Goal: Task Accomplishment & Management: Use online tool/utility

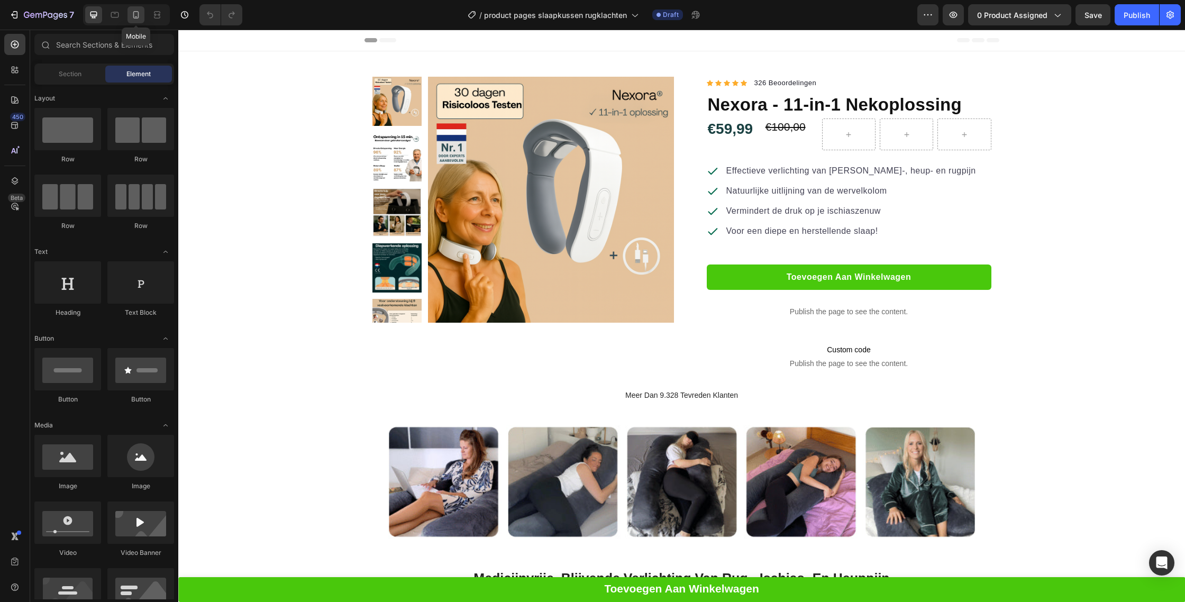
click at [135, 10] on icon at bounding box center [136, 15] width 11 height 11
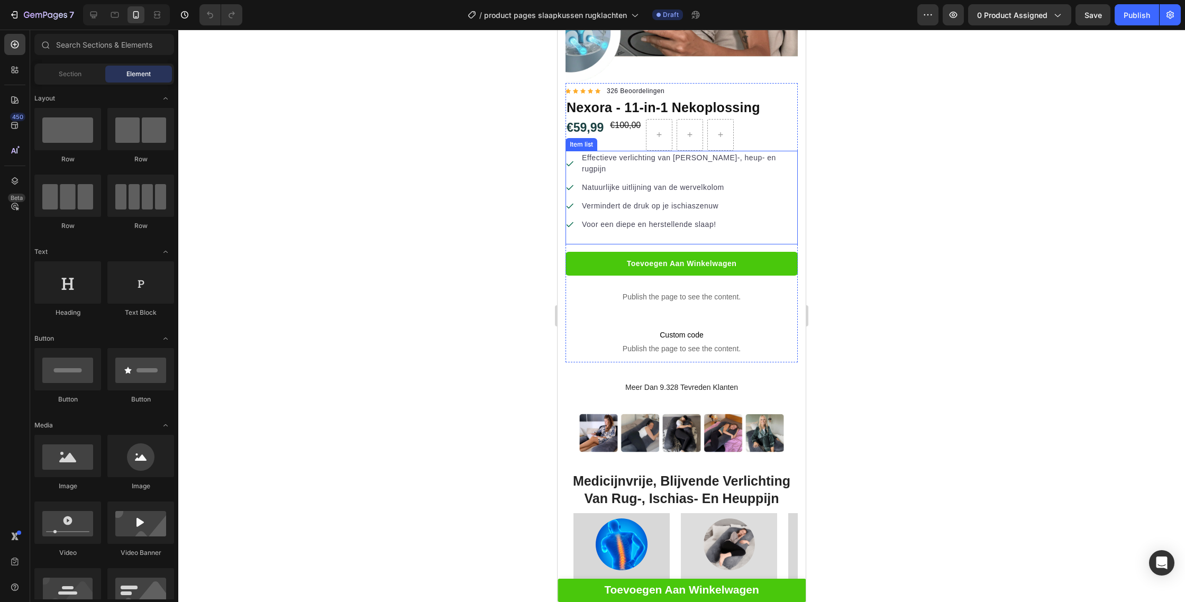
scroll to position [398, 0]
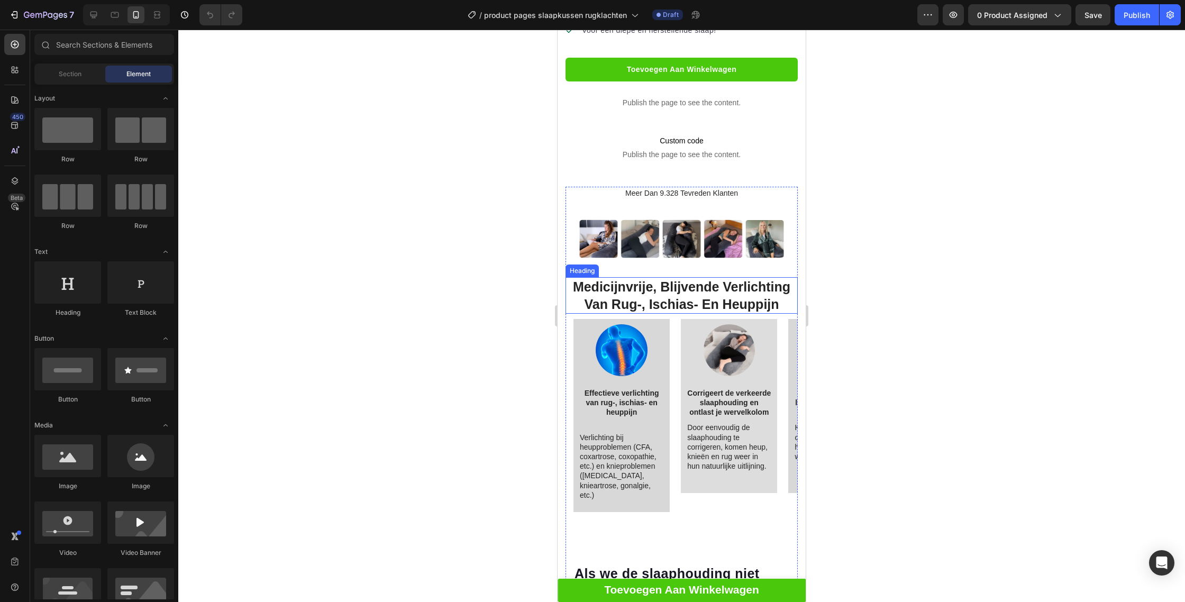
click at [642, 217] on img at bounding box center [681, 238] width 215 height 43
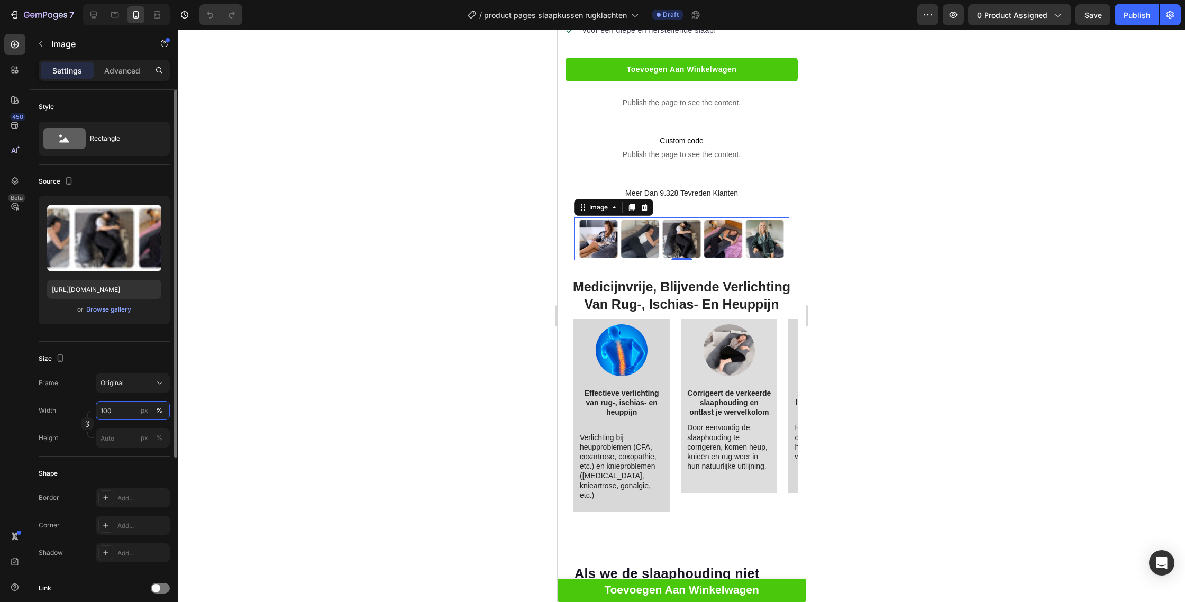
click at [126, 404] on input "100" at bounding box center [133, 410] width 74 height 19
type input "2"
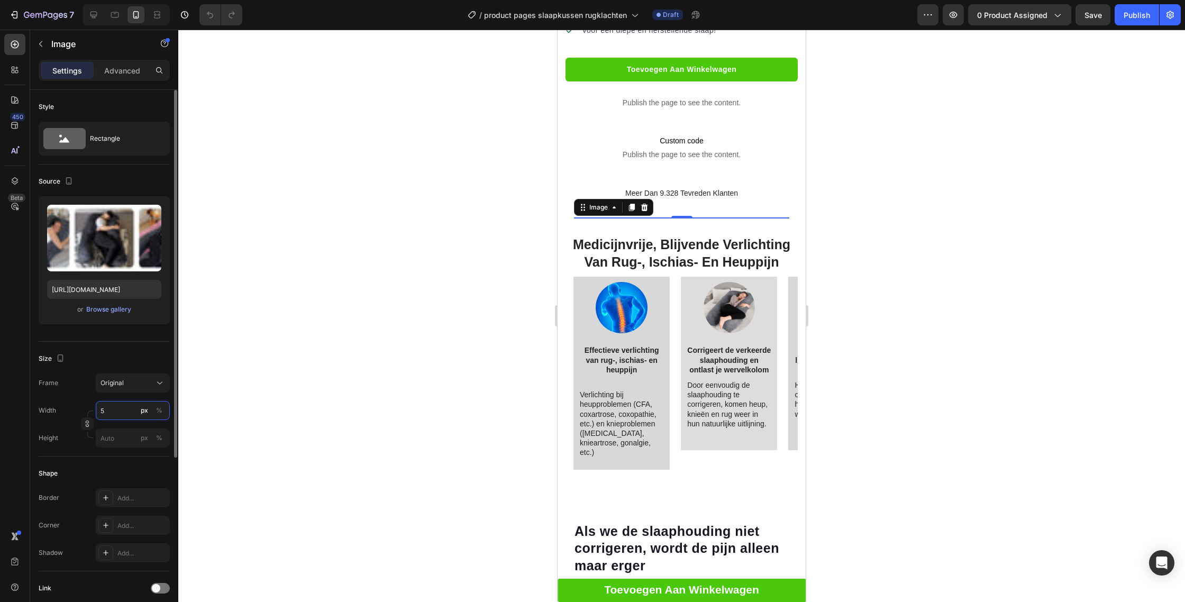
type input "5"
click at [122, 427] on div "Width 5 px % Height px %" at bounding box center [104, 424] width 131 height 47
click at [126, 441] on input "px %" at bounding box center [133, 437] width 74 height 19
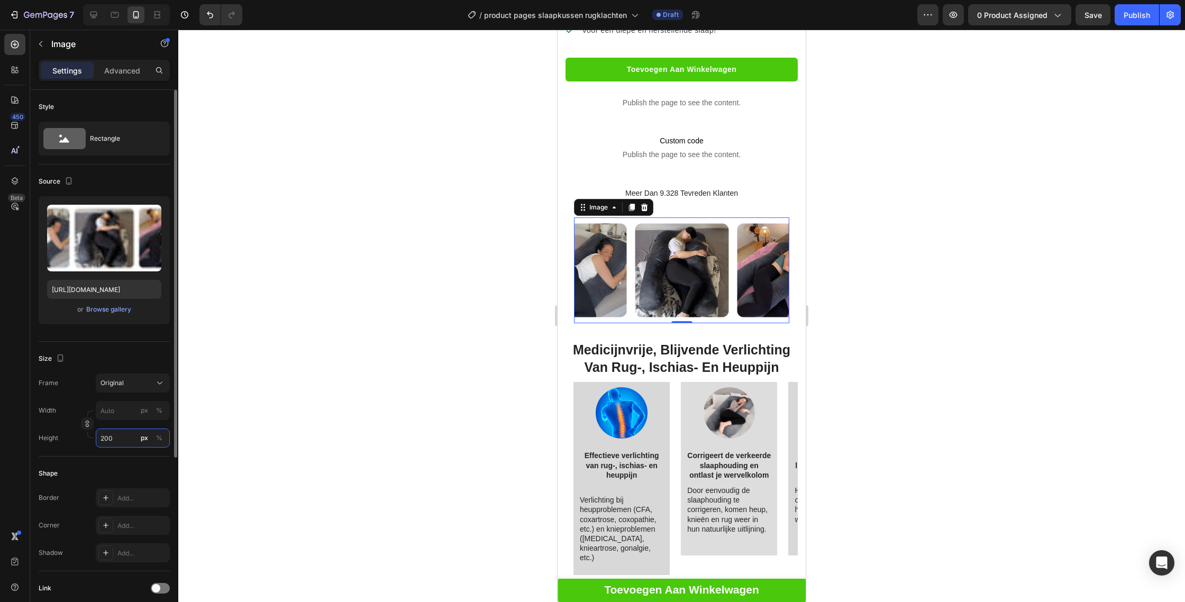
type input "20"
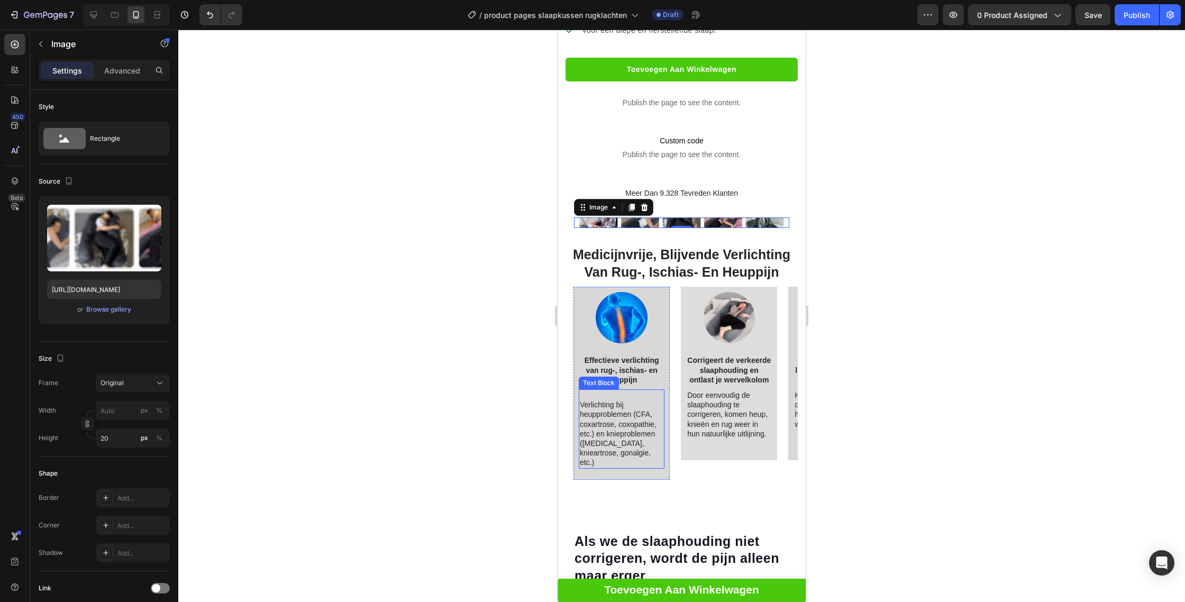
click at [960, 279] on div at bounding box center [681, 316] width 1007 height 572
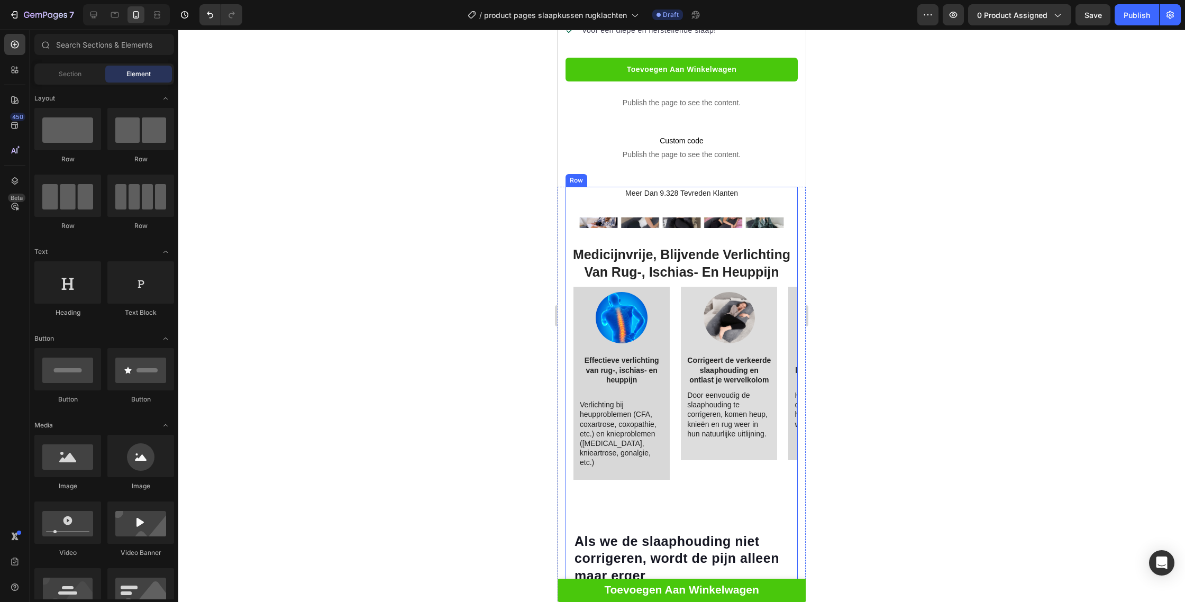
click at [717, 217] on img at bounding box center [681, 222] width 215 height 11
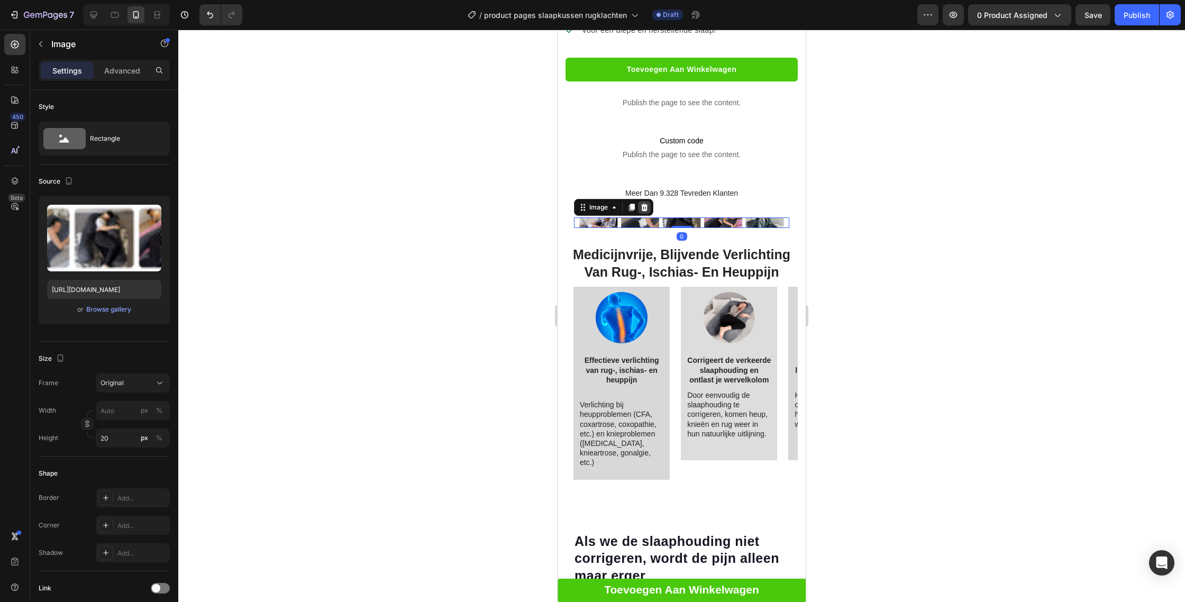
click at [645, 204] on icon at bounding box center [644, 207] width 7 height 7
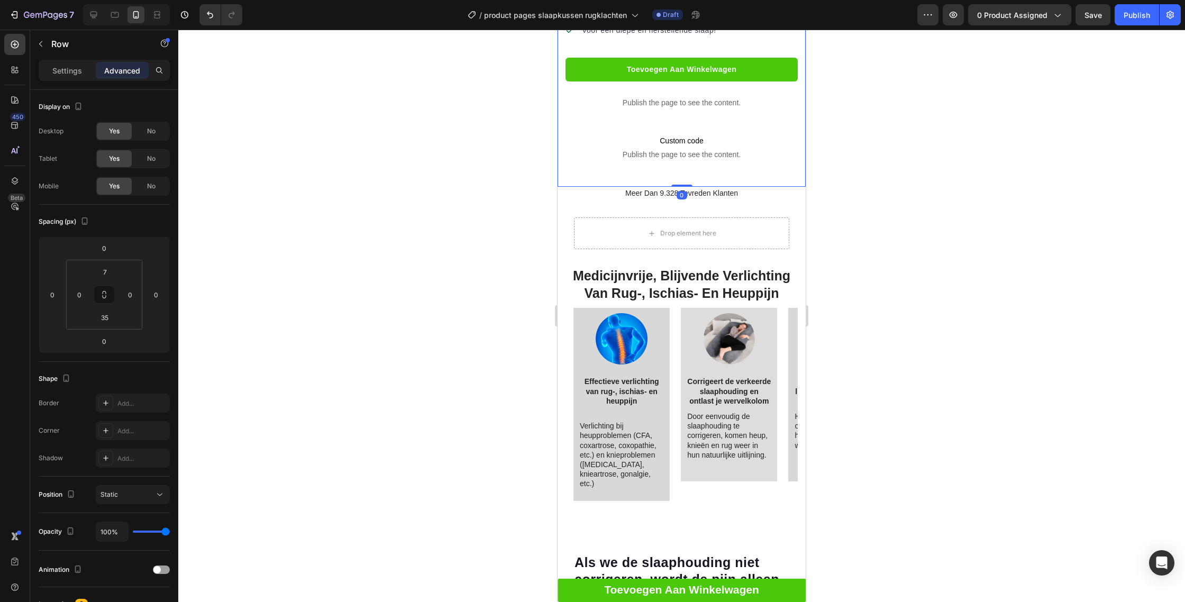
click at [677, 191] on div "0" at bounding box center [682, 195] width 11 height 8
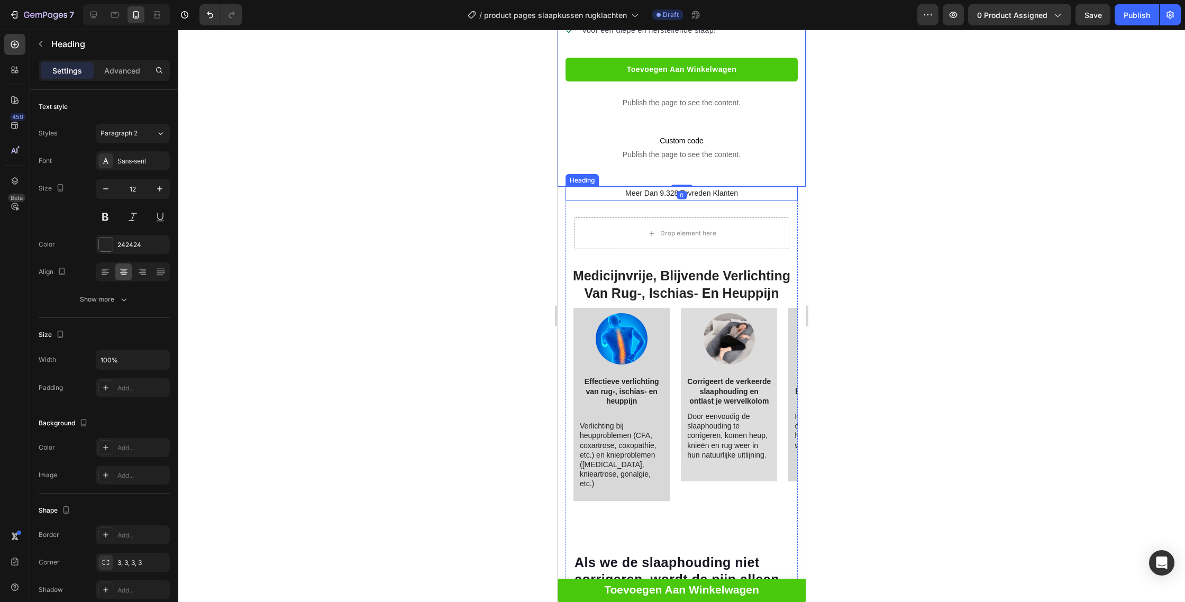
click at [655, 187] on h2 "meer dan 9.328 tevreden klanten" at bounding box center [681, 194] width 232 height 14
click at [645, 172] on icon at bounding box center [642, 175] width 7 height 7
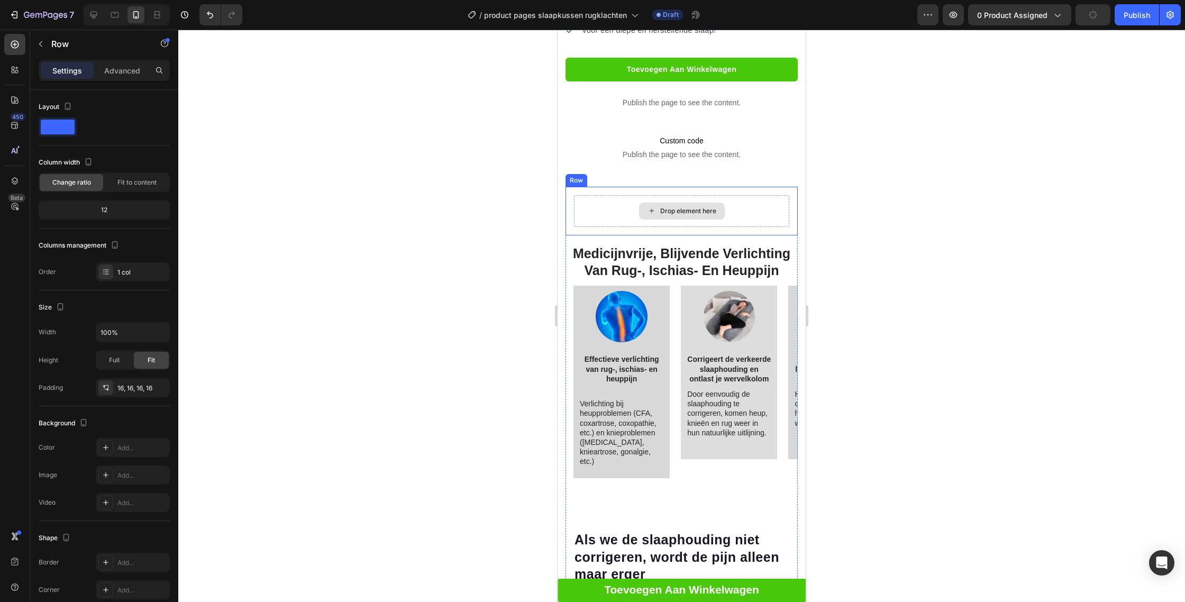
click at [624, 195] on div "Drop element here" at bounding box center [681, 211] width 215 height 32
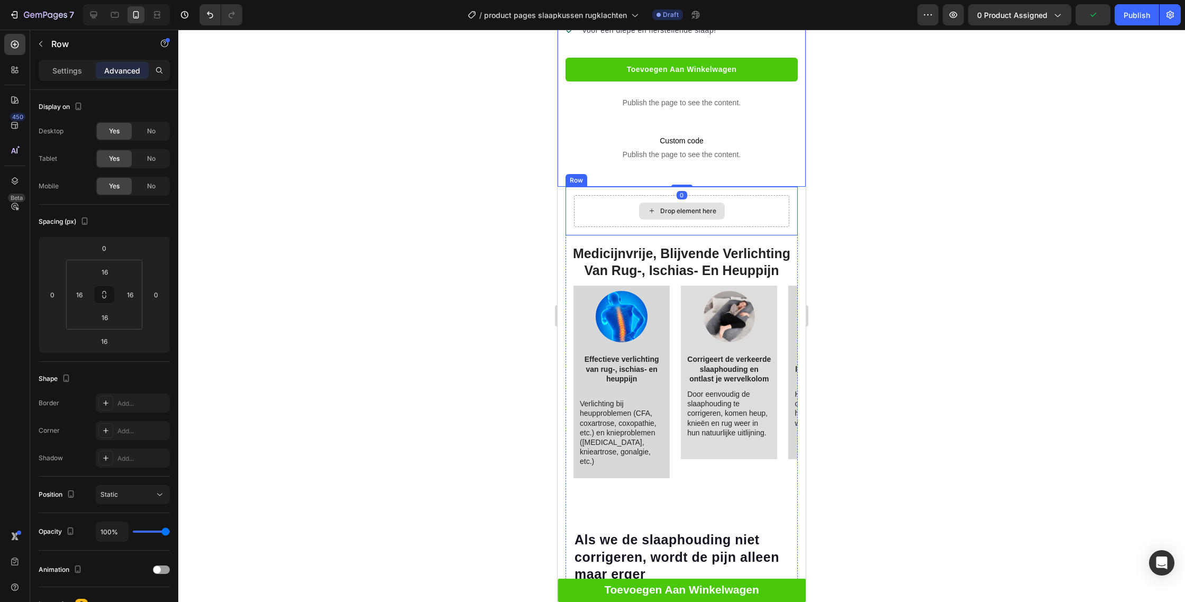
click at [633, 204] on div "Drop element here" at bounding box center [681, 211] width 215 height 32
click at [629, 172] on icon at bounding box center [630, 176] width 8 height 8
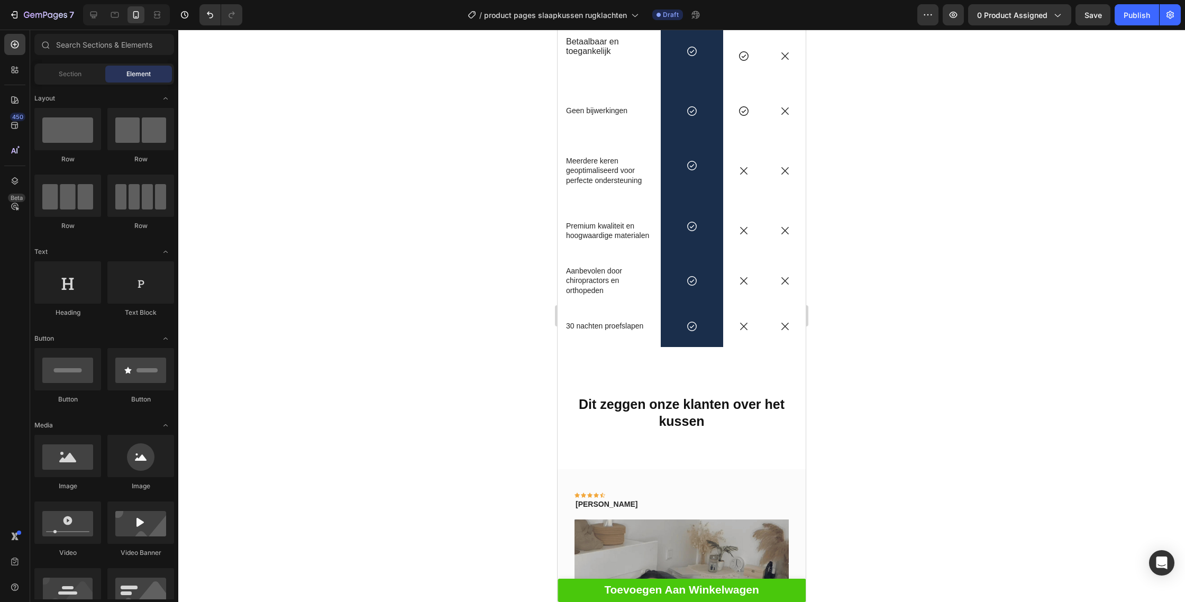
scroll to position [2747, 0]
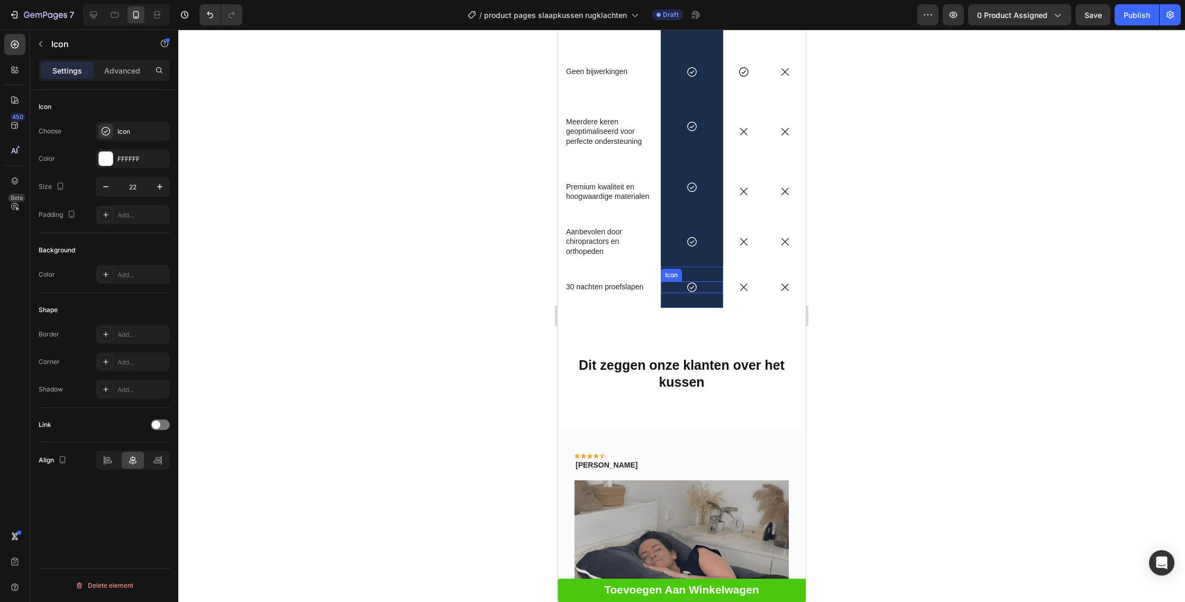
click at [703, 288] on div "Icon" at bounding box center [692, 287] width 62 height 12
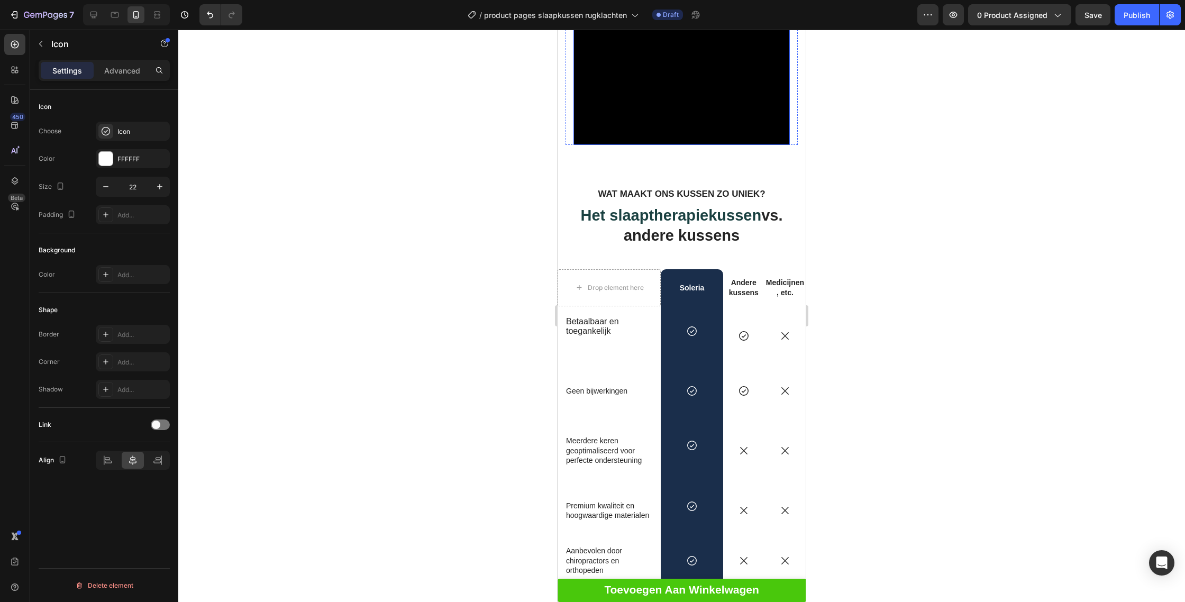
scroll to position [2518, 0]
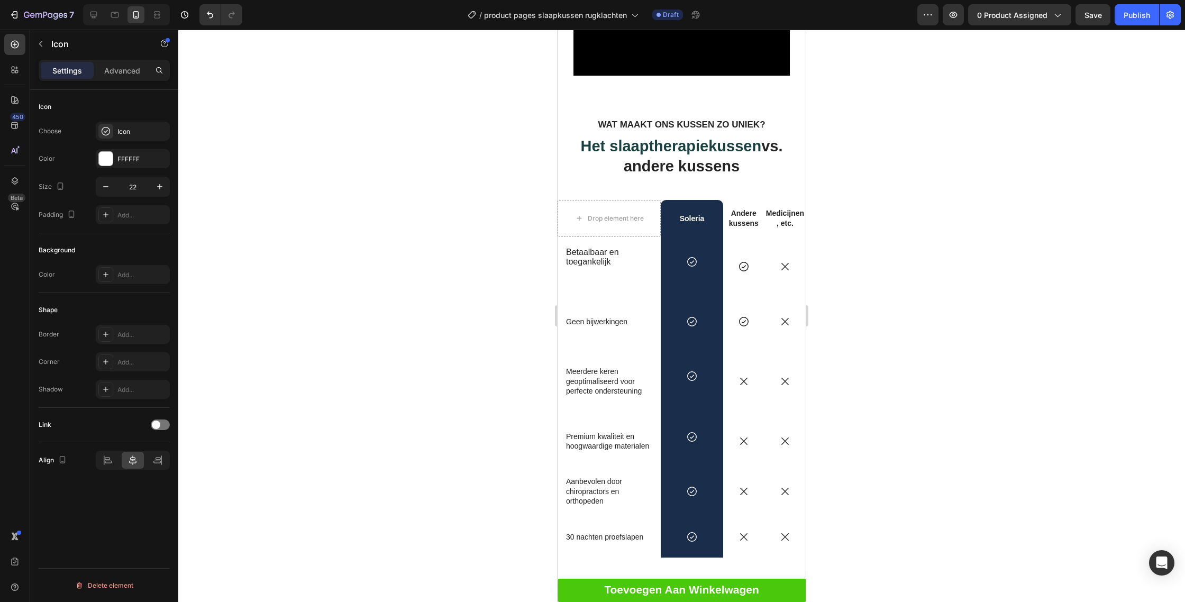
drag, startPoint x: 807, startPoint y: 326, endPoint x: 788, endPoint y: 315, distance: 21.6
click at [132, 34] on div at bounding box center [66, 23] width 132 height 21
drag, startPoint x: 789, startPoint y: 315, endPoint x: 798, endPoint y: 316, distance: 9.7
click at [132, 25] on input at bounding box center [66, 19] width 132 height 13
click at [132, 34] on div at bounding box center [66, 29] width 132 height 8
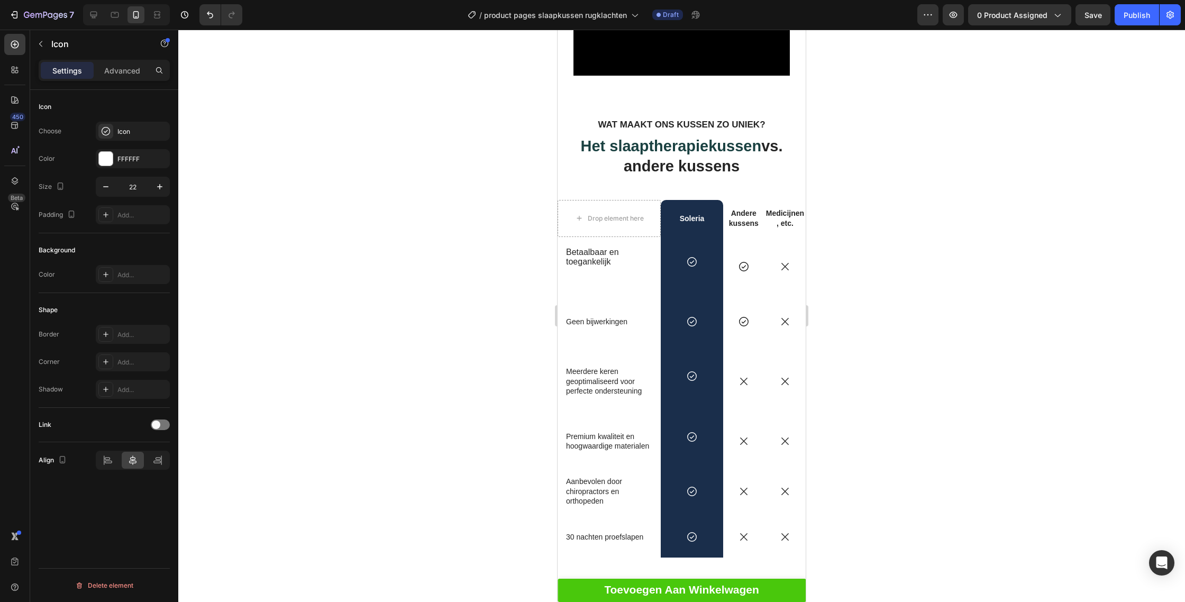
click at [132, 34] on img at bounding box center [66, 29] width 132 height 8
click at [897, 284] on div at bounding box center [681, 316] width 1007 height 572
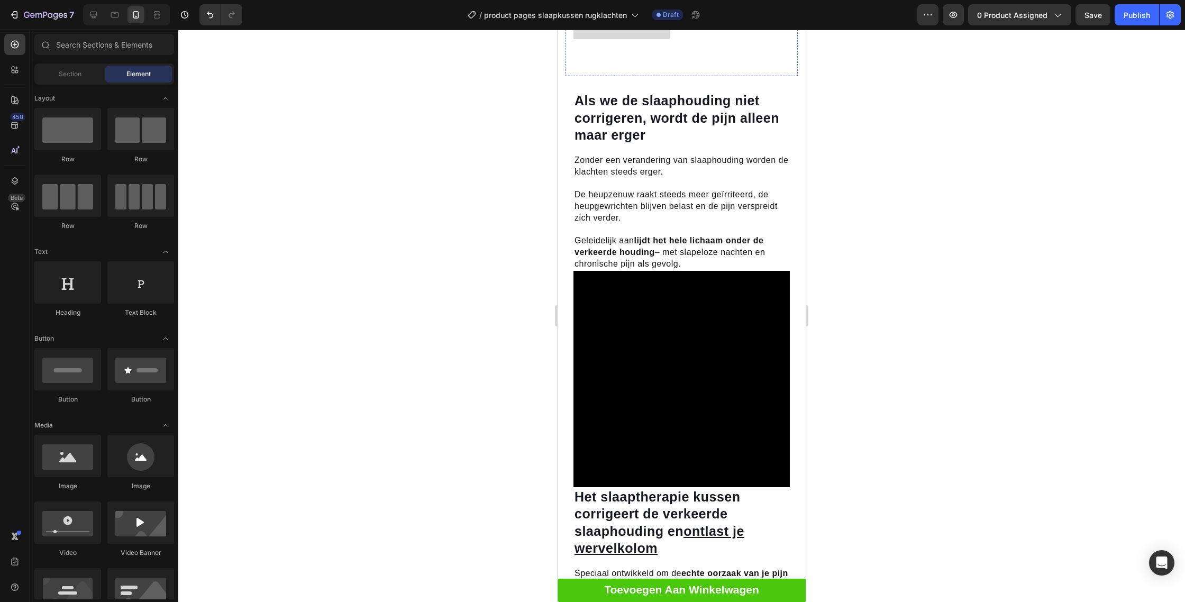
scroll to position [0, 0]
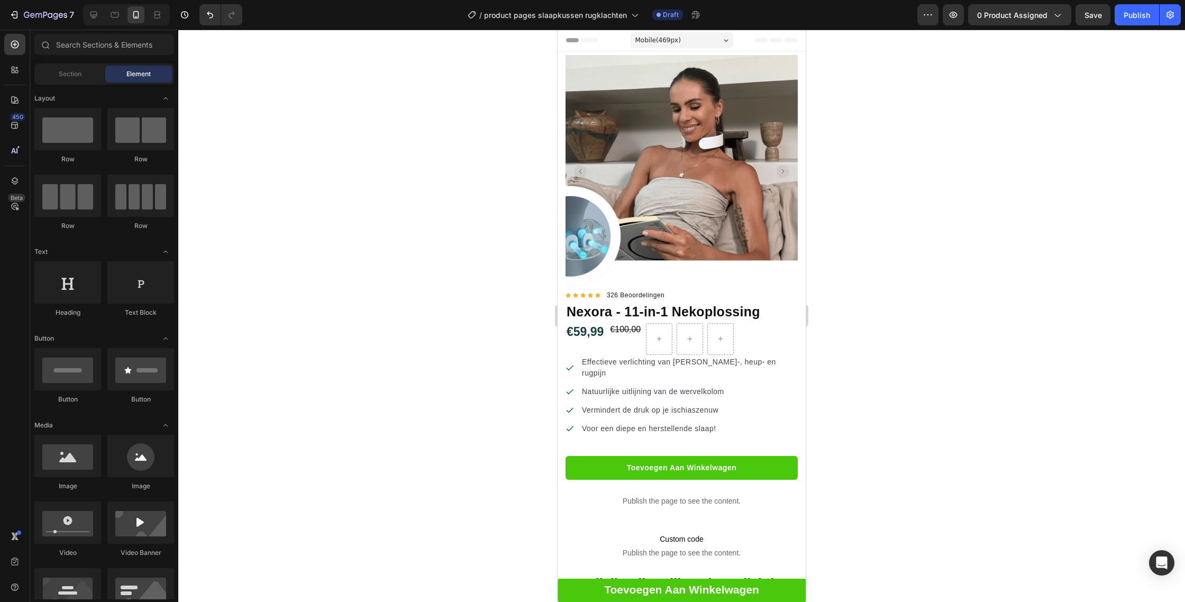
click at [6, 13] on button "X" at bounding box center [3, 6] width 6 height 13
click at [1038, 17] on span "0 product assigned" at bounding box center [1012, 15] width 70 height 11
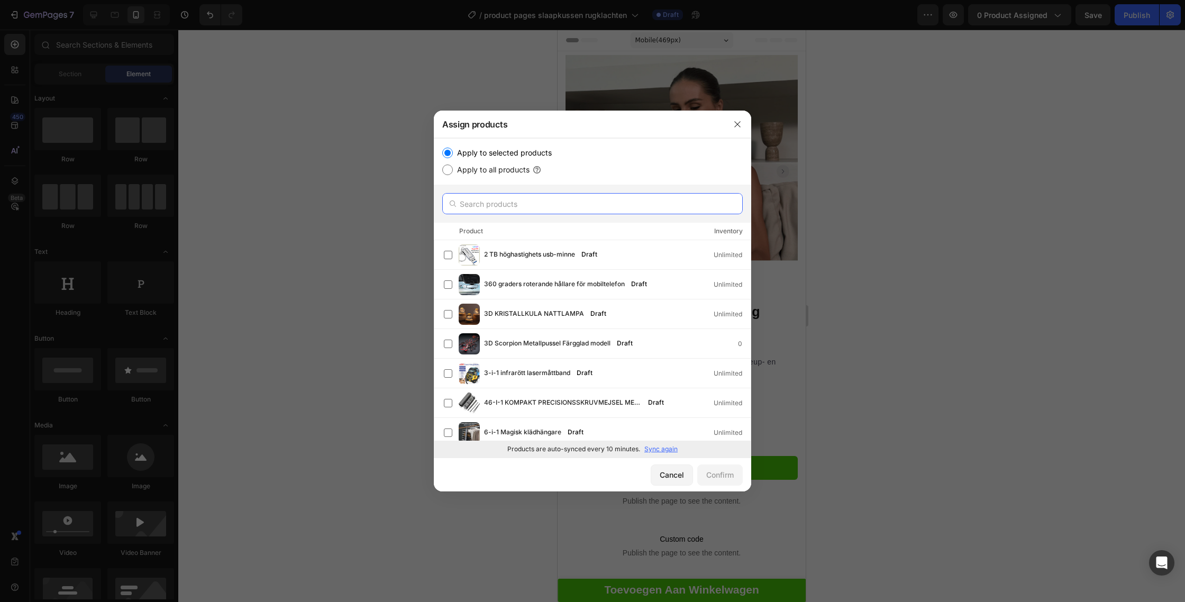
click at [561, 207] on input "text" at bounding box center [592, 203] width 300 height 21
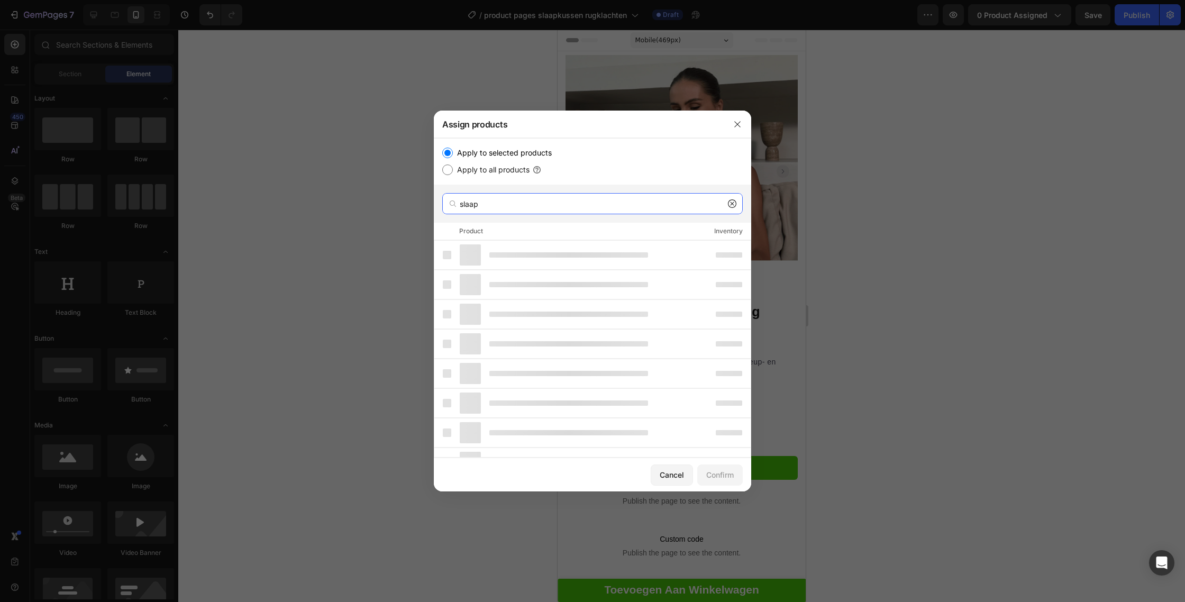
type input "slaapt"
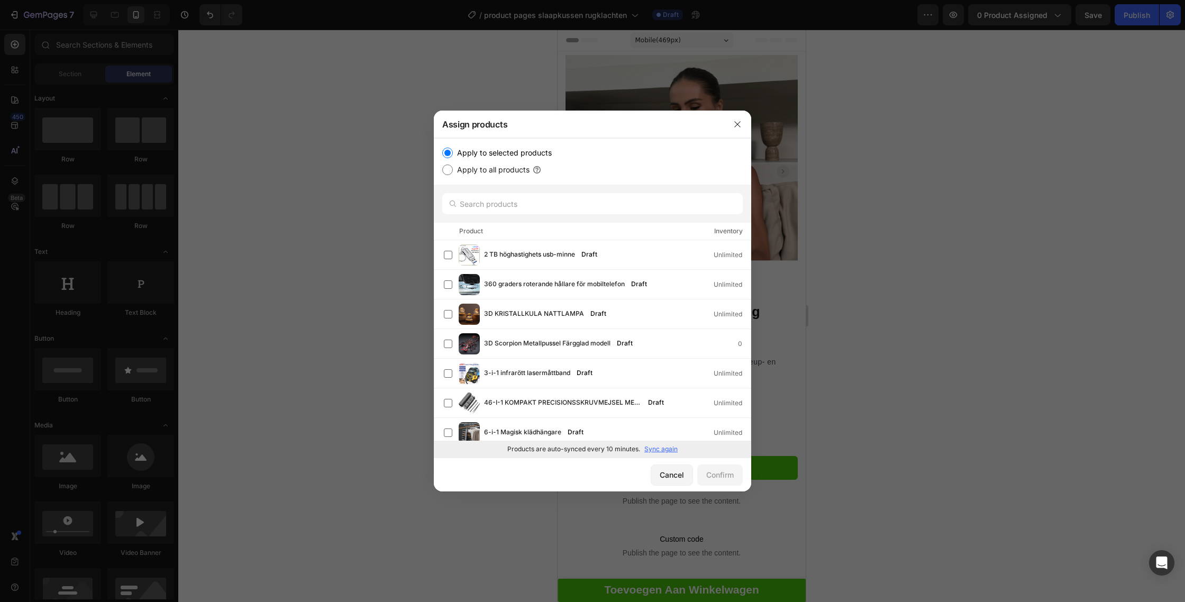
click at [665, 449] on p "Sync again" at bounding box center [660, 449] width 33 height 10
click at [540, 208] on input "text" at bounding box center [592, 203] width 300 height 21
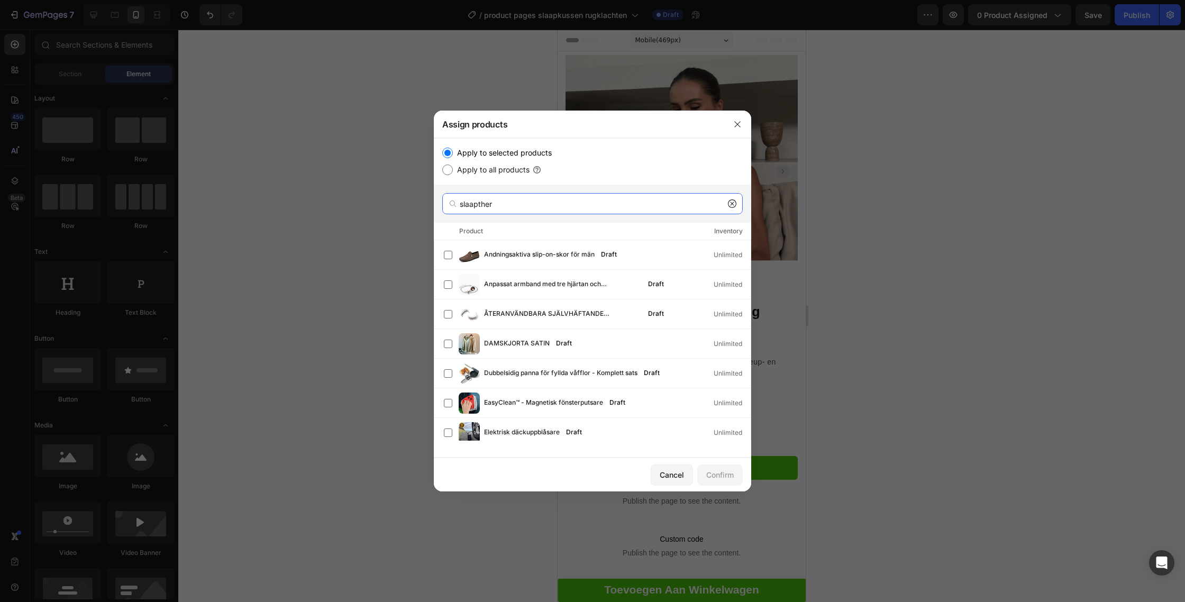
type input "slaapthera"
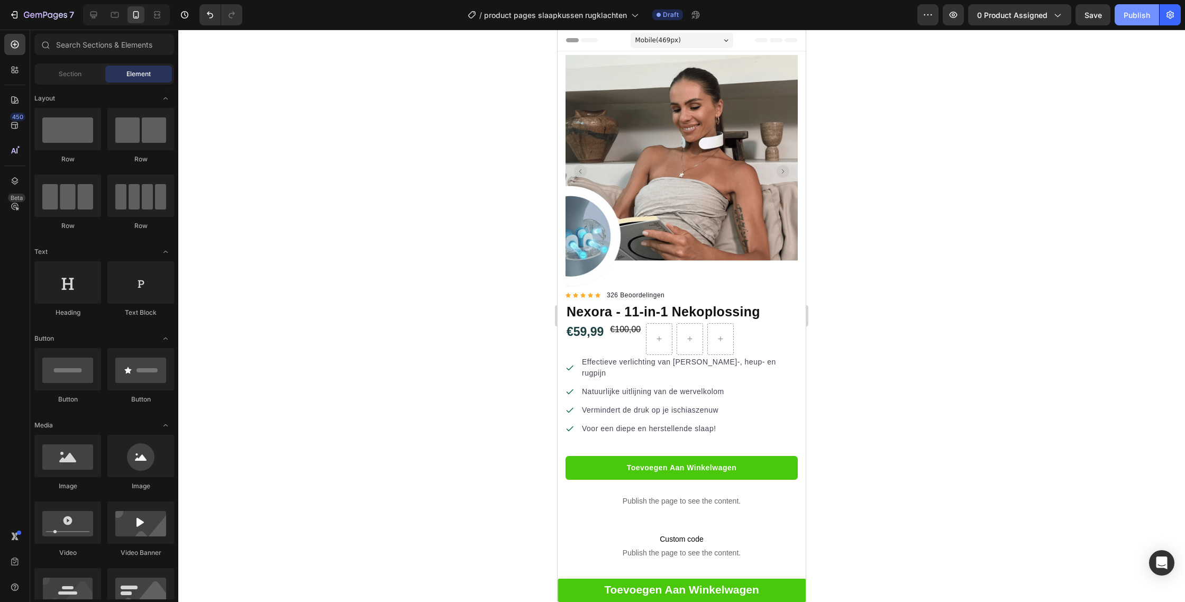
click at [1133, 14] on div "Publish" at bounding box center [1137, 15] width 26 height 11
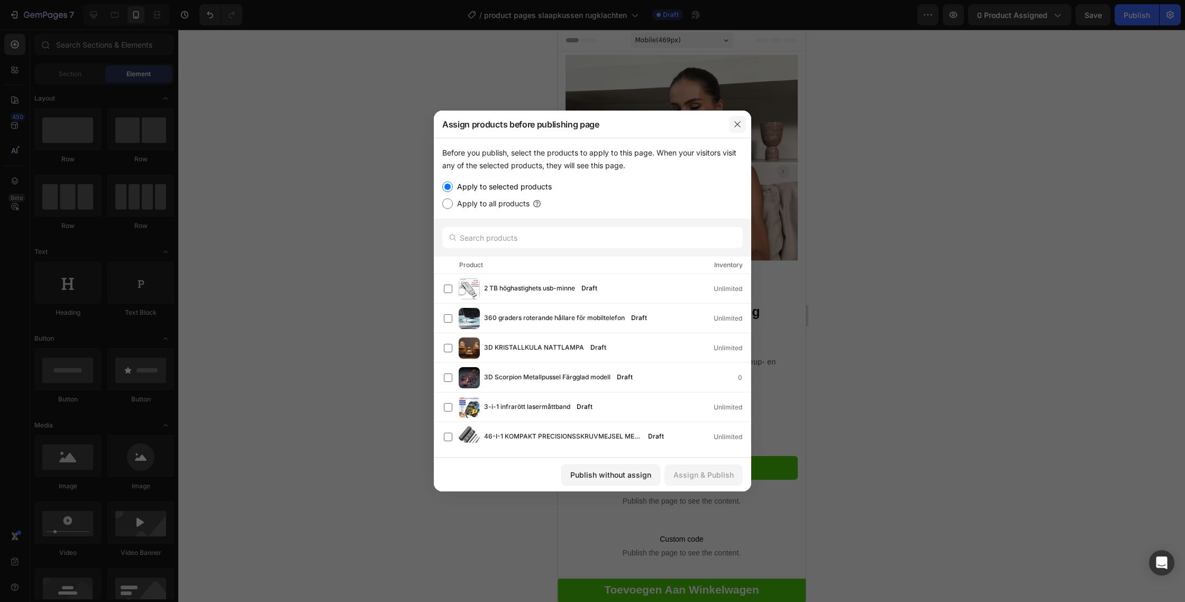
click at [735, 125] on icon "button" at bounding box center [737, 124] width 8 height 8
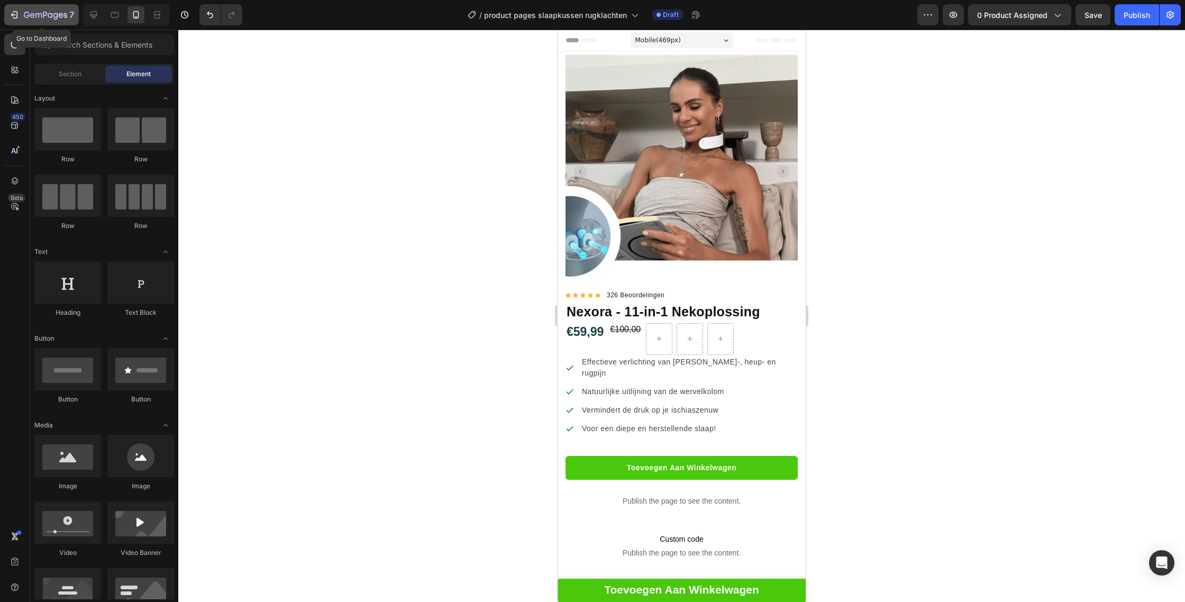
click at [11, 16] on icon "button" at bounding box center [14, 15] width 11 height 11
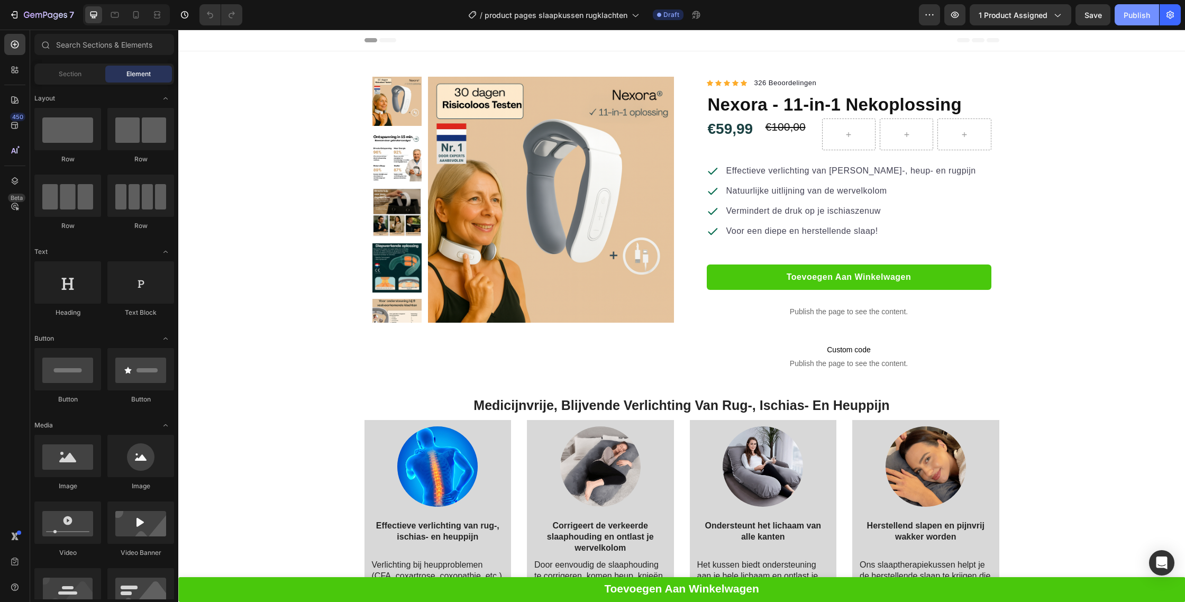
click at [1140, 14] on div "Publish" at bounding box center [1137, 15] width 26 height 11
click at [744, 129] on div "€59,99" at bounding box center [733, 128] width 53 height 21
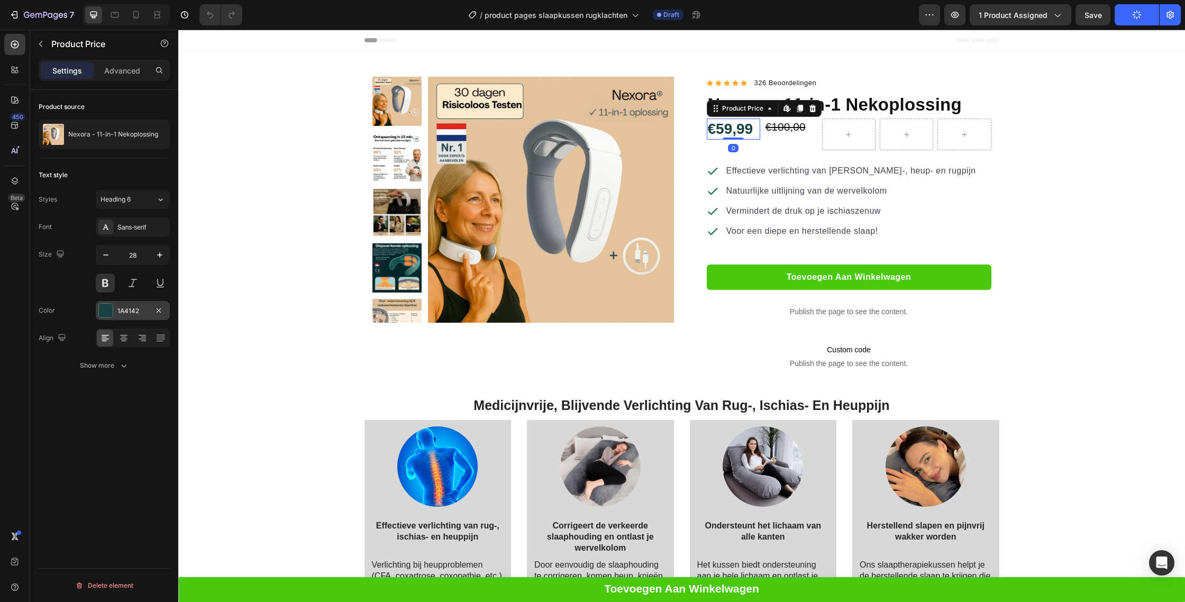
click at [117, 311] on div "1A4142" at bounding box center [132, 311] width 31 height 10
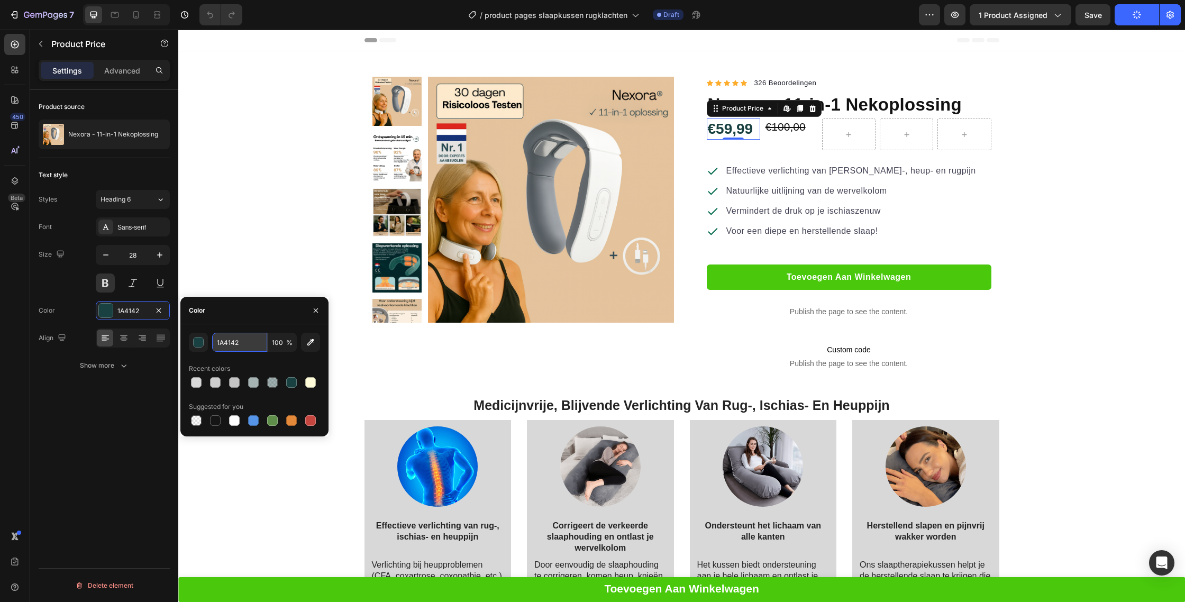
click at [231, 345] on input "1A4142" at bounding box center [239, 342] width 55 height 19
paste input "b2d4b"
type input "1b2d4b"
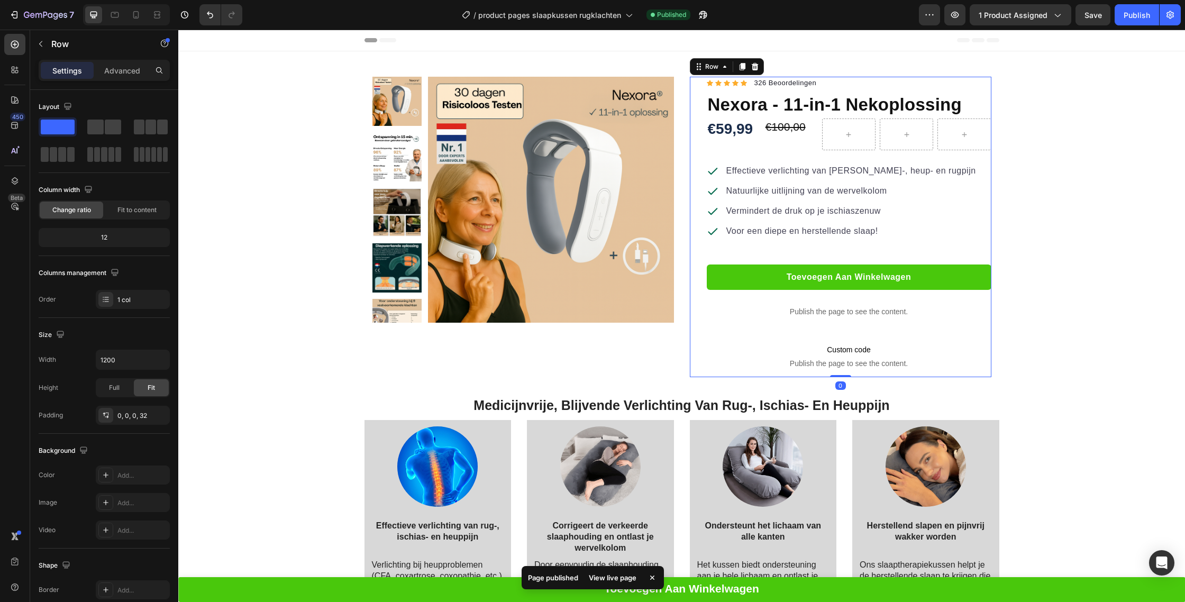
click at [695, 160] on div "Icon Icon Icon Icon Icon Icon List Hoz 326 Beoordelingen Text block Row Nexora …" at bounding box center [841, 227] width 302 height 300
click at [677, 163] on div "Product Images Row Icon Icon Icon Icon Icon Icon List Hoz 326 Beoordelingen Tex…" at bounding box center [681, 227] width 635 height 300
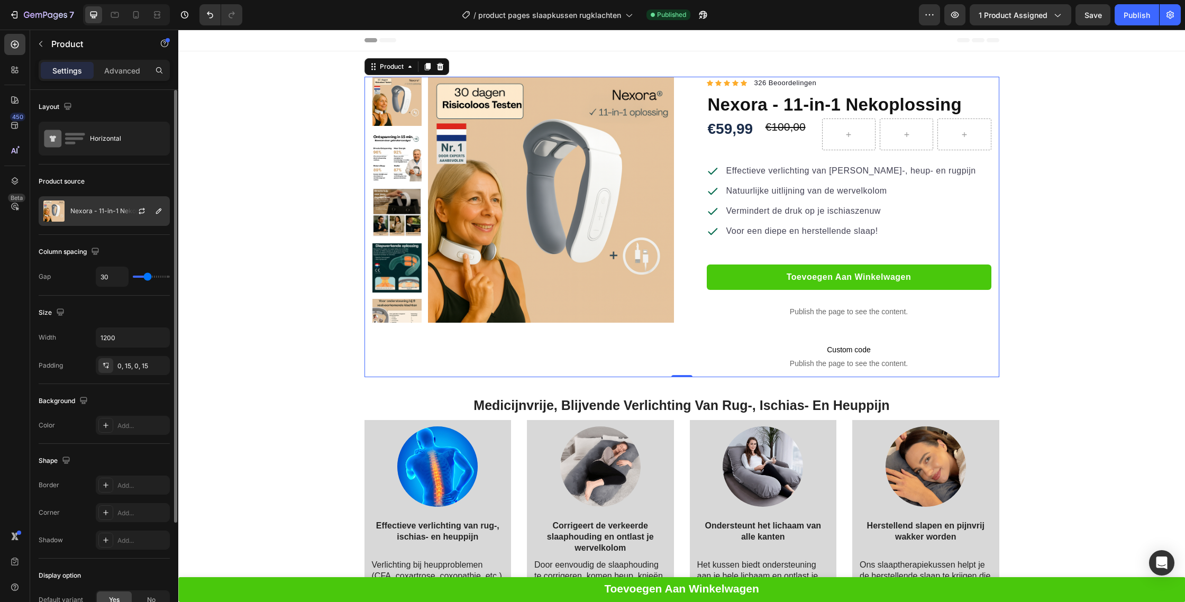
click at [123, 209] on div at bounding box center [146, 211] width 47 height 29
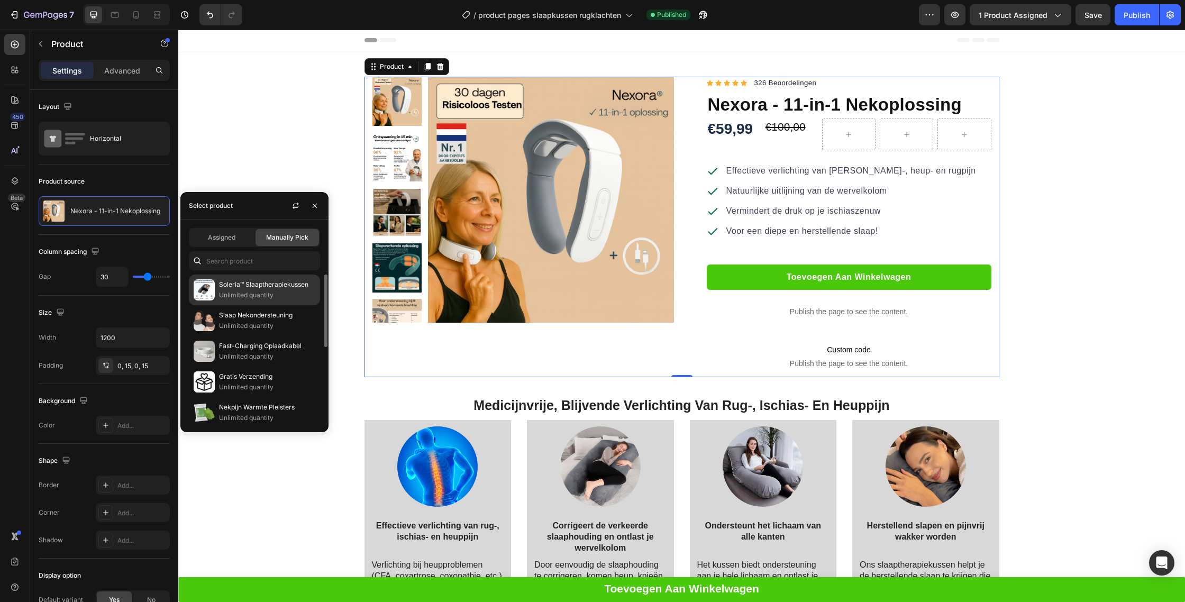
click at [266, 285] on p "Soleria™ Slaaptherapiekussen" at bounding box center [267, 284] width 96 height 11
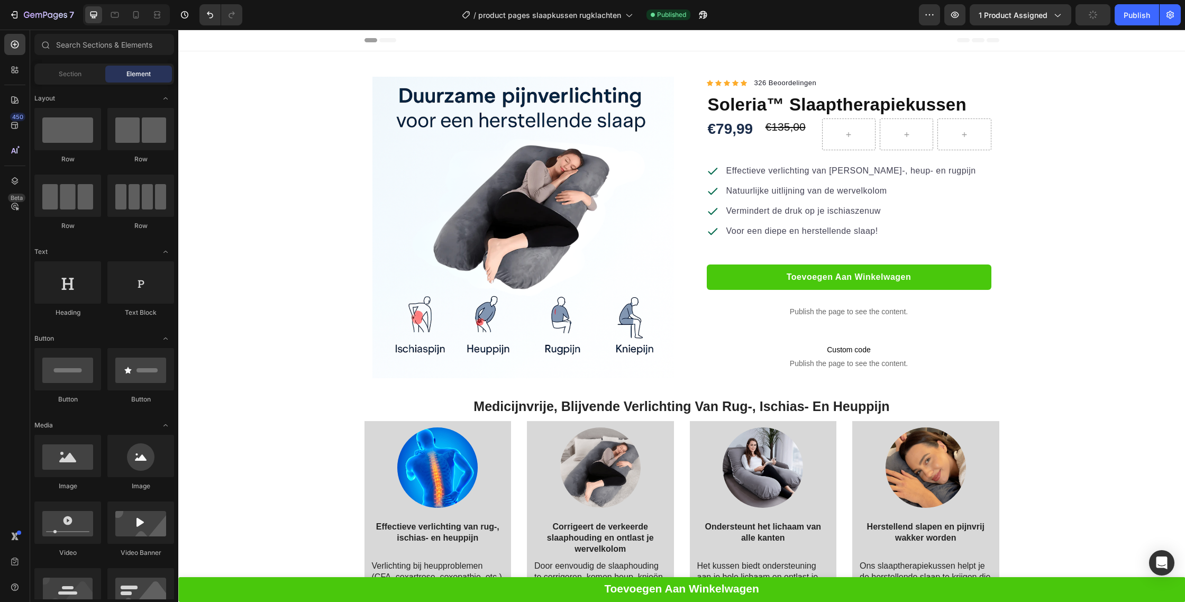
click at [1145, 20] on div "Publish" at bounding box center [1137, 15] width 26 height 11
click at [678, 11] on span "Published" at bounding box center [671, 15] width 29 height 10
click at [699, 12] on icon "button" at bounding box center [703, 15] width 11 height 11
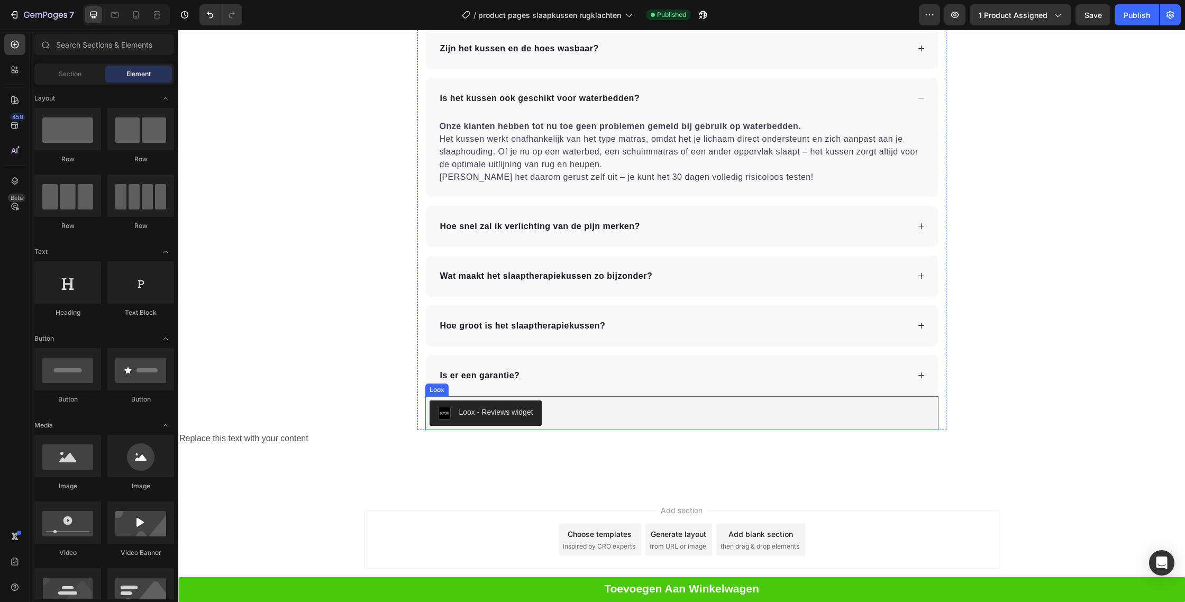
scroll to position [2880, 0]
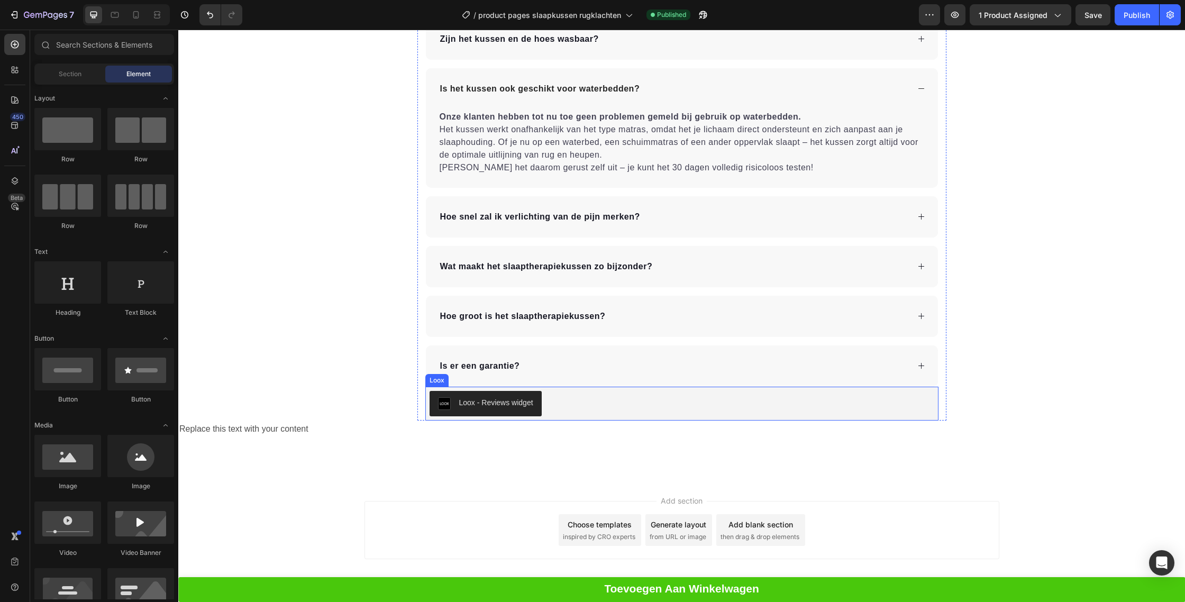
click at [524, 399] on div "Loox - Reviews widget" at bounding box center [496, 402] width 74 height 11
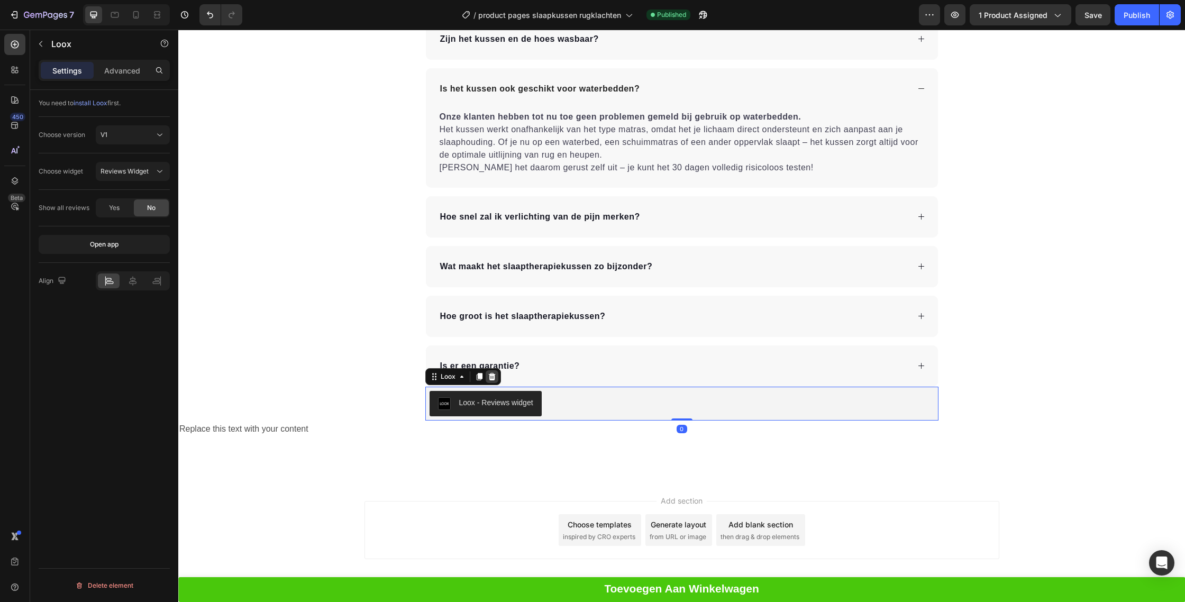
click at [495, 375] on icon at bounding box center [492, 376] width 8 height 8
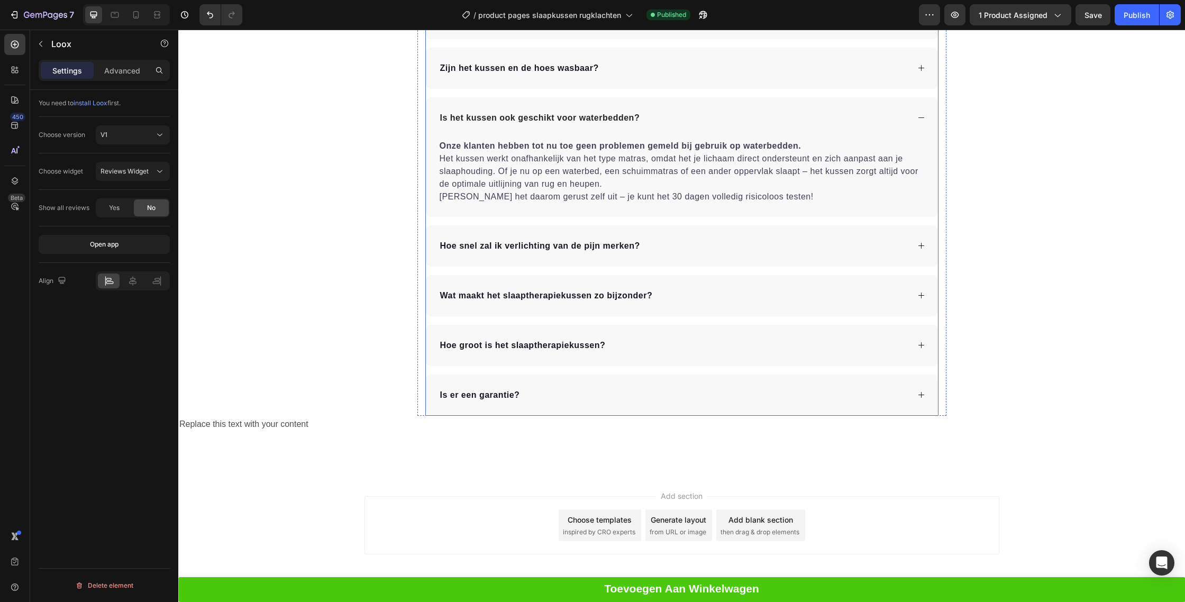
scroll to position [2851, 0]
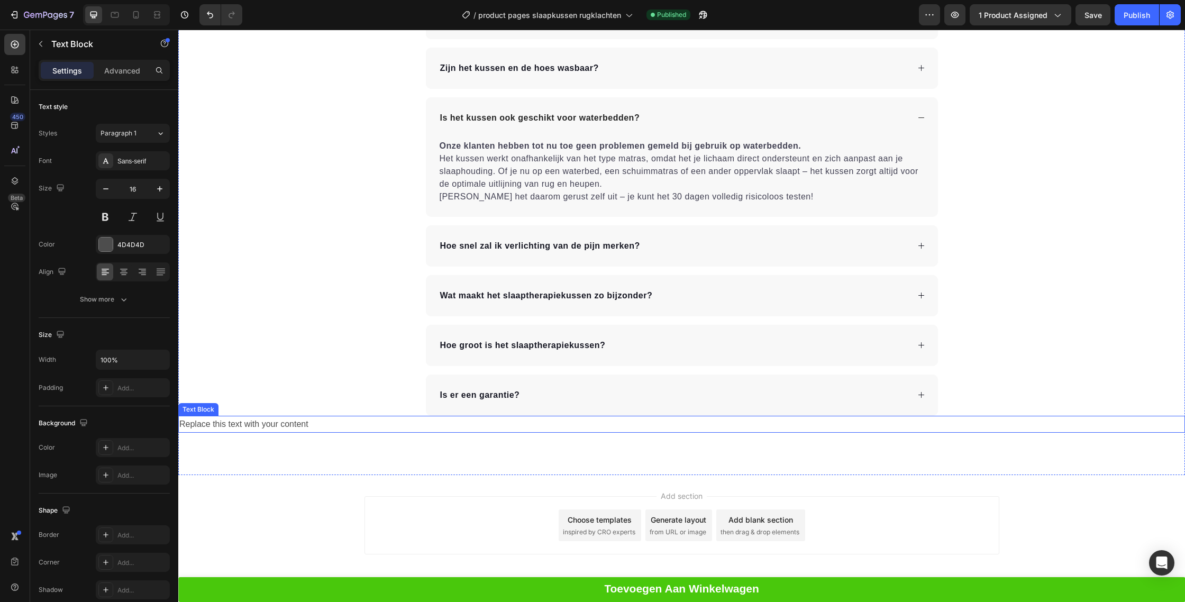
click at [281, 428] on div "Replace this text with your content" at bounding box center [681, 424] width 1007 height 17
click at [264, 405] on div at bounding box center [261, 405] width 13 height 13
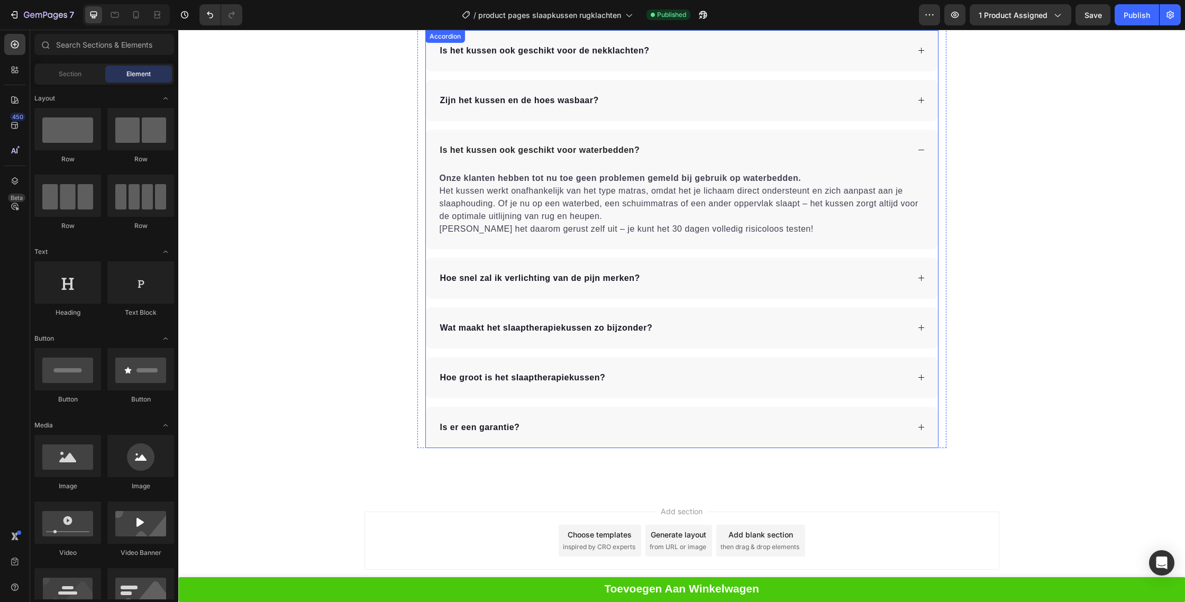
scroll to position [2833, 0]
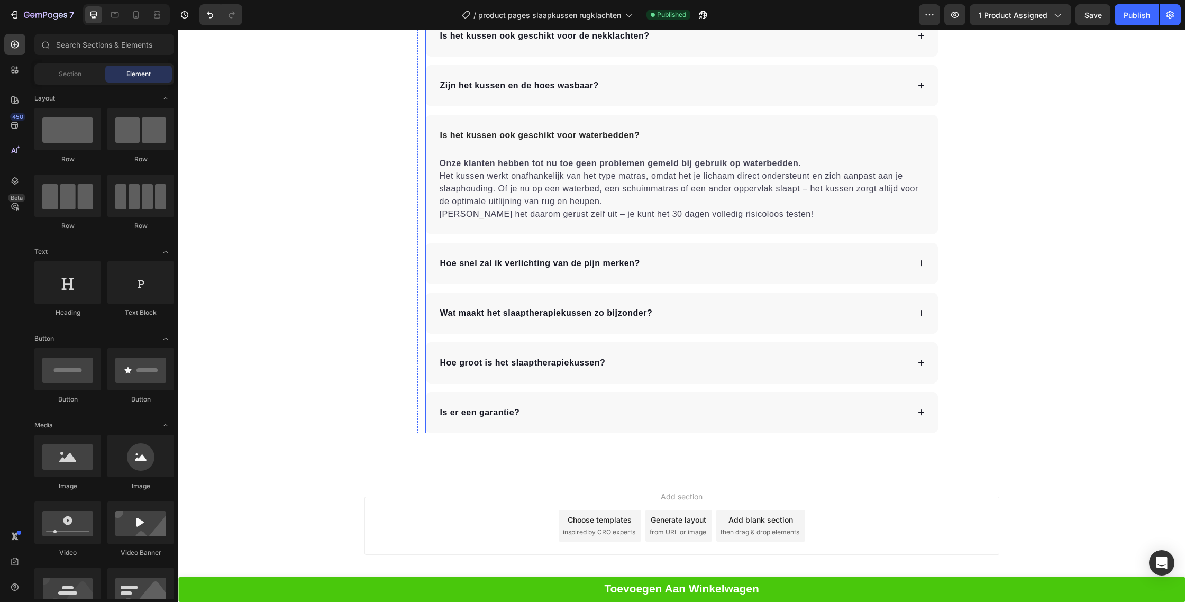
click at [546, 413] on div "Is er een garantie?" at bounding box center [674, 413] width 470 height 16
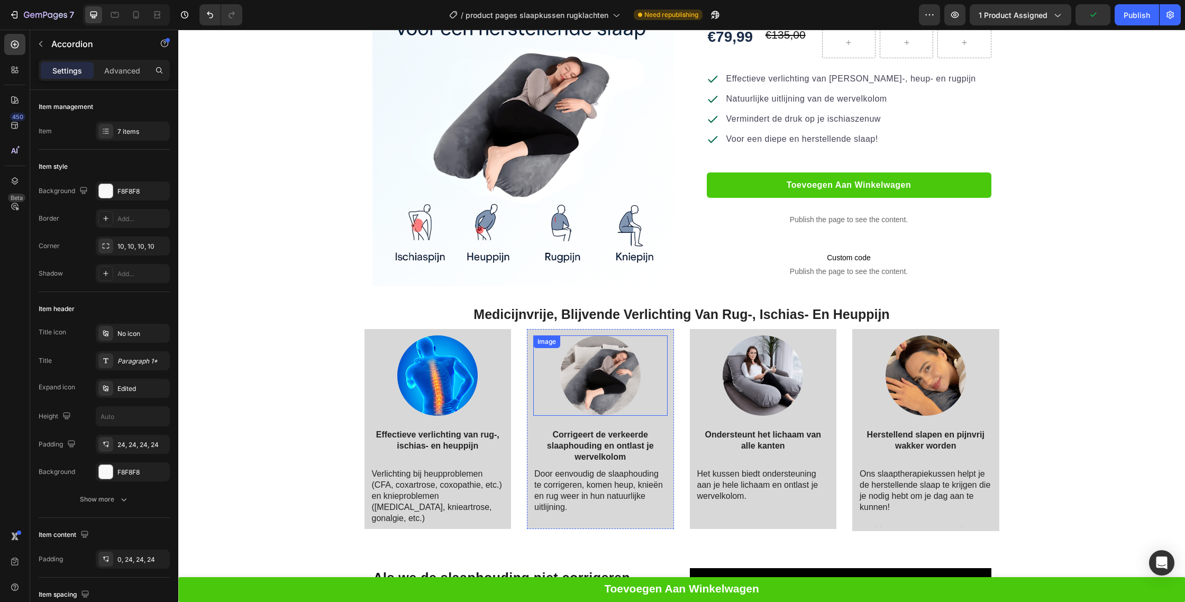
scroll to position [0, 0]
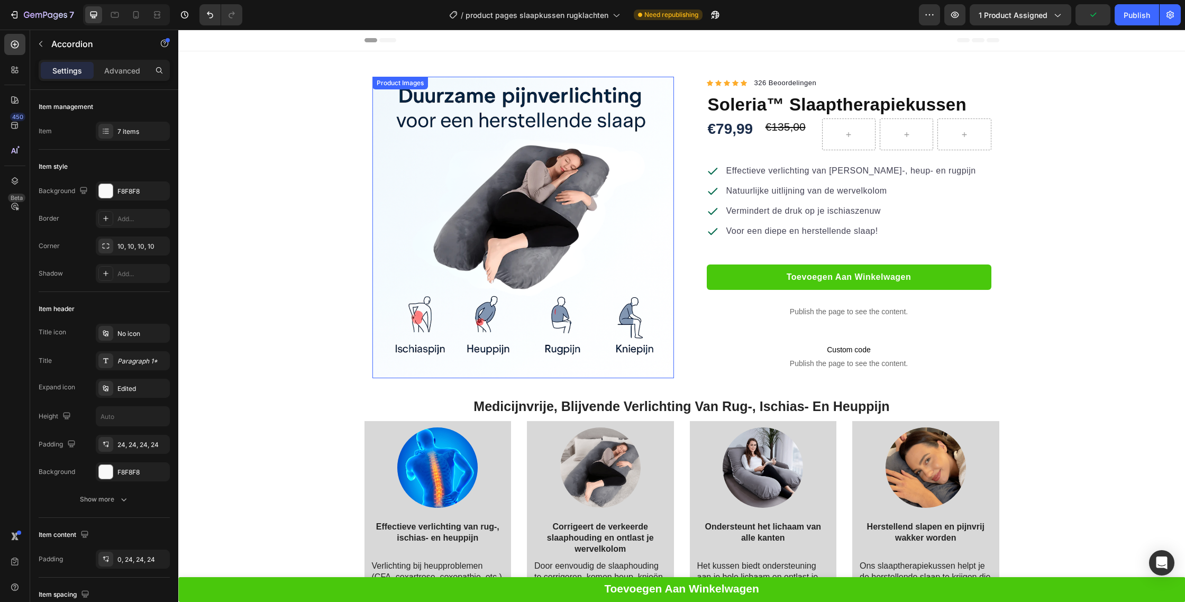
click at [494, 288] on img at bounding box center [523, 228] width 302 height 302
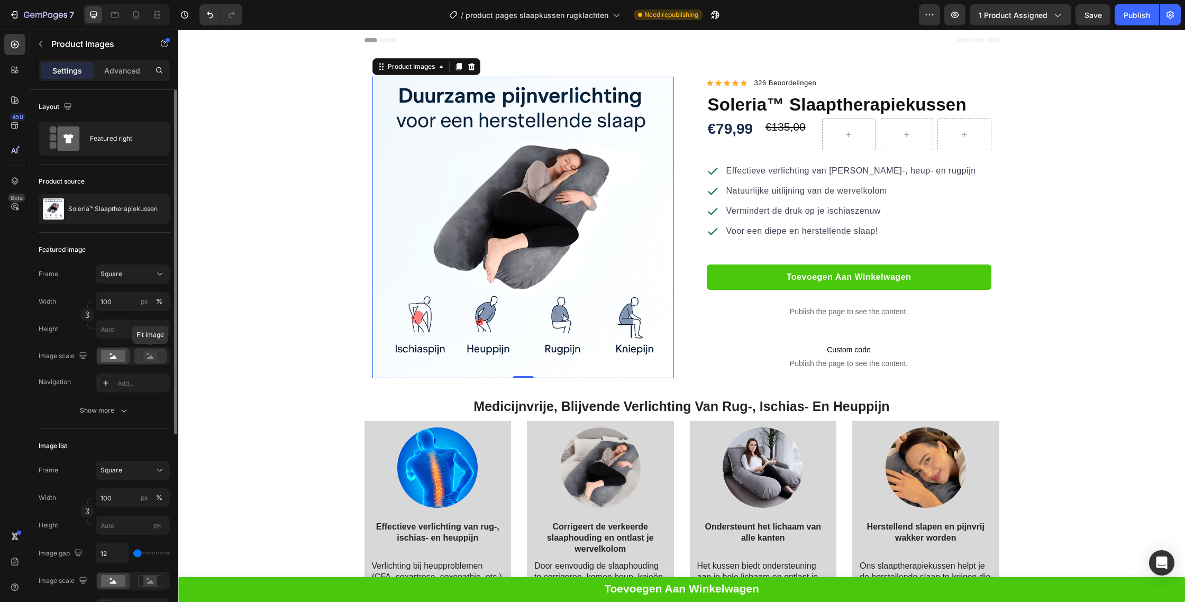
click at [141, 355] on icon at bounding box center [150, 356] width 24 height 12
click at [136, 154] on div "Featured right" at bounding box center [104, 139] width 131 height 34
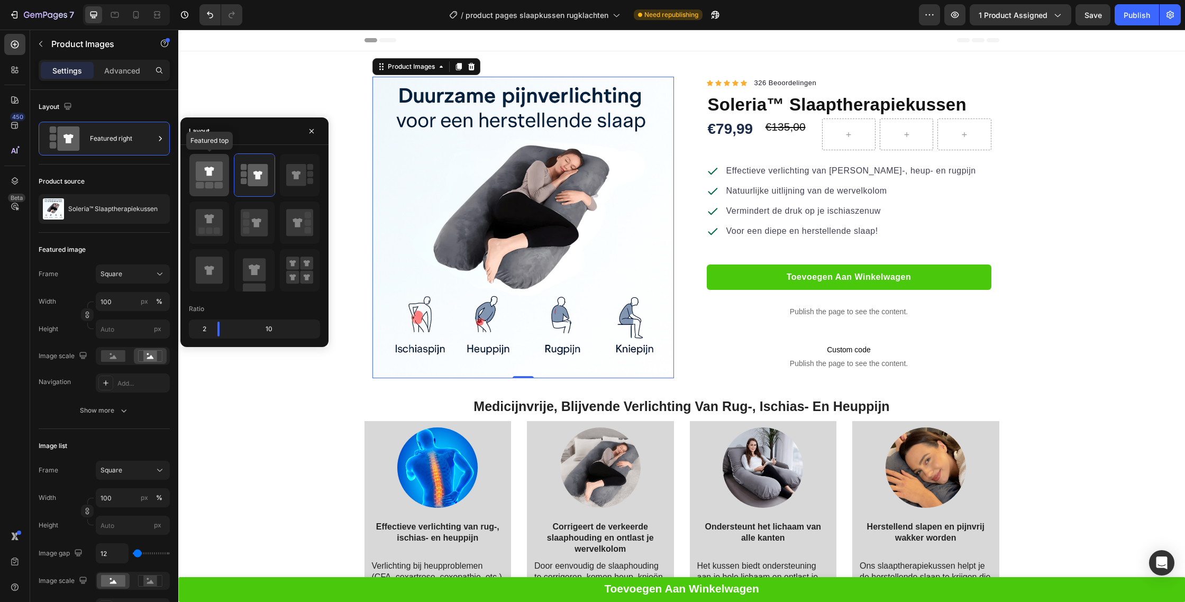
click at [203, 172] on icon at bounding box center [209, 171] width 27 height 20
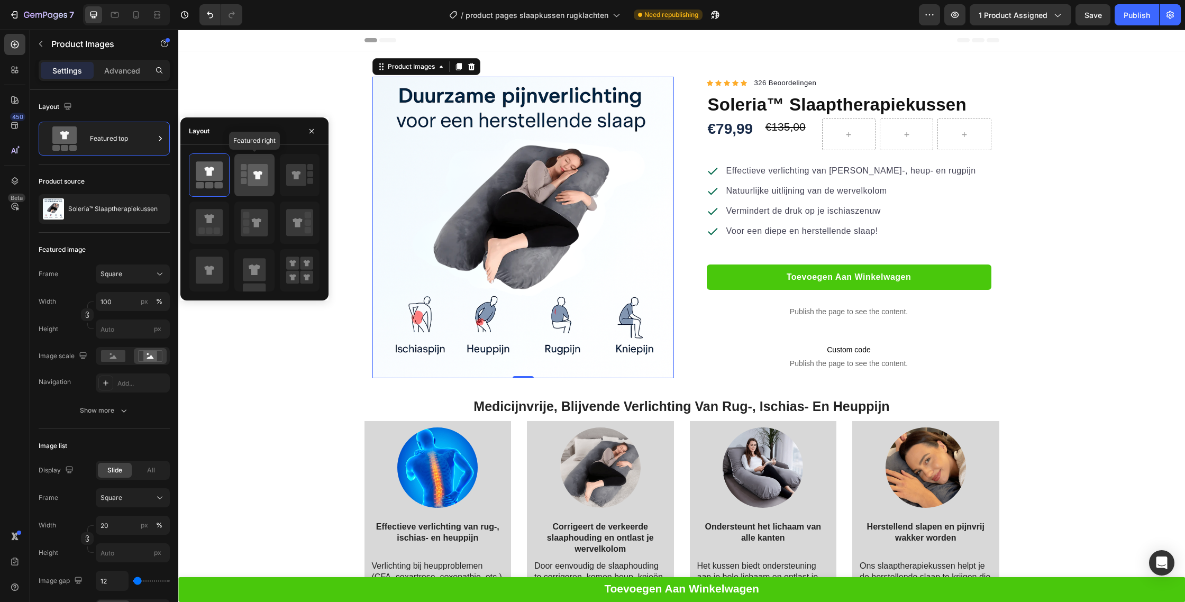
click at [243, 176] on rect at bounding box center [244, 174] width 6 height 6
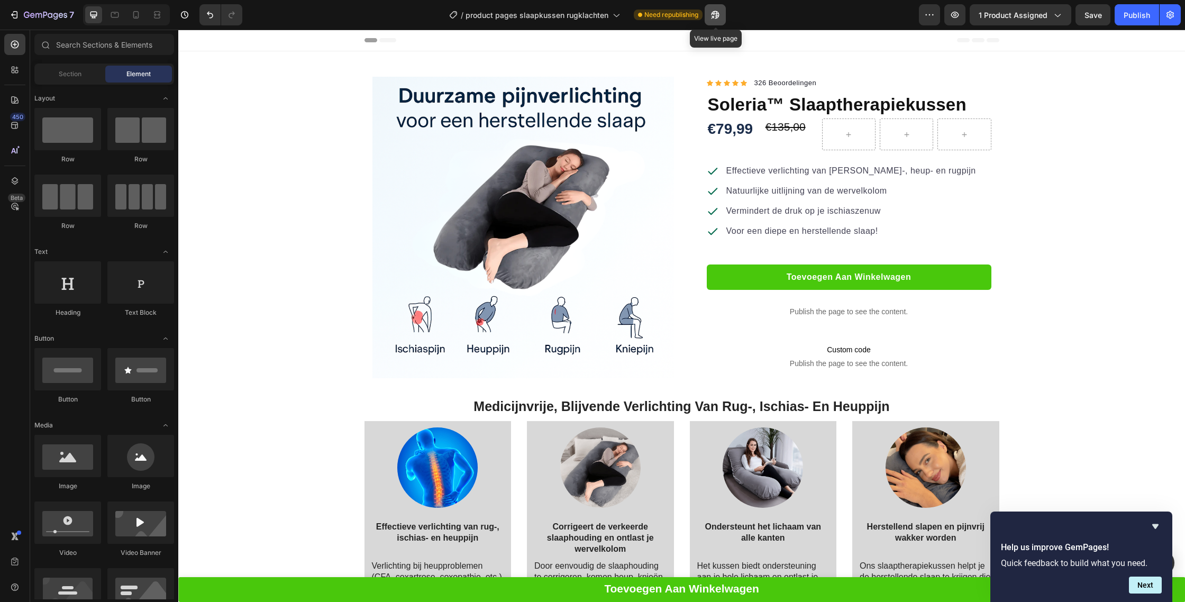
click at [720, 10] on icon "button" at bounding box center [715, 15] width 11 height 11
click at [1160, 10] on button "button" at bounding box center [1170, 14] width 21 height 21
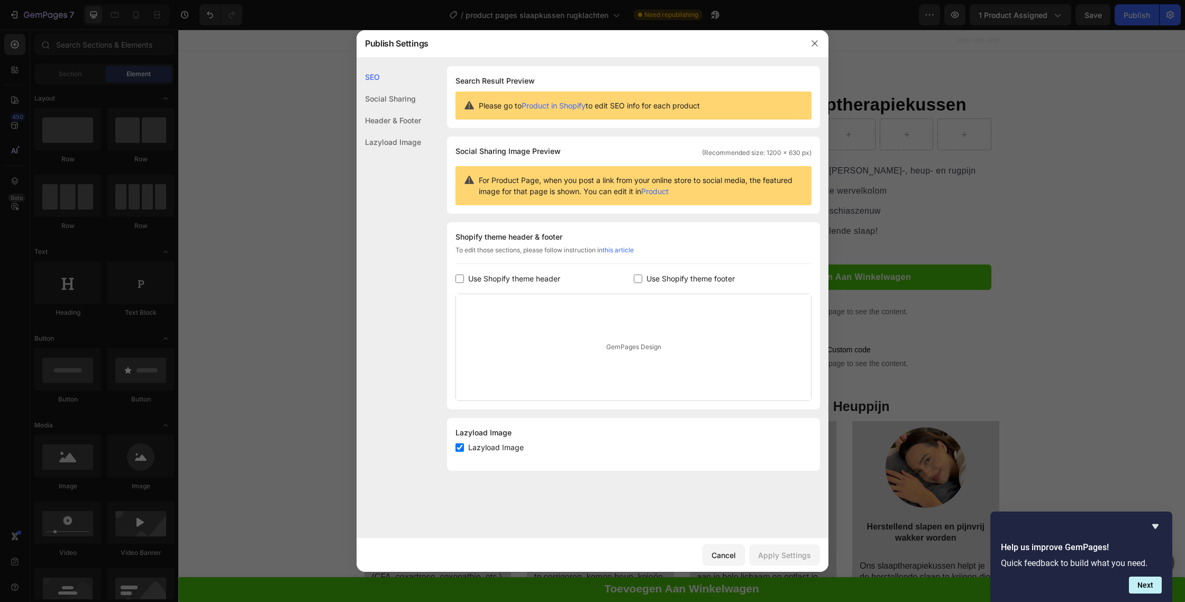
click at [425, 108] on div "SEO Search Result Preview Please go to Product in Shopify to edit SEO info for …" at bounding box center [593, 272] width 472 height 413
click at [406, 125] on div "Header & Footer" at bounding box center [389, 120] width 65 height 22
click at [405, 153] on div "SEO Social Sharing Header & Footer Lazyload Image" at bounding box center [389, 337] width 65 height 542
click at [397, 97] on div "Social Sharing" at bounding box center [389, 99] width 65 height 22
click at [399, 120] on div "Header & Footer" at bounding box center [389, 120] width 65 height 22
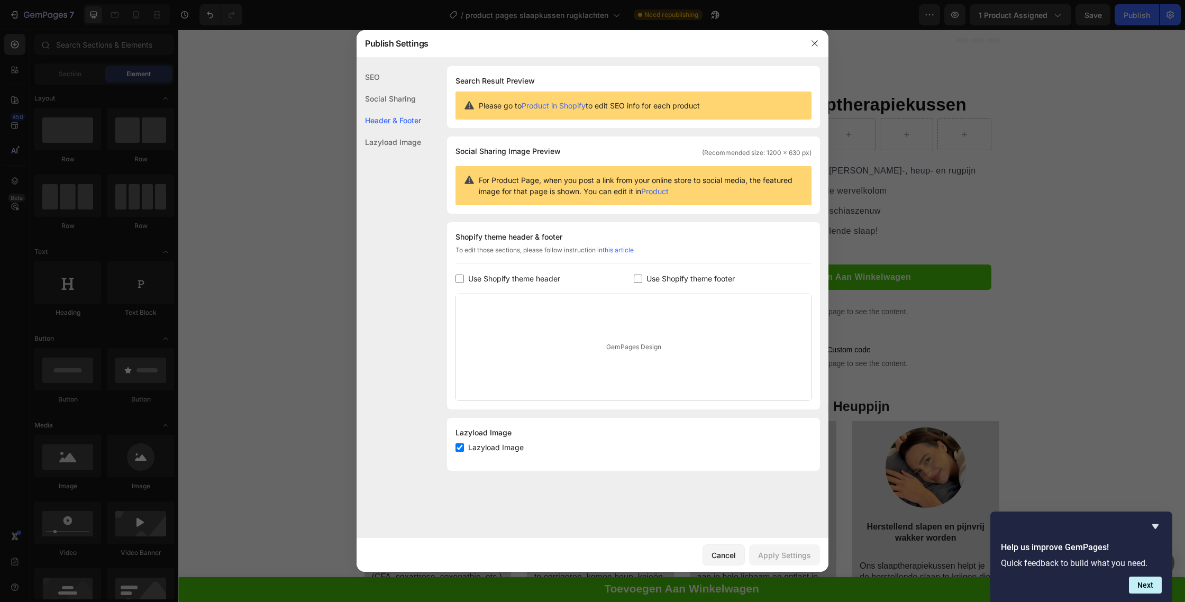
click at [362, 75] on div "SEO" at bounding box center [389, 77] width 65 height 22
click at [382, 85] on div "SEO" at bounding box center [389, 77] width 65 height 22
click at [389, 102] on div "Social Sharing" at bounding box center [389, 99] width 65 height 22
click at [822, 48] on div at bounding box center [815, 44] width 28 height 28
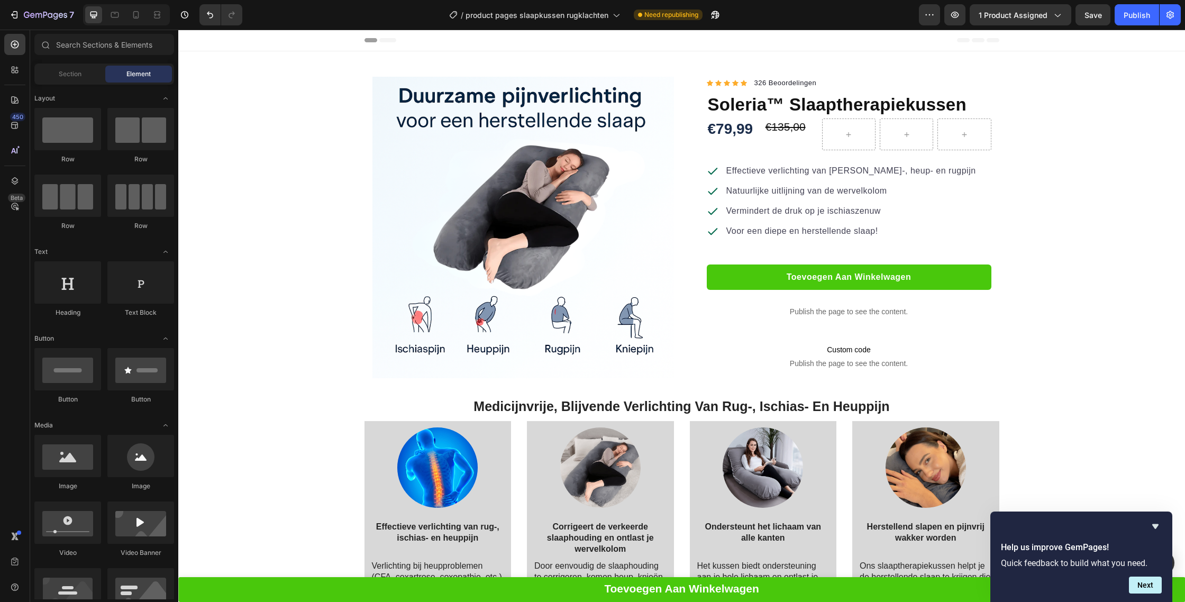
click at [816, 41] on div "Header" at bounding box center [681, 40] width 635 height 21
click at [1140, 6] on button "Publish" at bounding box center [1137, 14] width 44 height 21
click at [16, 15] on icon "button" at bounding box center [14, 15] width 11 height 11
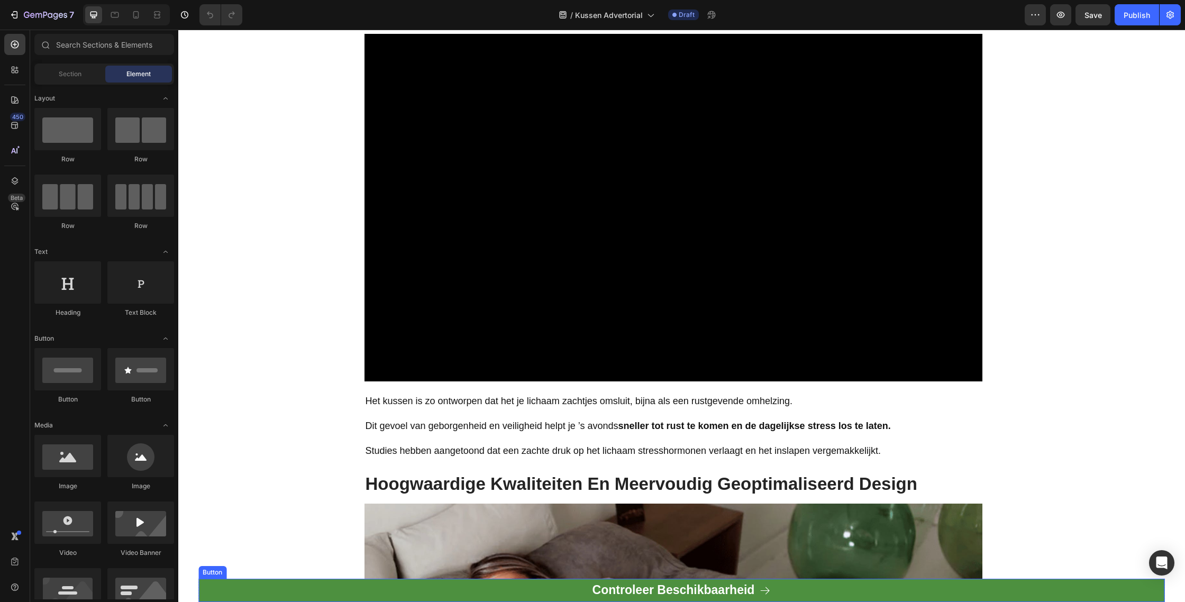
scroll to position [937, 0]
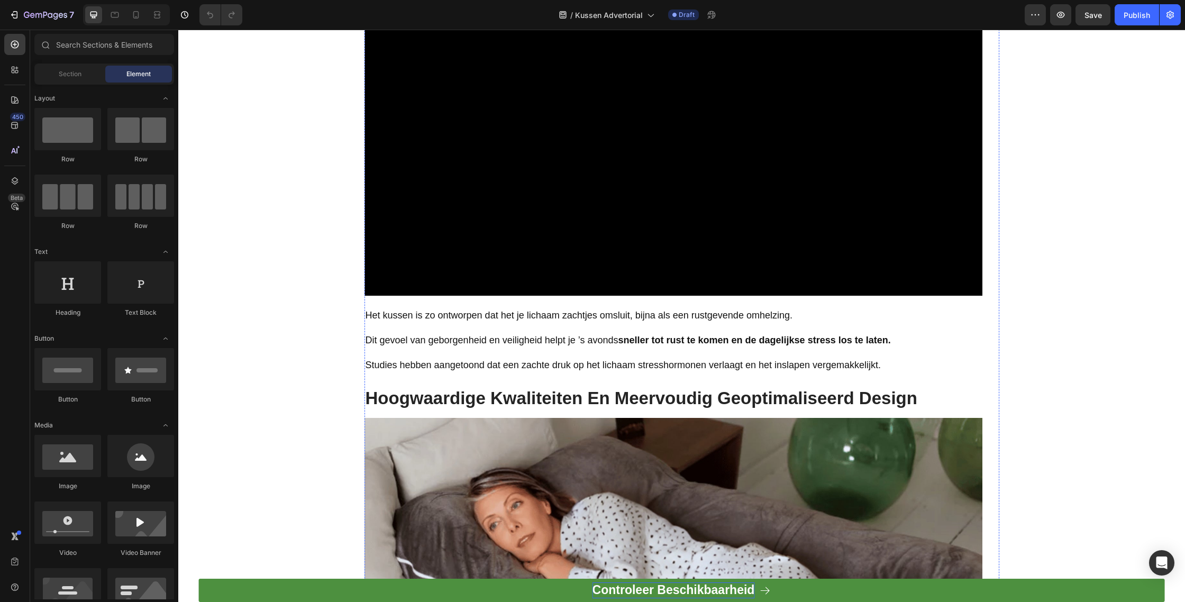
click at [653, 589] on p "Controleer Beschikbaarheid" at bounding box center [673, 590] width 162 height 16
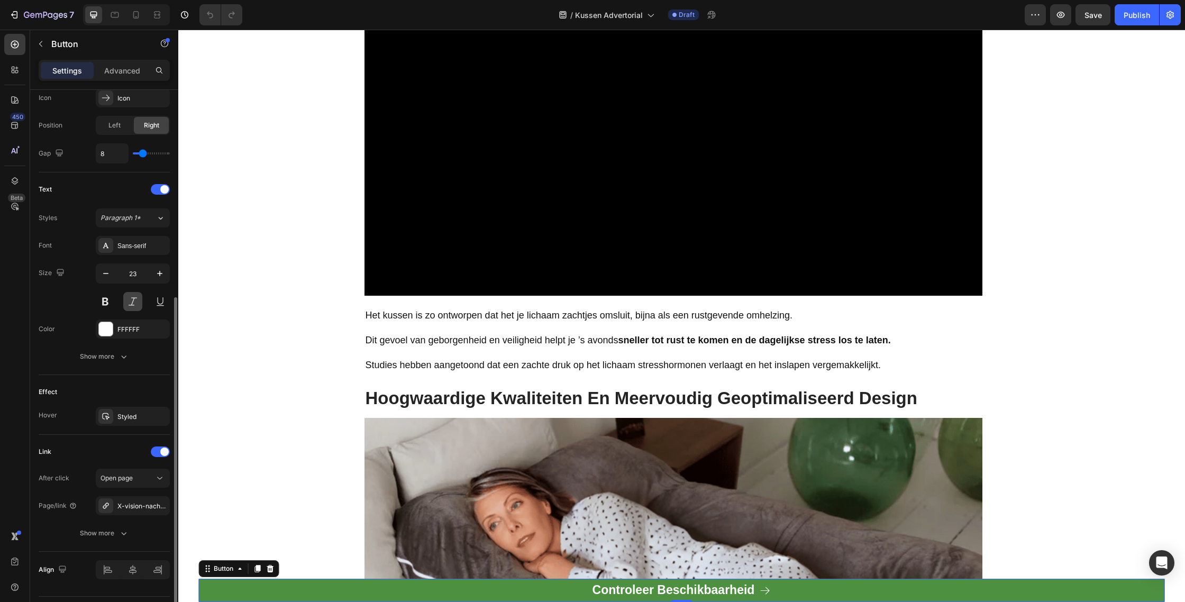
scroll to position [382, 0]
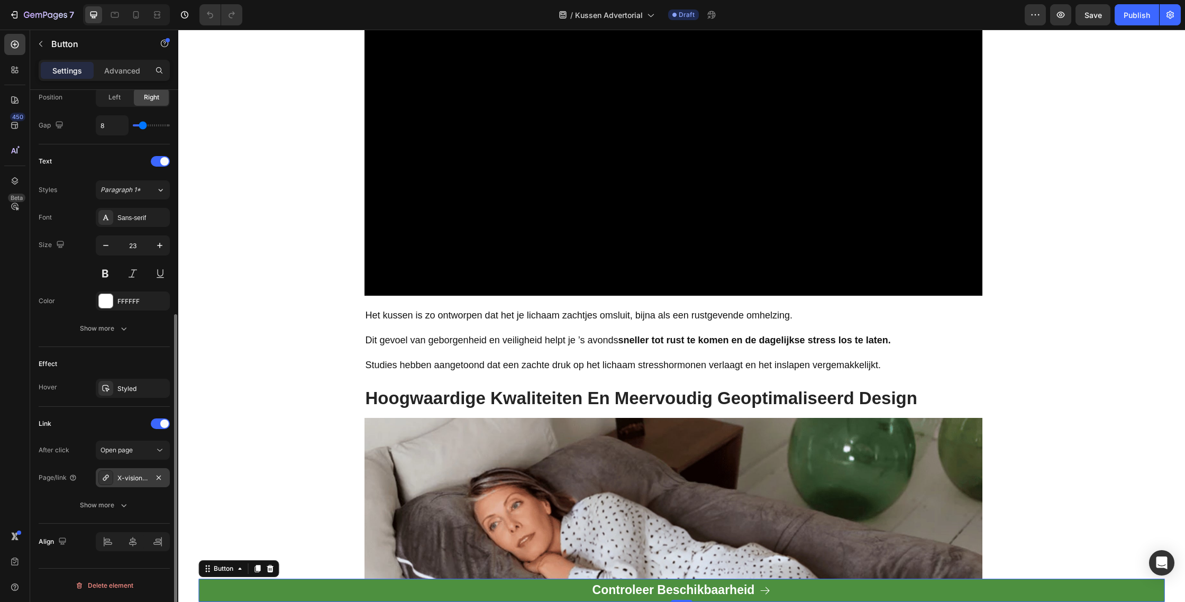
click at [138, 479] on div "X-vision-nachtbril" at bounding box center [132, 478] width 31 height 10
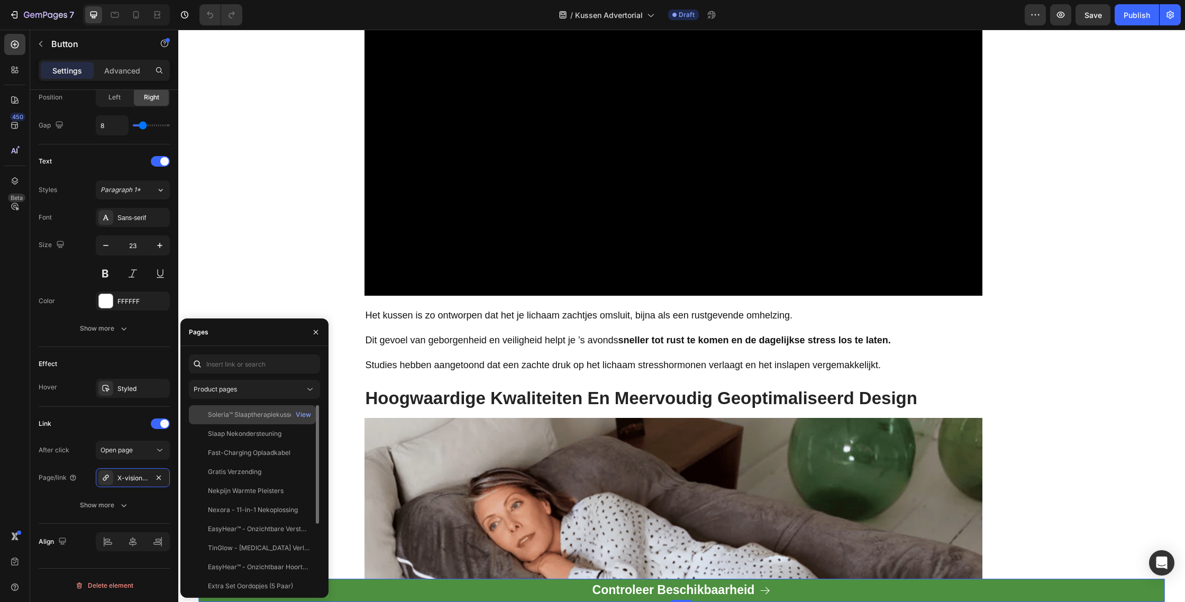
click at [248, 418] on div "Soleria™ Slaaptherapiekussen" at bounding box center [252, 415] width 89 height 10
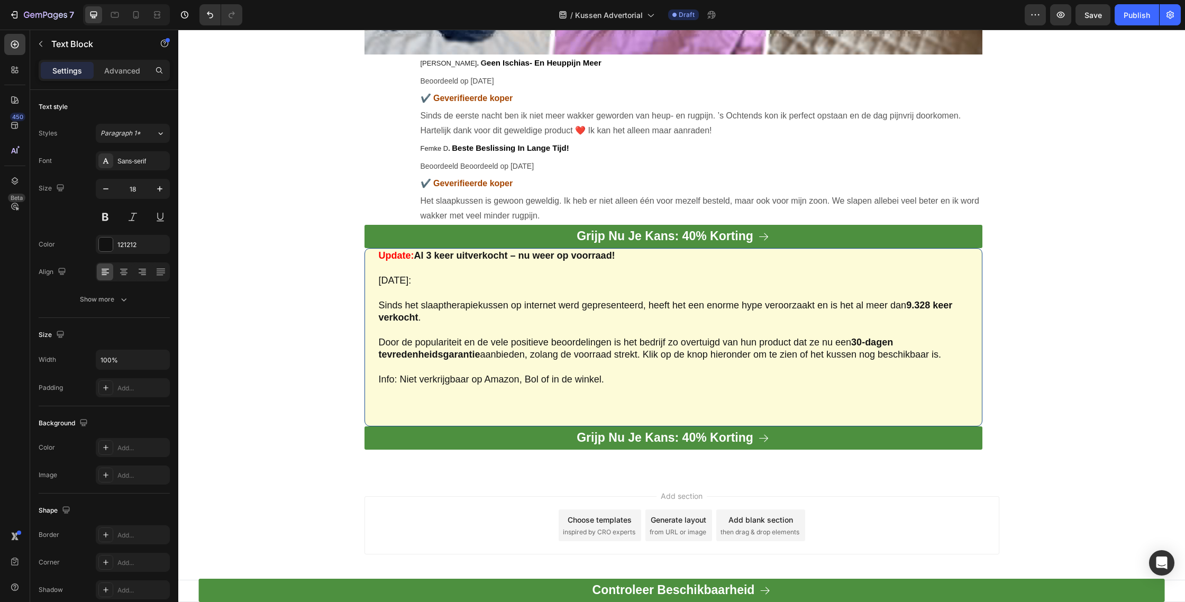
scroll to position [3400, 0]
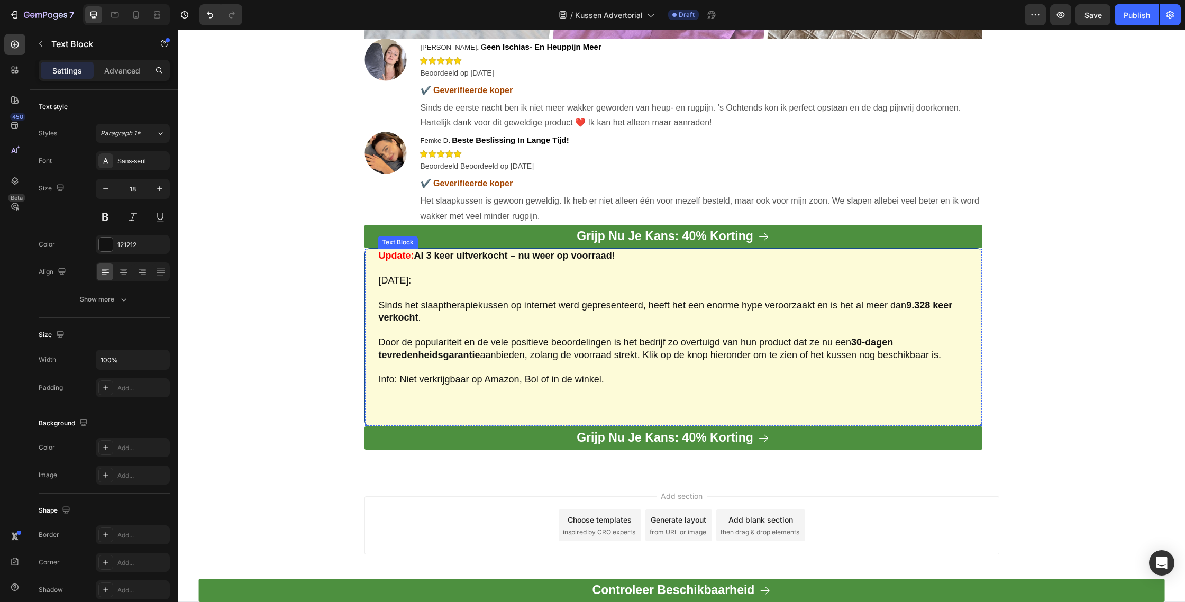
click at [470, 233] on link "Grijp Nu Je Kans: 40% Korting" at bounding box center [673, 236] width 618 height 23
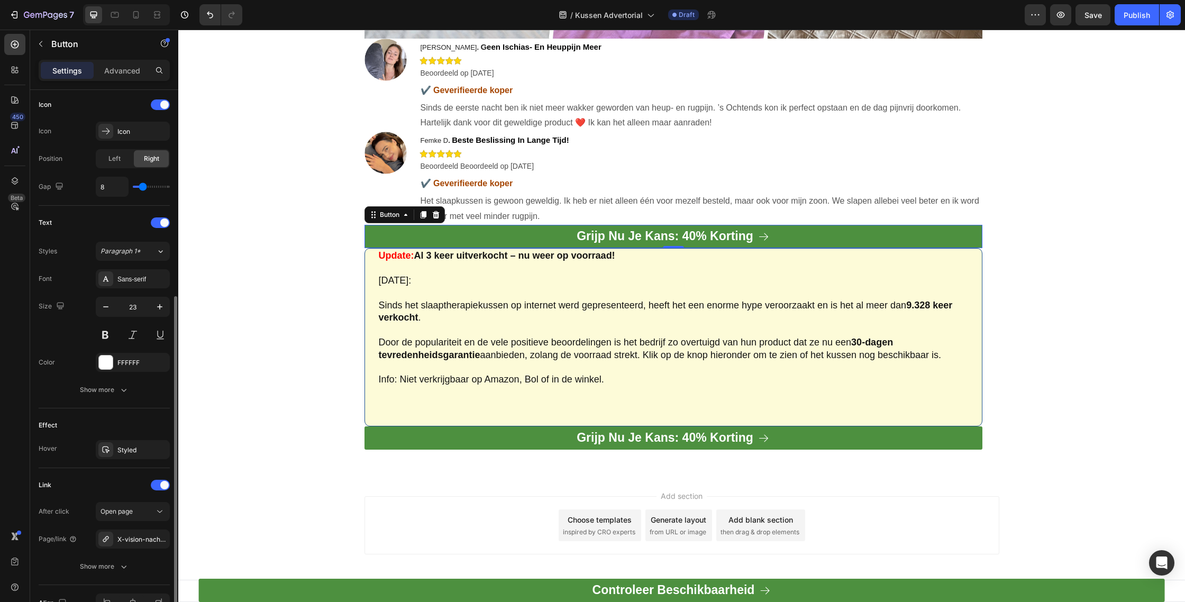
scroll to position [365, 0]
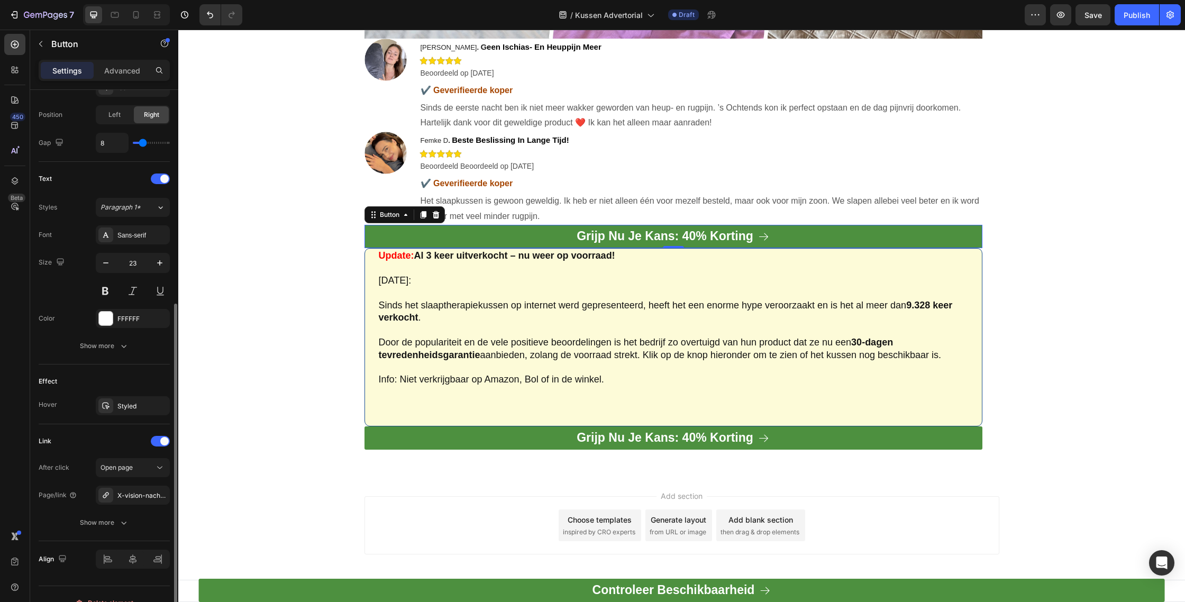
click at [118, 456] on div "Link After click Open page Page/link X-vision-nachtbril Show more" at bounding box center [104, 482] width 131 height 99
click at [123, 472] on span "Open page" at bounding box center [117, 468] width 32 height 10
click at [124, 466] on span "Open page" at bounding box center [117, 467] width 32 height 8
click at [130, 499] on div "X-vision-nachtbril" at bounding box center [132, 496] width 31 height 10
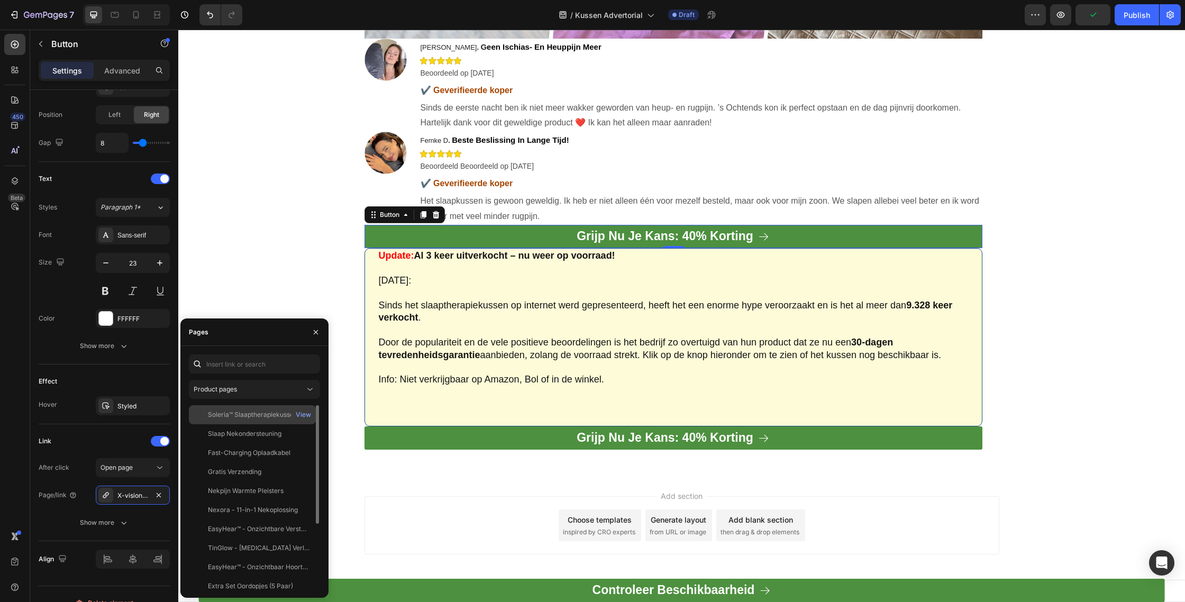
click at [261, 410] on div "Soleria™ Slaaptherapiekussen" at bounding box center [252, 415] width 89 height 10
click at [540, 433] on link "Grijp Nu Je Kans: 40% Korting" at bounding box center [673, 437] width 618 height 23
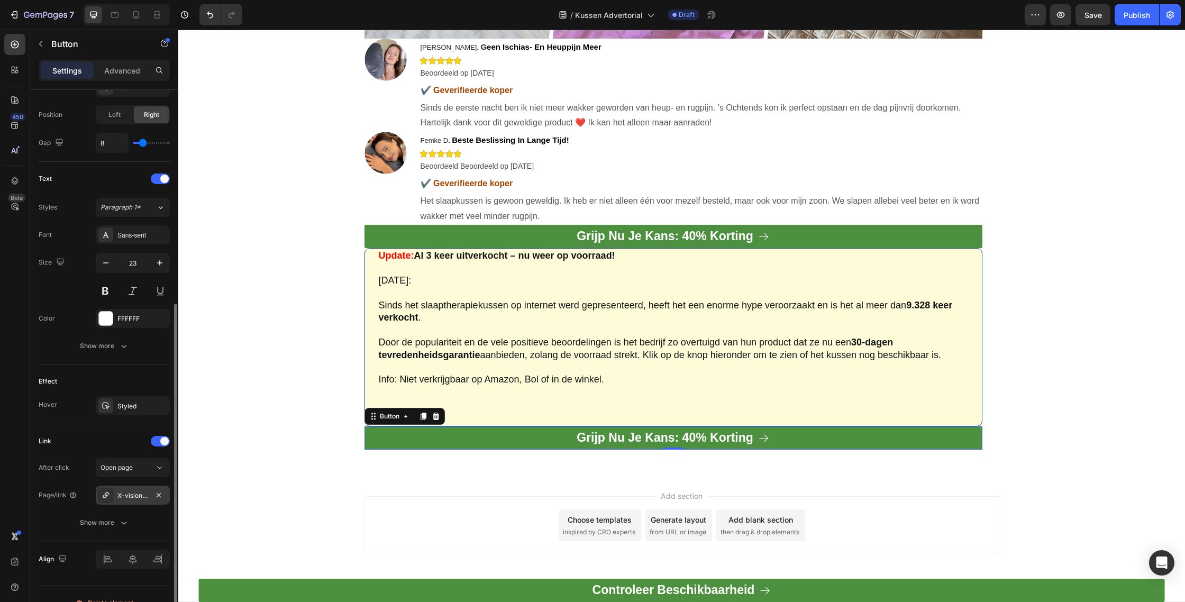
click at [119, 500] on div "X-vision-nachtbril" at bounding box center [132, 496] width 31 height 10
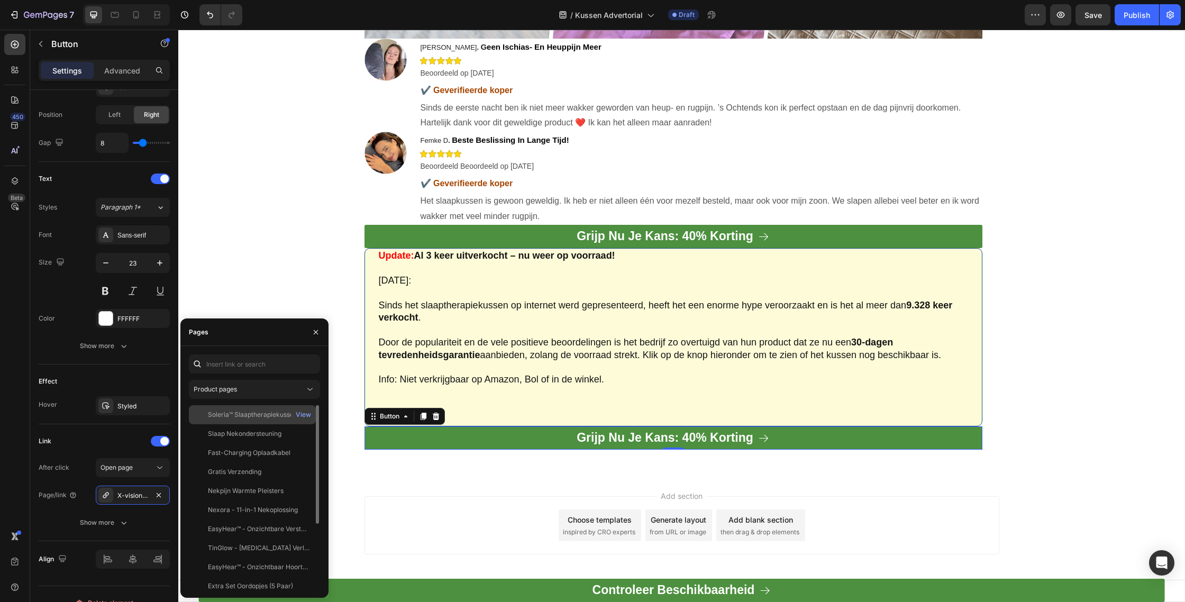
click at [245, 410] on div "Soleria™ Slaaptherapiekussen" at bounding box center [252, 415] width 89 height 10
click at [492, 236] on link "Grijp Nu Je Kans: 40% Korting" at bounding box center [673, 236] width 618 height 23
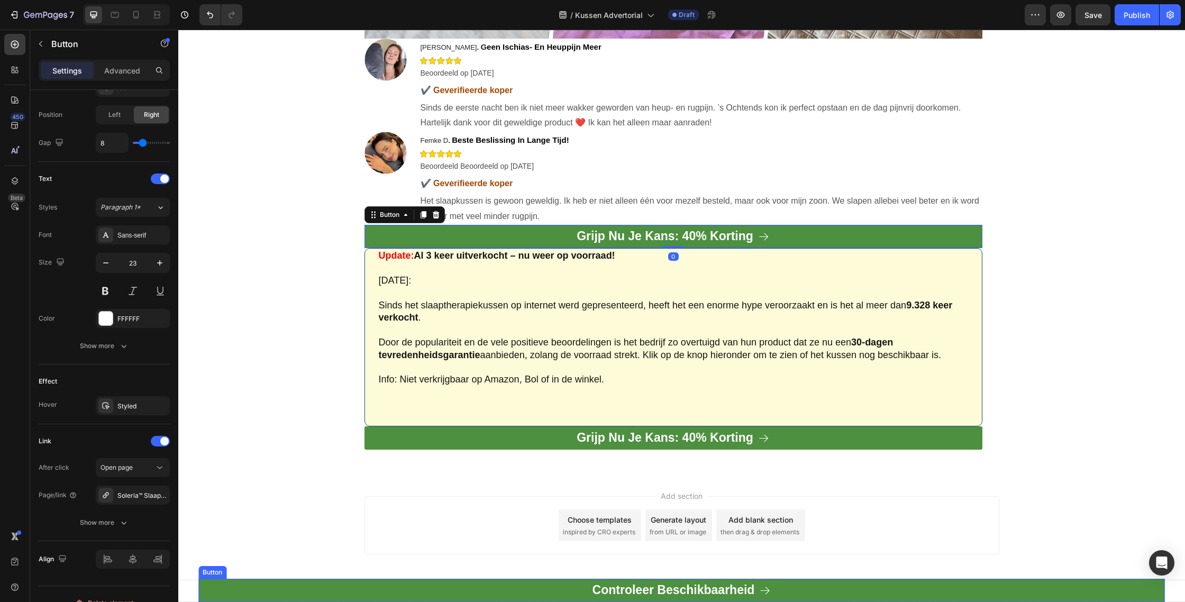
click at [488, 596] on link "Controleer Beschikbaarheid" at bounding box center [681, 590] width 966 height 23
click at [133, 21] on div at bounding box center [135, 14] width 17 height 17
type input "20"
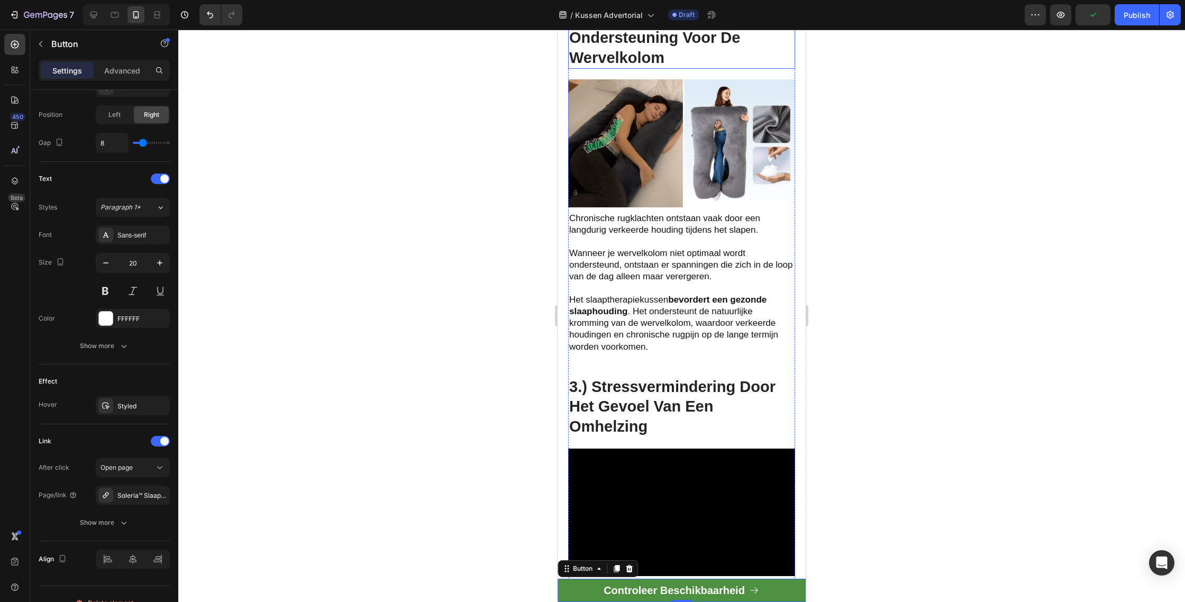
scroll to position [640, 0]
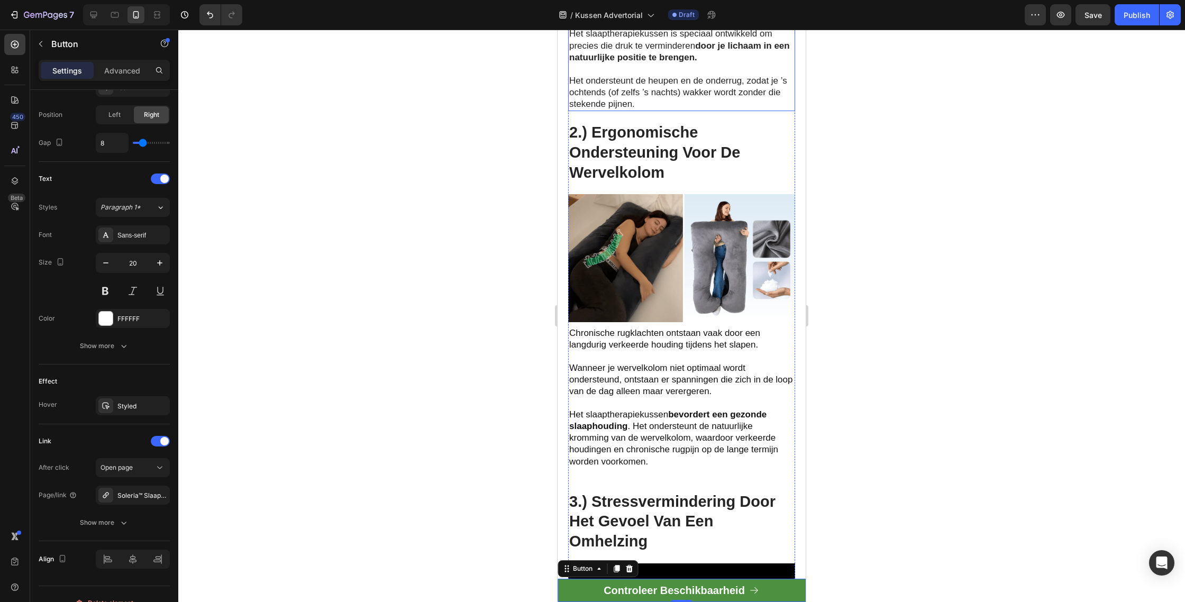
click at [653, 62] on strong "door je lichaam in een natuurlijke positie te brengen." at bounding box center [679, 52] width 221 height 22
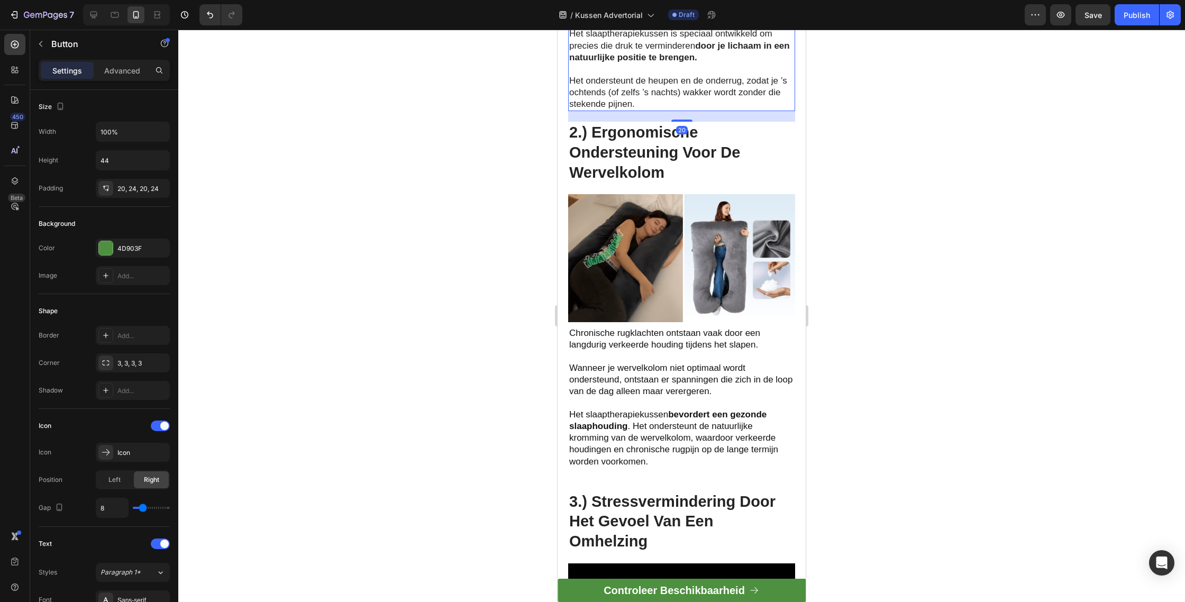
click at [653, 62] on strong "door je lichaam in een natuurlijke positie te brengen." at bounding box center [679, 52] width 221 height 22
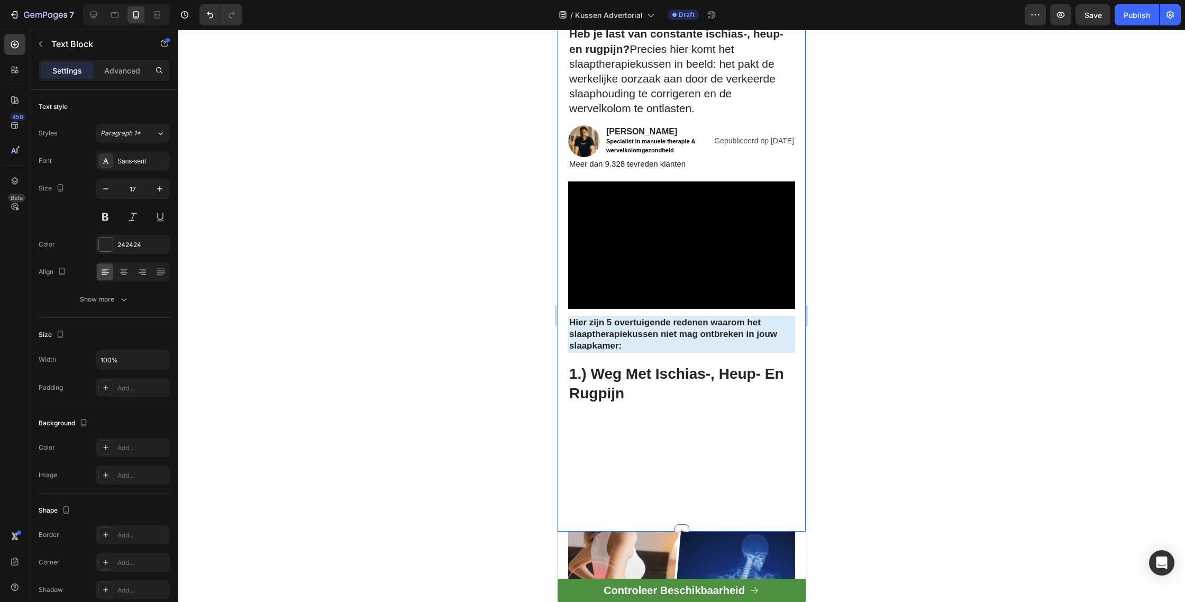
scroll to position [48, 0]
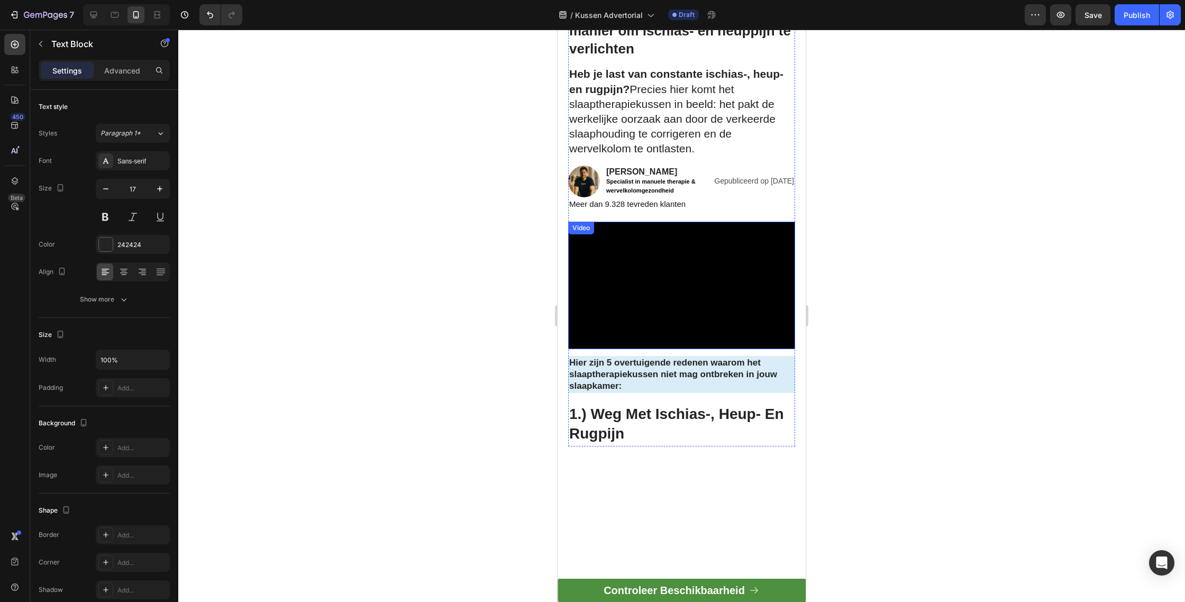
type input "16"
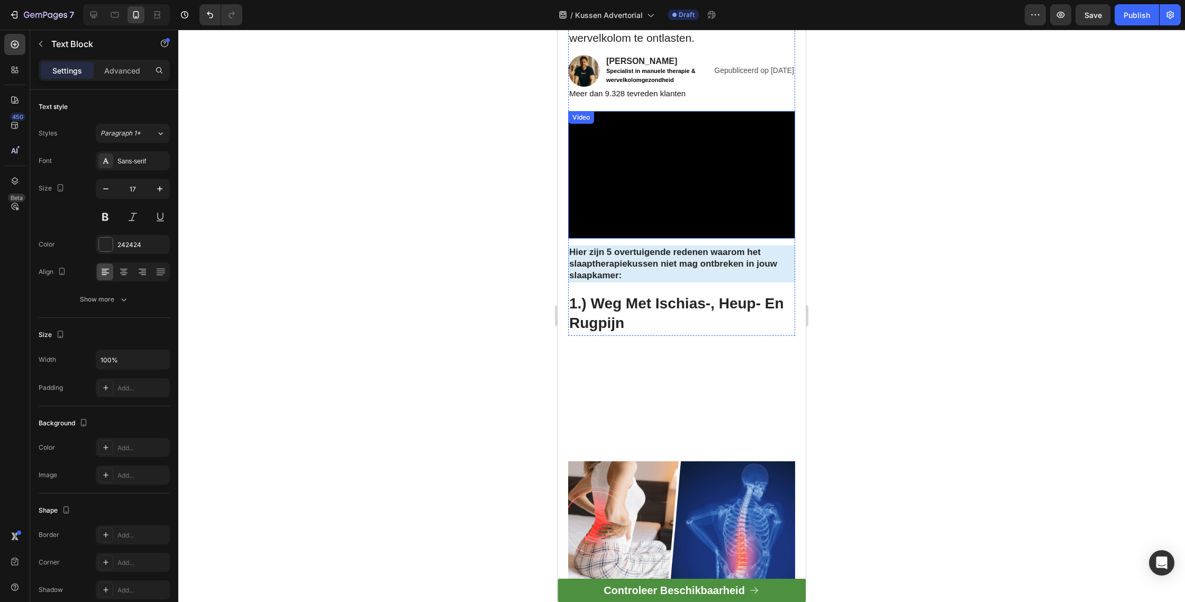
scroll to position [176, 0]
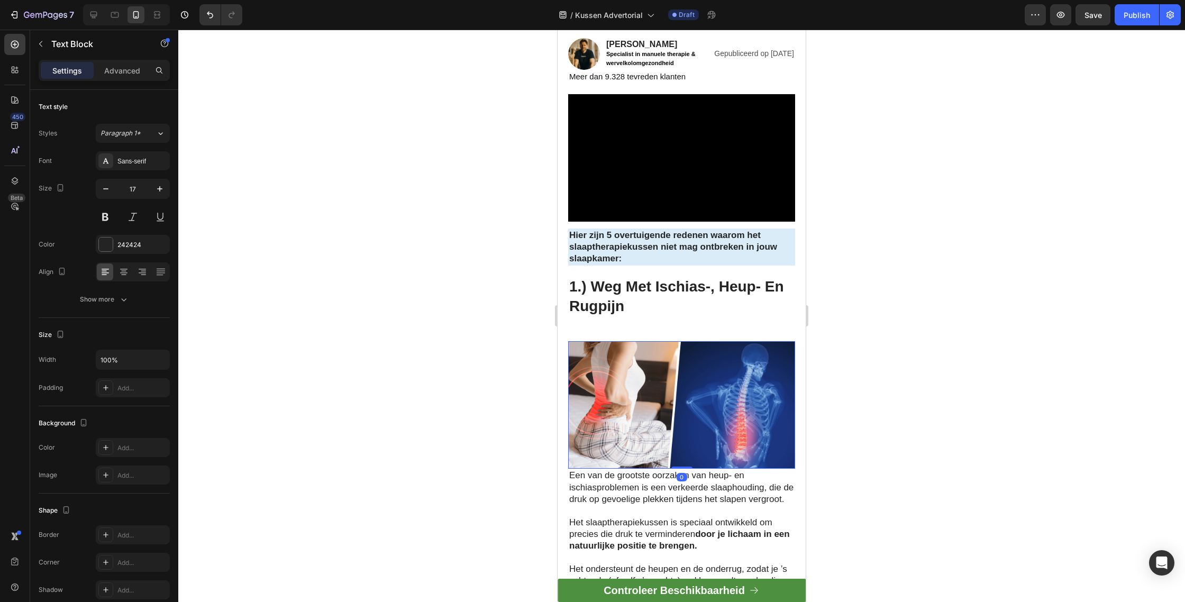
click at [649, 345] on img at bounding box center [681, 404] width 227 height 127
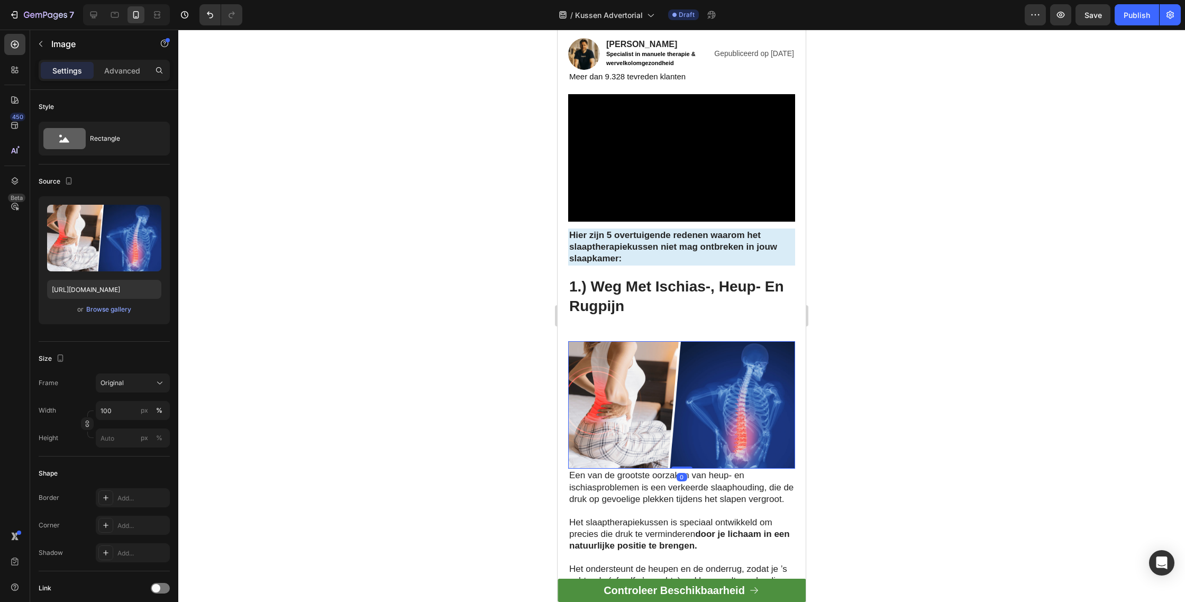
click at [632, 317] on div "Top Chiropractor: Dit is de beste manier om ischias- en heuppijn te verlichten …" at bounding box center [682, 108] width 248 height 465
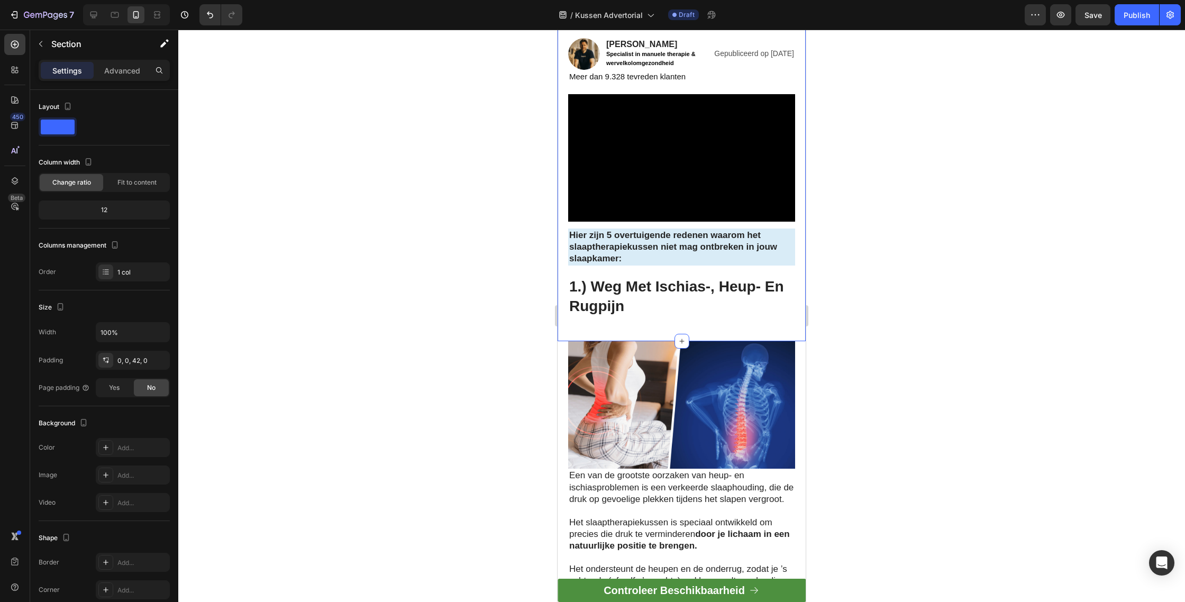
scroll to position [0, 0]
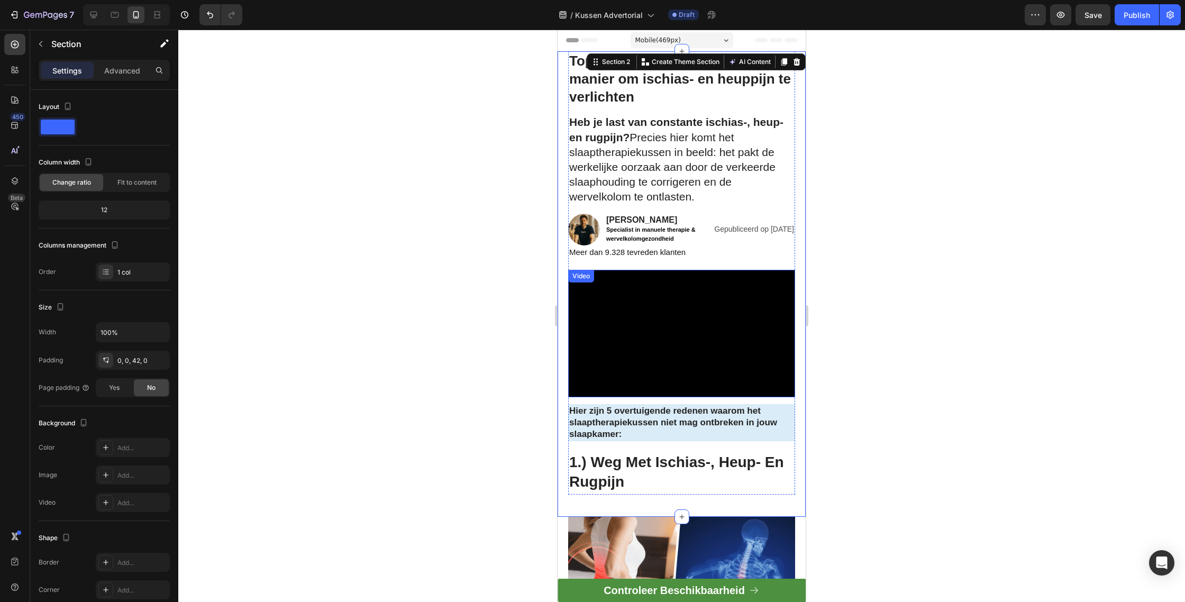
click at [658, 187] on h1 "Heb je last van constante ischias-, heup- en rugpijn? Precies hier komt het sla…" at bounding box center [681, 160] width 227 height 92
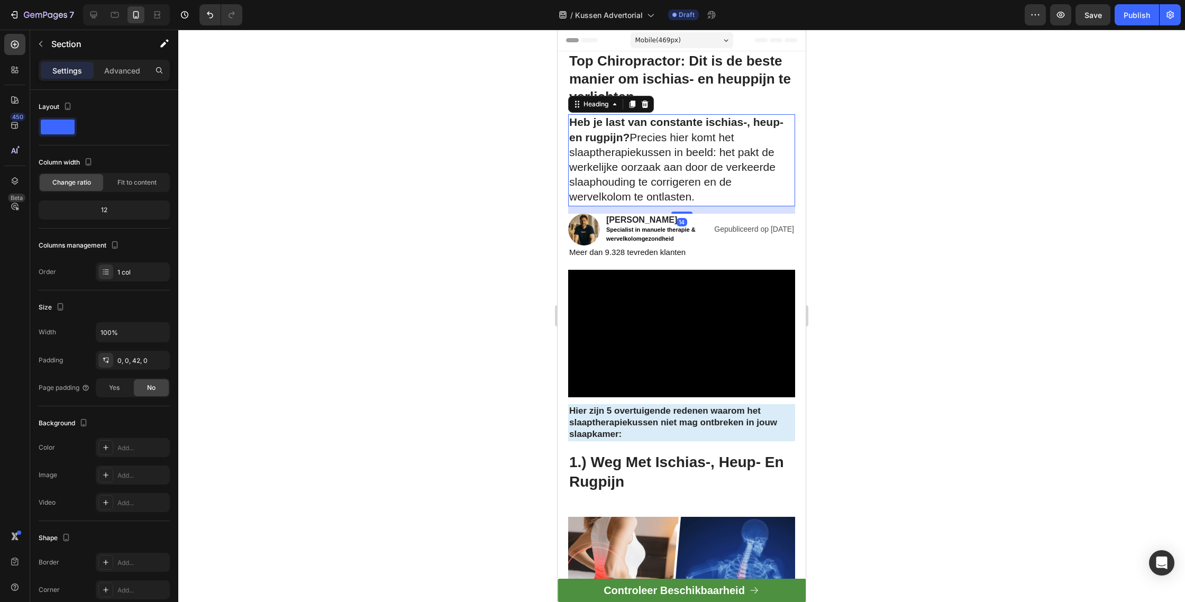
click at [658, 187] on h1 "Heb je last van constante ischias-, heup- en rugpijn? Precies hier komt het sla…" at bounding box center [681, 160] width 227 height 92
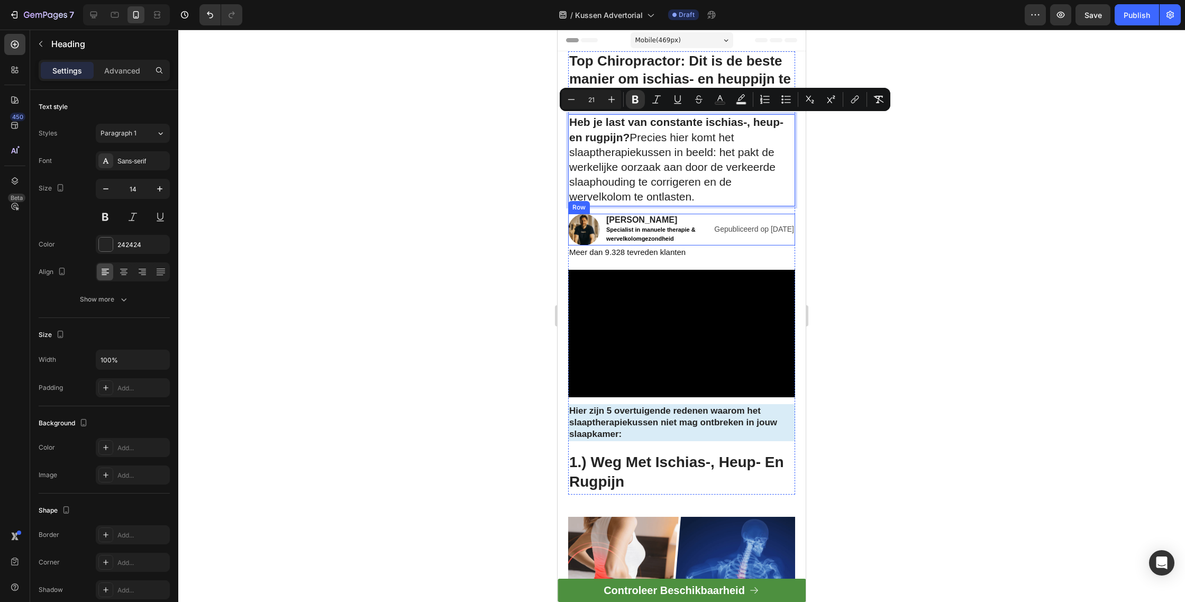
click at [859, 245] on div at bounding box center [681, 316] width 1007 height 572
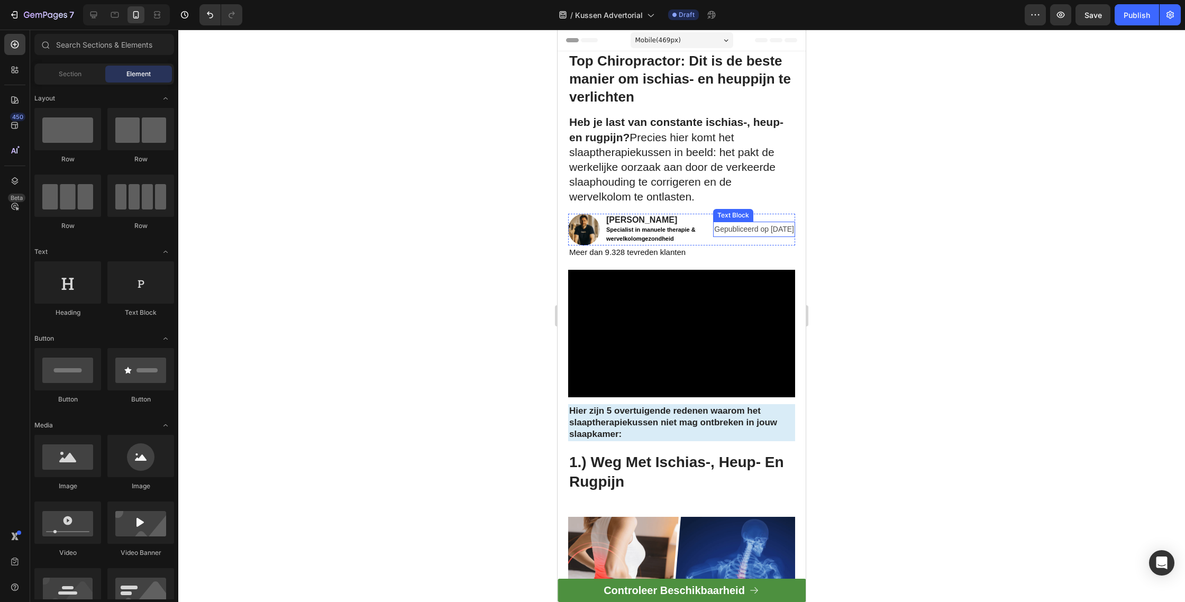
click at [732, 227] on p "Gepubliceerd op [DATE]" at bounding box center [754, 229] width 80 height 13
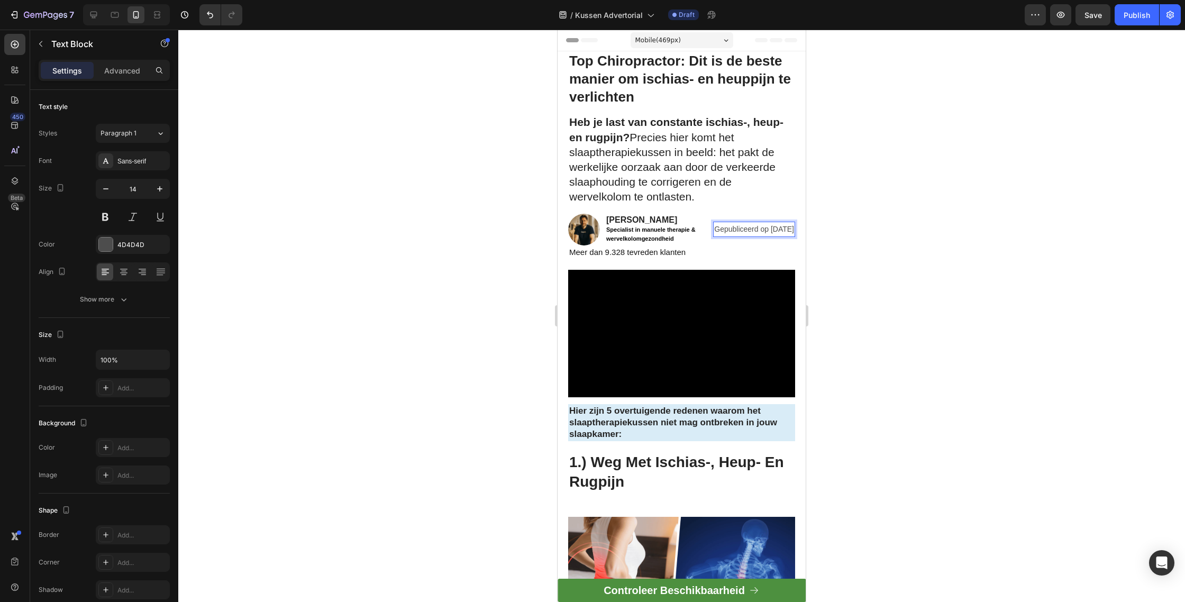
click at [735, 229] on p "Gepubliceerd op [DATE]" at bounding box center [754, 229] width 80 height 13
click at [713, 233] on div "Gepubliceerd op [DATE]" at bounding box center [754, 229] width 82 height 15
click at [859, 250] on div at bounding box center [681, 316] width 1007 height 572
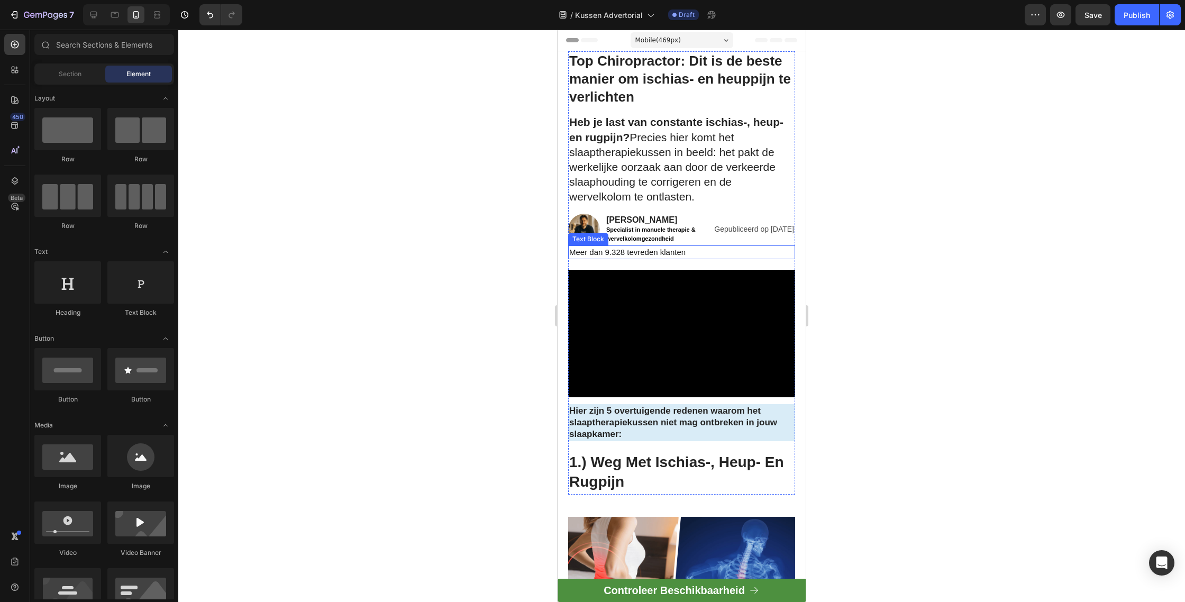
click at [649, 252] on span "Meer dan 9.328 tevreden klanten" at bounding box center [627, 252] width 116 height 9
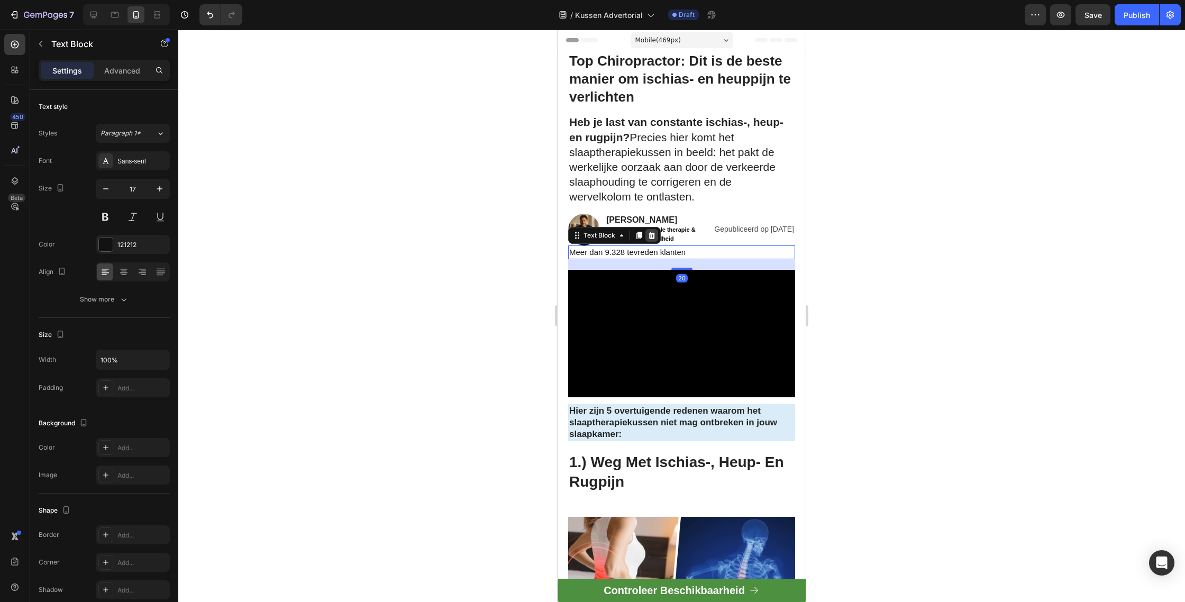
click at [652, 233] on icon at bounding box center [652, 234] width 7 height 7
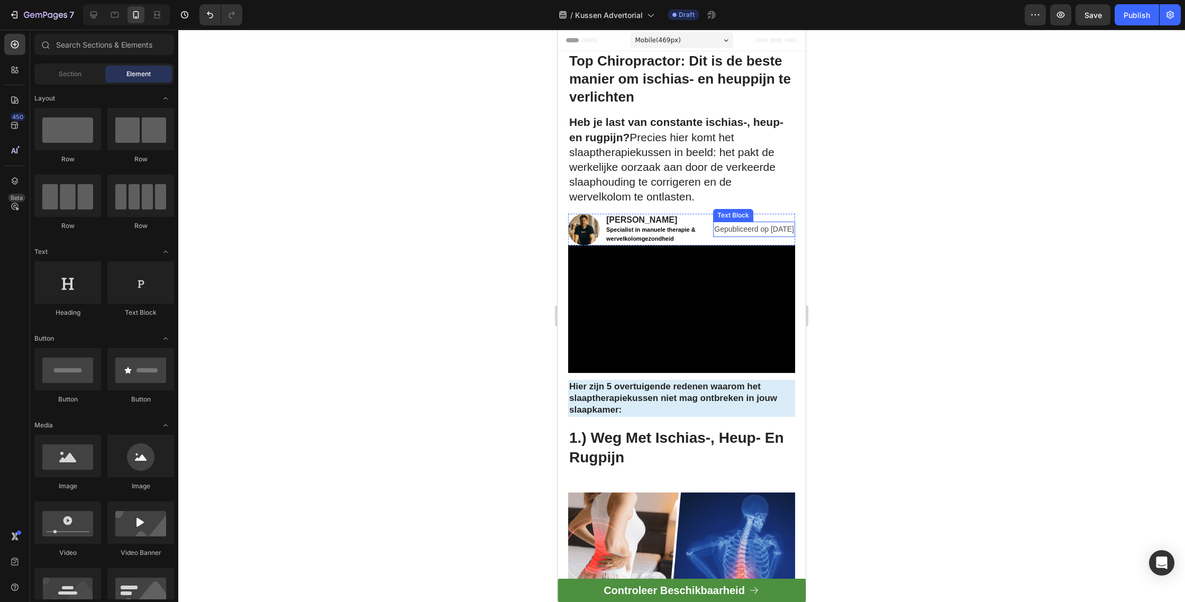
click at [755, 223] on p "Gepubliceerd op [DATE]" at bounding box center [754, 229] width 80 height 13
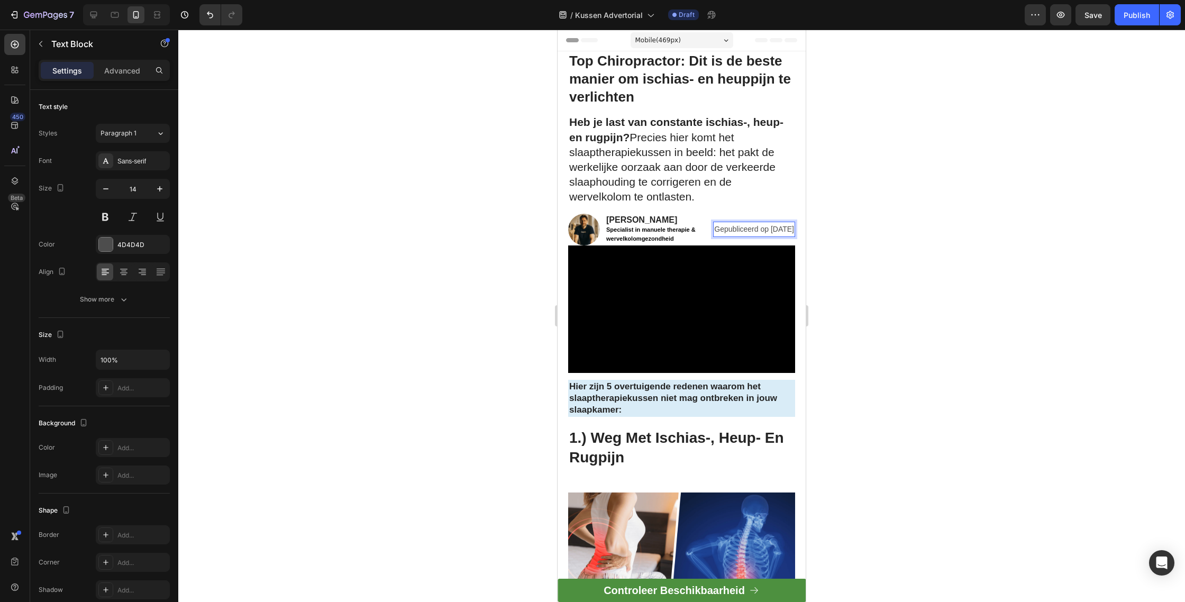
drag, startPoint x: 735, startPoint y: 227, endPoint x: 710, endPoint y: 234, distance: 25.8
click at [735, 227] on p "Gepubliceerd op [DATE]" at bounding box center [754, 229] width 80 height 13
click at [714, 233] on p "Gepubliceerd op [DATE]" at bounding box center [754, 229] width 80 height 13
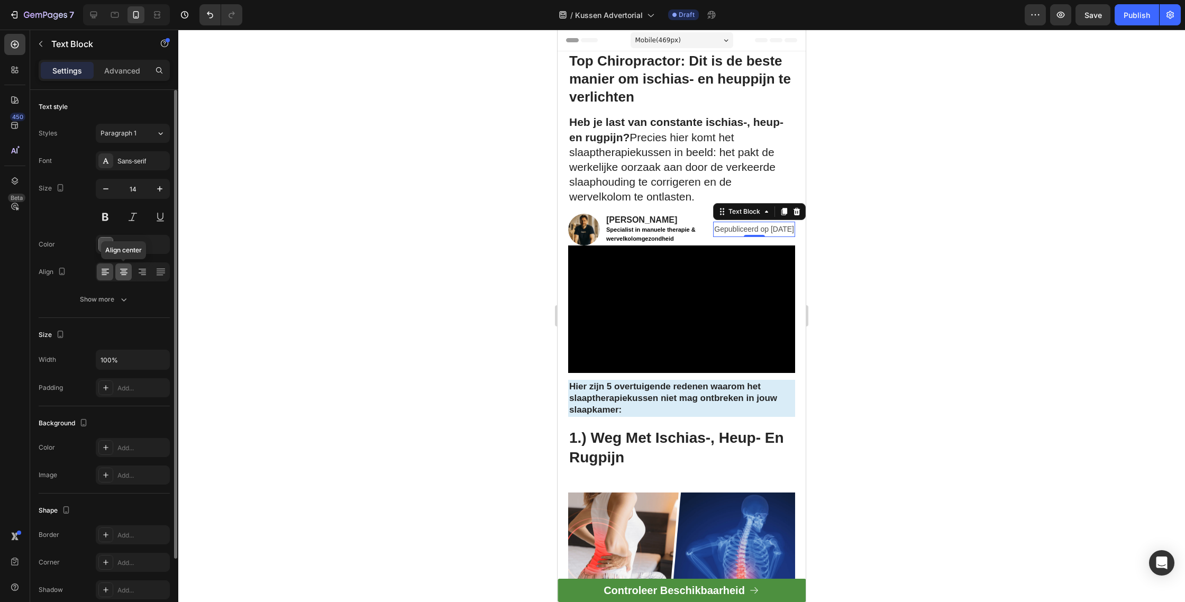
click at [120, 271] on icon at bounding box center [123, 272] width 11 height 11
click at [142, 272] on icon at bounding box center [142, 272] width 7 height 1
click at [106, 272] on icon at bounding box center [105, 272] width 11 height 11
click at [1155, 243] on div at bounding box center [681, 316] width 1007 height 572
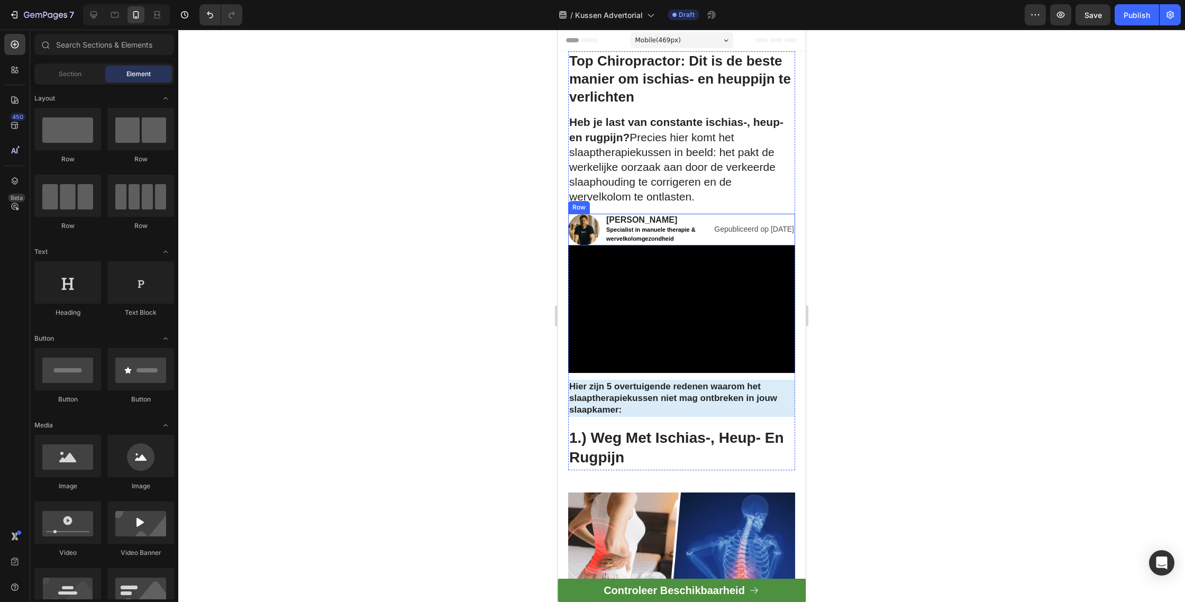
click at [729, 231] on p "Gepubliceerd op [DATE]" at bounding box center [754, 229] width 80 height 13
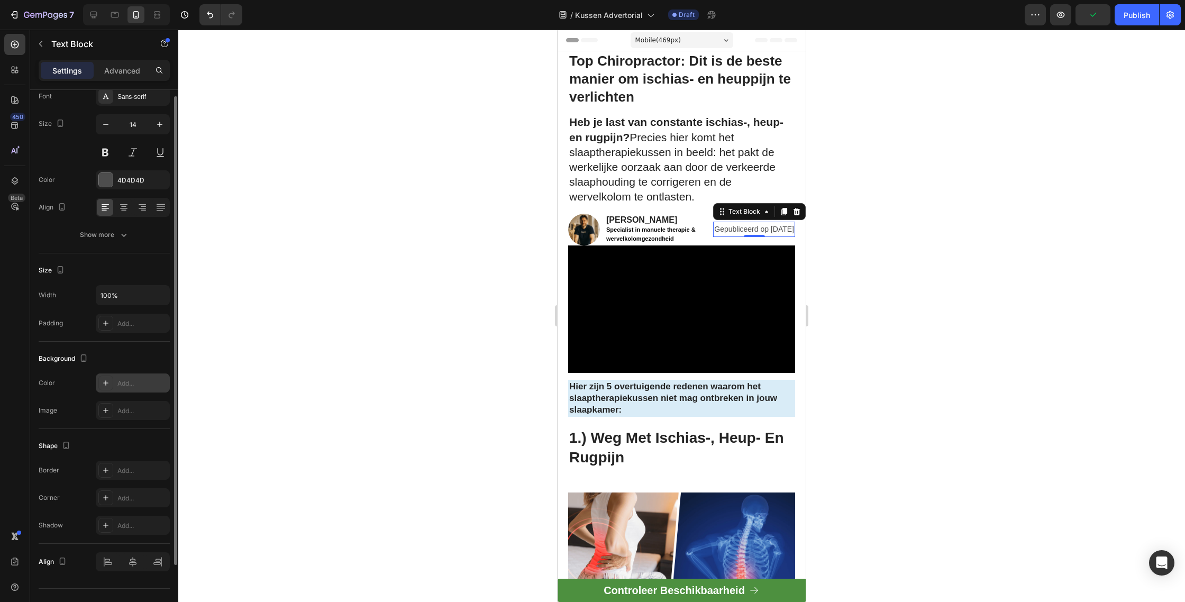
scroll to position [85, 0]
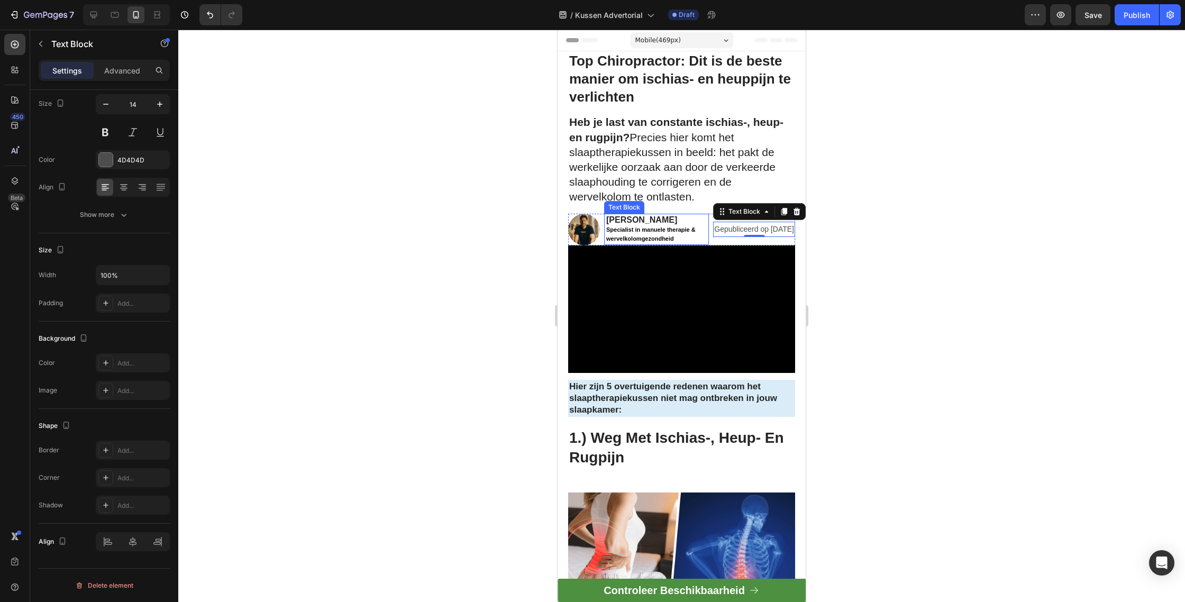
click at [654, 226] on strong "Specialist in manuele therapie & wervelkolomgezondheid" at bounding box center [650, 233] width 89 height 15
click at [751, 229] on p "Gepubliceerd op [DATE]" at bounding box center [754, 229] width 80 height 13
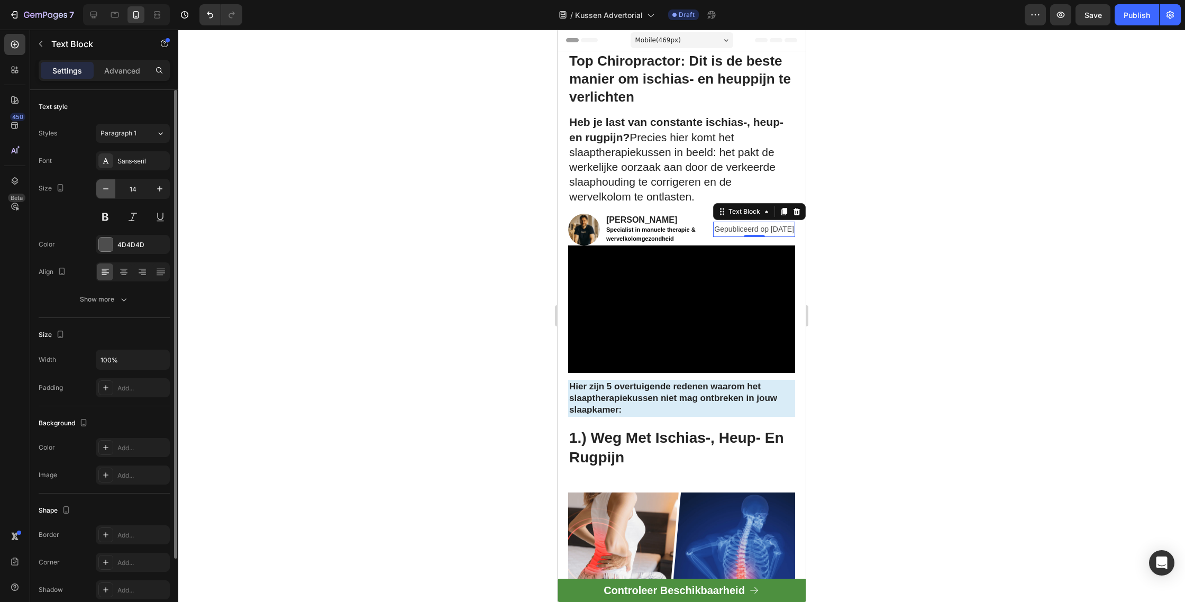
click at [113, 188] on button "button" at bounding box center [105, 188] width 19 height 19
click at [109, 188] on icon "button" at bounding box center [106, 189] width 11 height 11
click at [162, 189] on icon "button" at bounding box center [159, 189] width 11 height 11
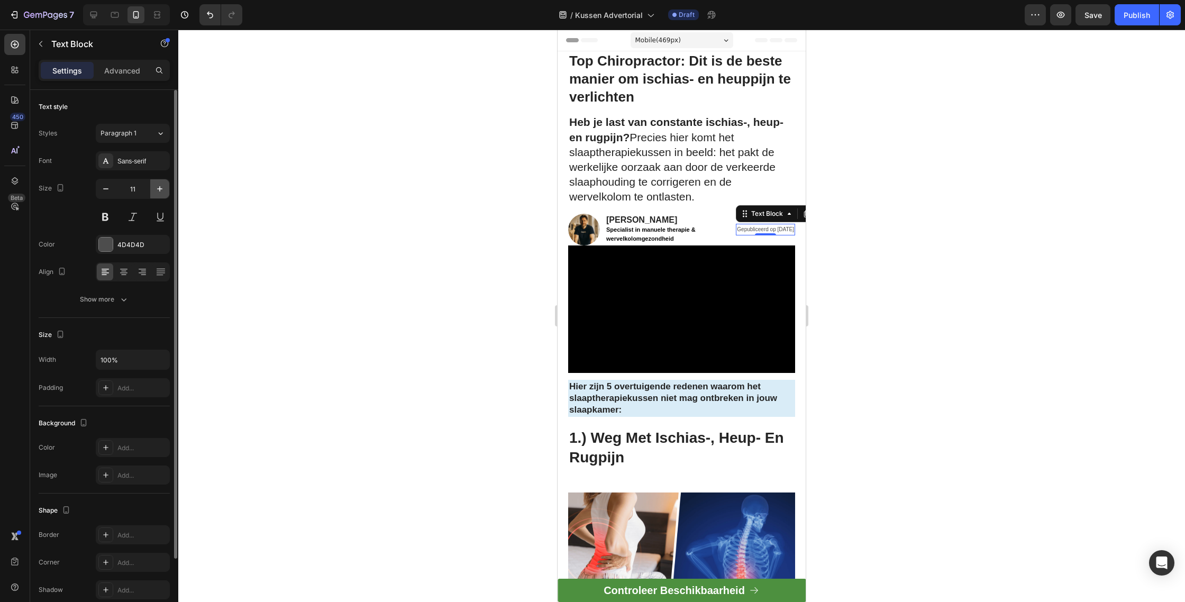
click at [159, 188] on icon "button" at bounding box center [159, 188] width 5 height 5
click at [104, 187] on icon "button" at bounding box center [106, 189] width 11 height 11
type input "11"
click at [1184, 271] on div at bounding box center [681, 316] width 1007 height 572
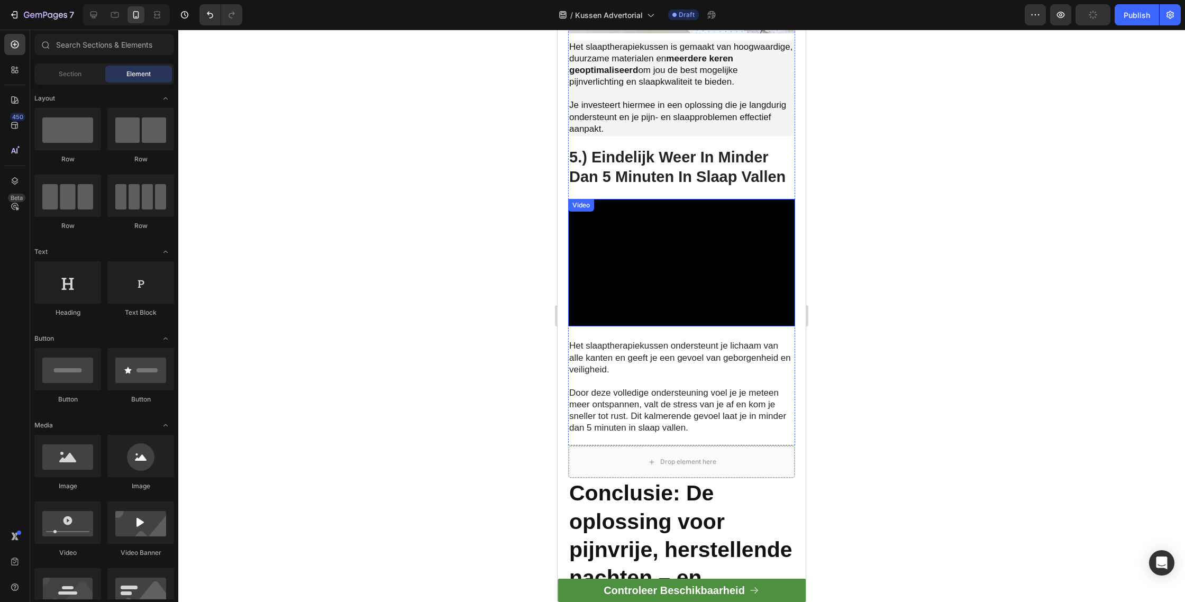
scroll to position [1987, 0]
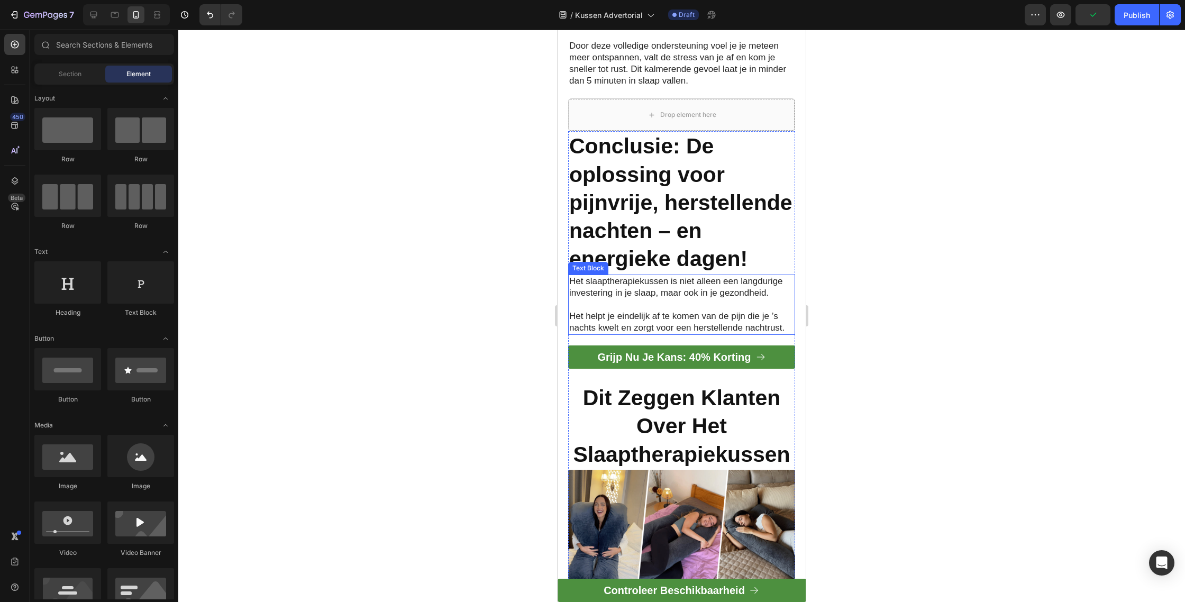
click at [621, 246] on h2 "Conclusie: De oplossing voor pijnvrije, herstellende nachten – en energieke dag…" at bounding box center [681, 202] width 227 height 143
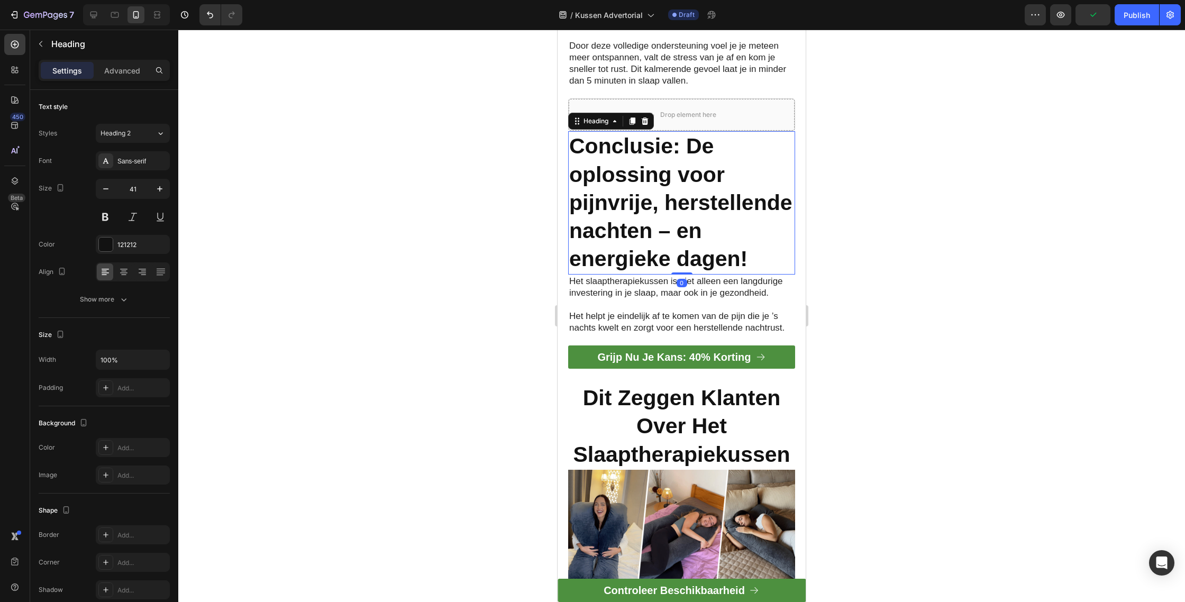
click at [621, 246] on h2 "Conclusie: De oplossing voor pijnvrije, herstellende nachten – en energieke dag…" at bounding box center [681, 202] width 227 height 143
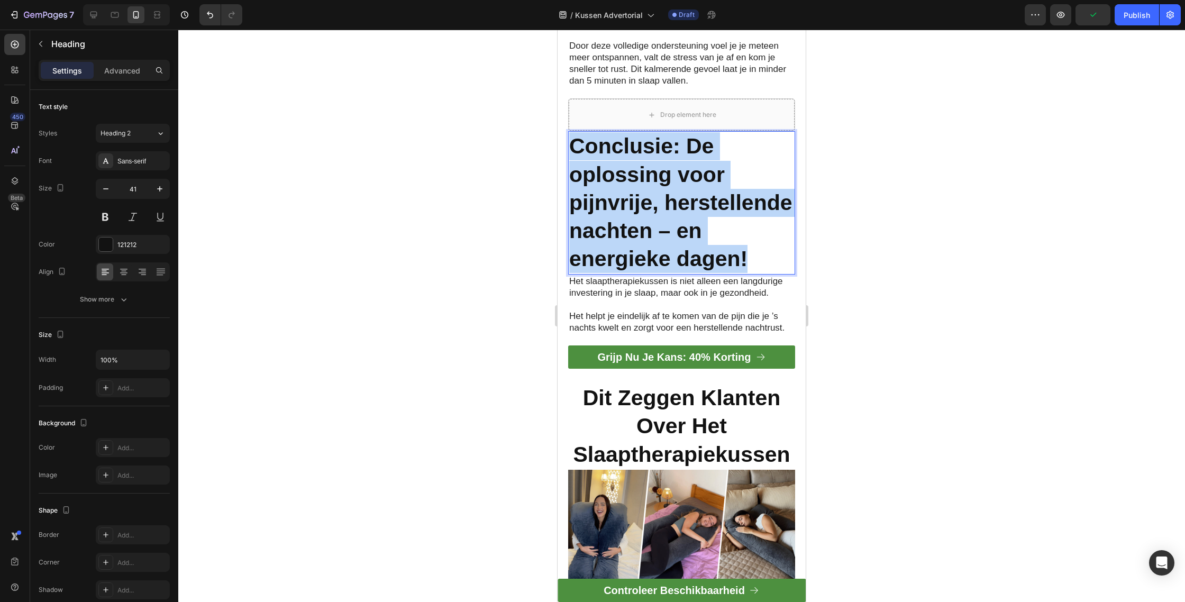
click at [621, 246] on p "Conclusie: De oplossing voor pijnvrije, herstellende nachten – en energieke dag…" at bounding box center [681, 202] width 225 height 141
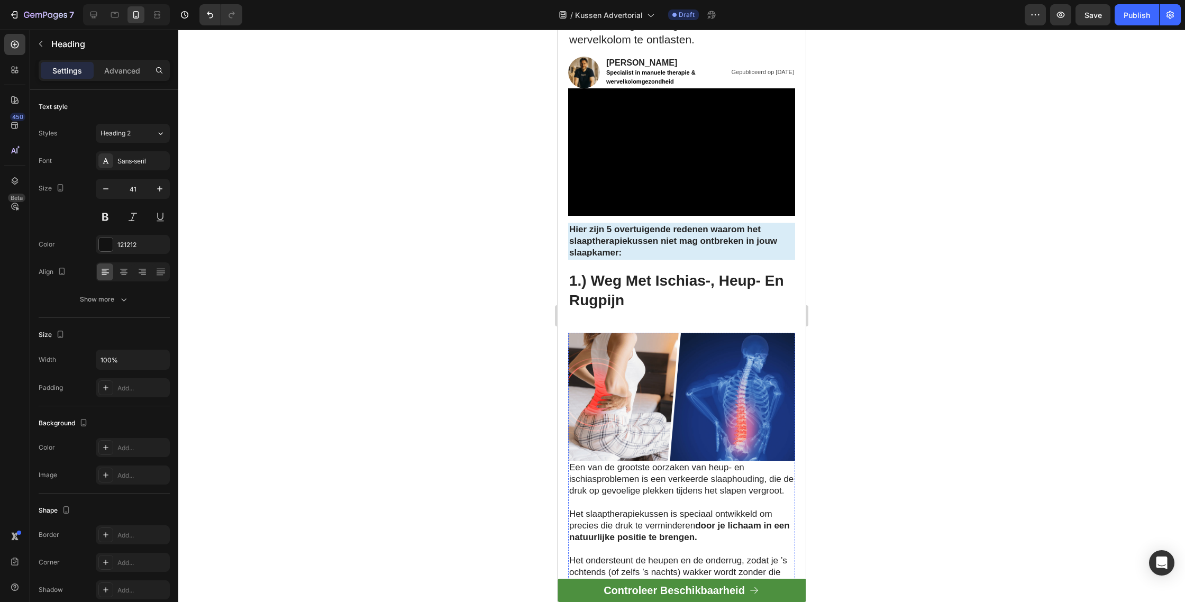
scroll to position [0, 0]
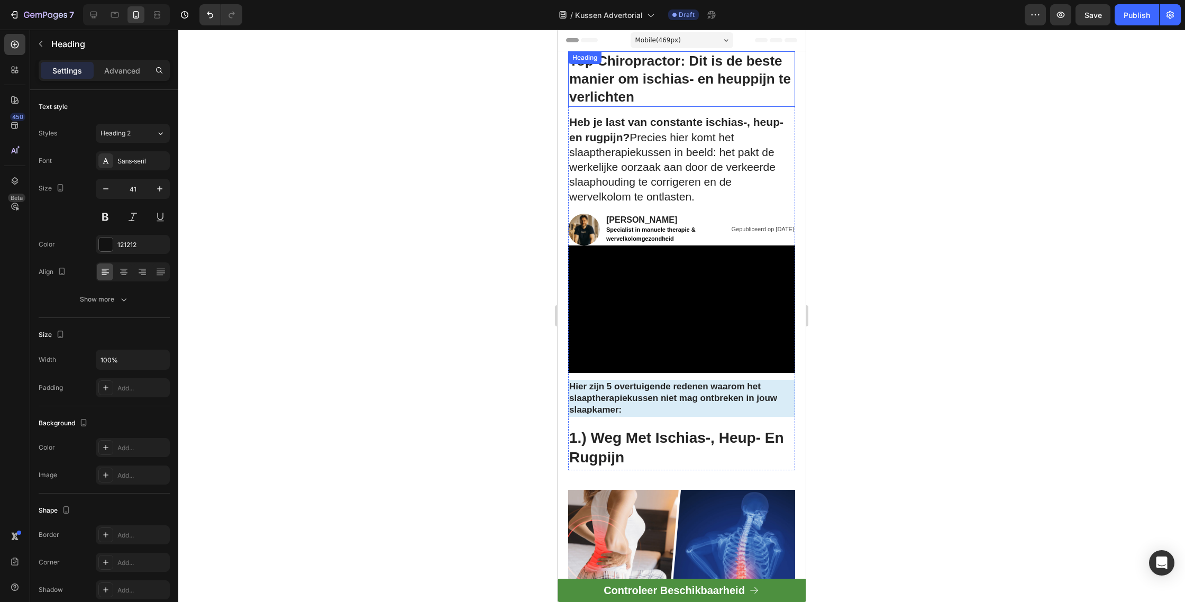
click at [647, 75] on strong "Top Chiropractor: Dit is de beste manier om ischias- en heuppijn te verlichten" at bounding box center [680, 79] width 222 height 52
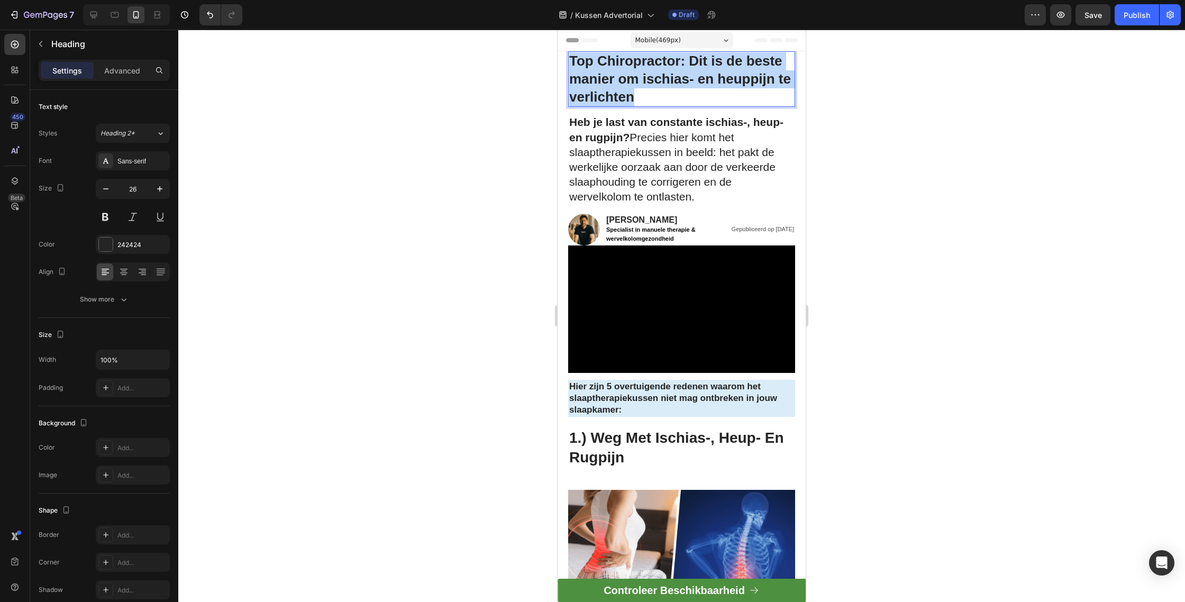
click at [647, 75] on strong "Top Chiropractor: Dit is de beste manier om ischias- en heuppijn te verlichten" at bounding box center [680, 79] width 222 height 52
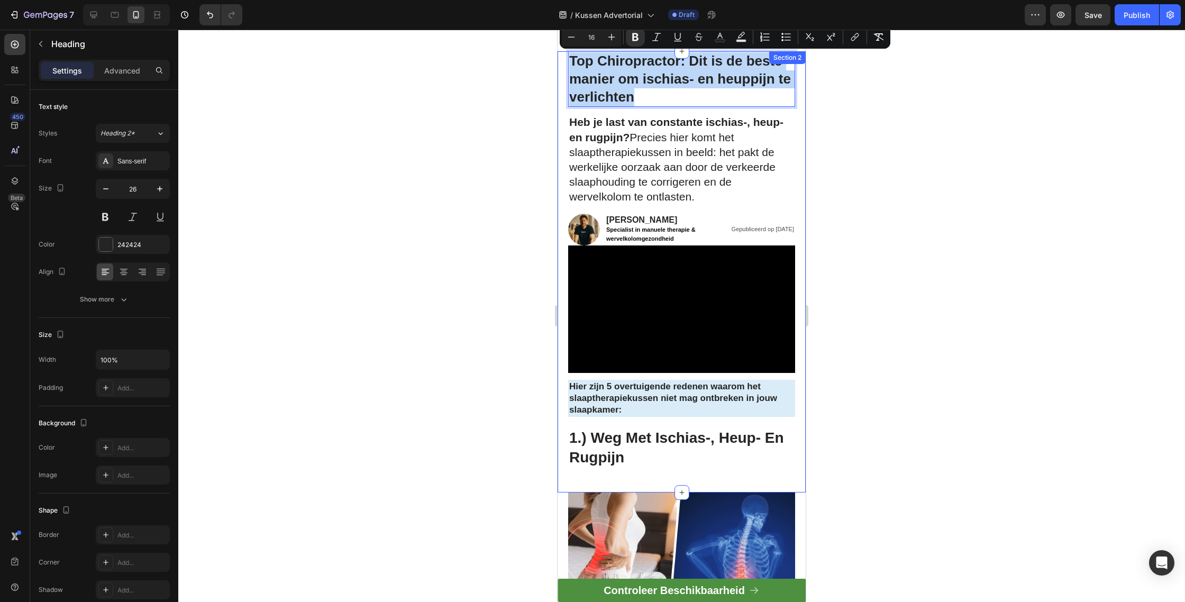
click at [673, 430] on h2 "1.) Weg Met Ischias-, Heup- En Rugpijn" at bounding box center [681, 447] width 227 height 41
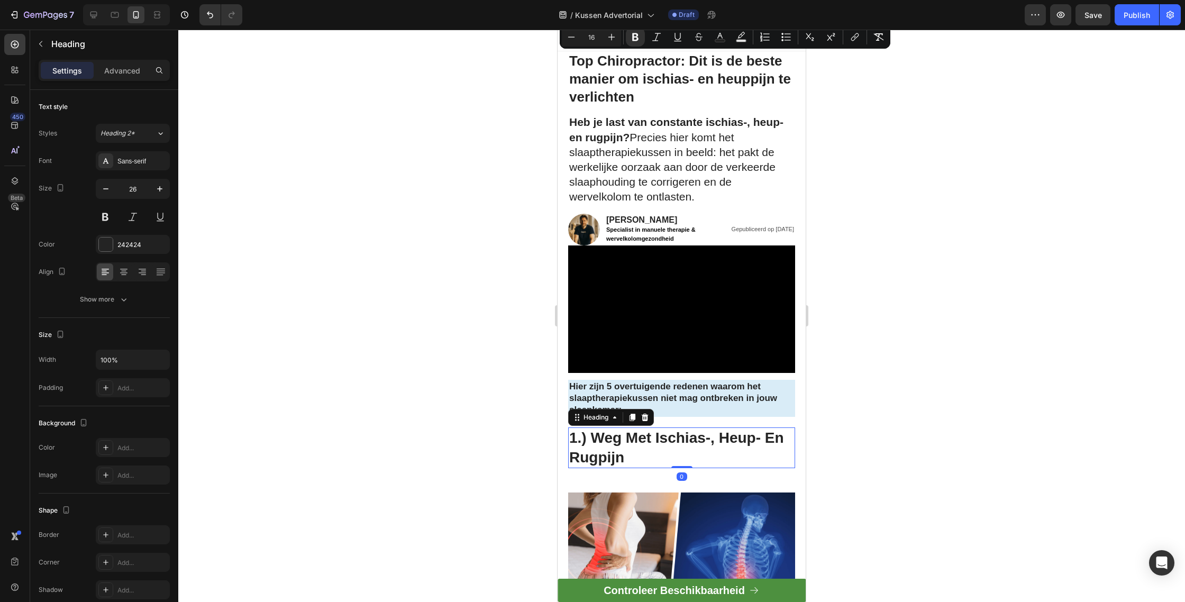
click at [673, 430] on h2 "1.) Weg Met Ischias-, Heup- En Rugpijn" at bounding box center [681, 447] width 227 height 41
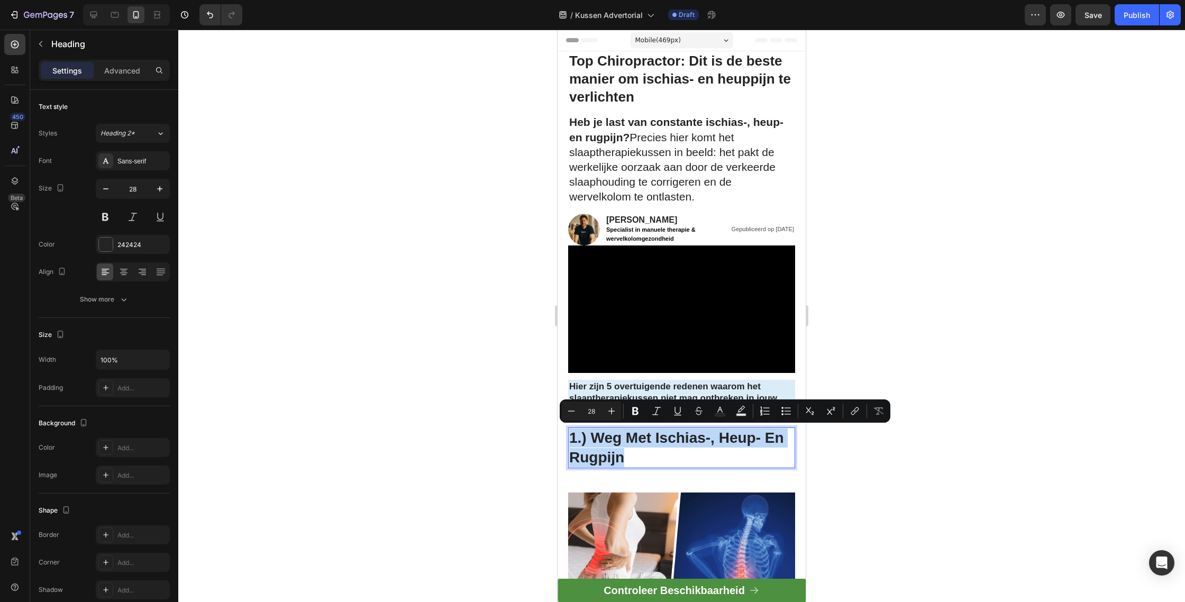
click at [673, 430] on p "1.) Weg Met Ischias-, Heup- En Rugpijn" at bounding box center [681, 447] width 225 height 39
click at [836, 220] on div at bounding box center [681, 316] width 1007 height 572
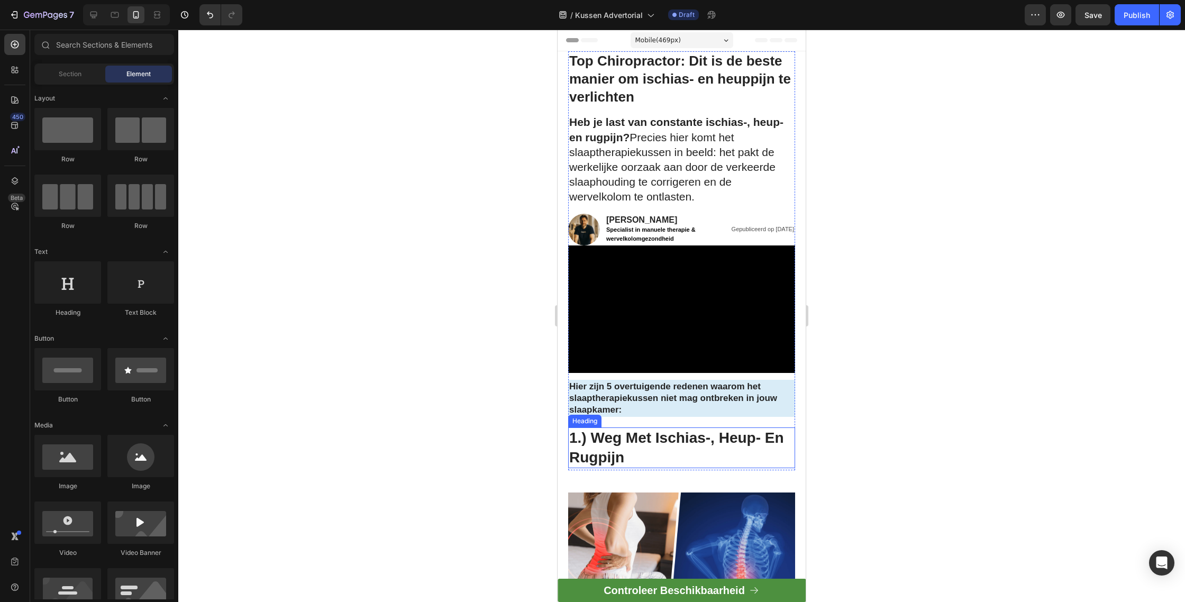
click at [658, 452] on p "1.) Weg Met Ischias-, Heup- En Rugpijn" at bounding box center [681, 447] width 225 height 39
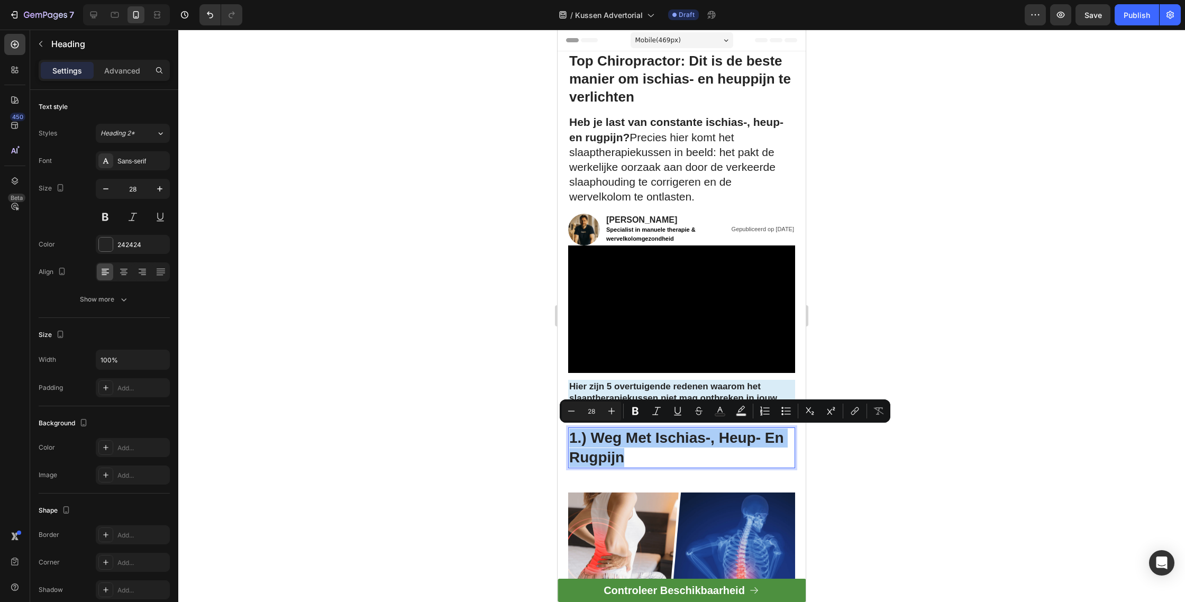
click at [586, 407] on input "28" at bounding box center [591, 411] width 21 height 13
type input "26"
click at [1092, 323] on div at bounding box center [681, 316] width 1007 height 572
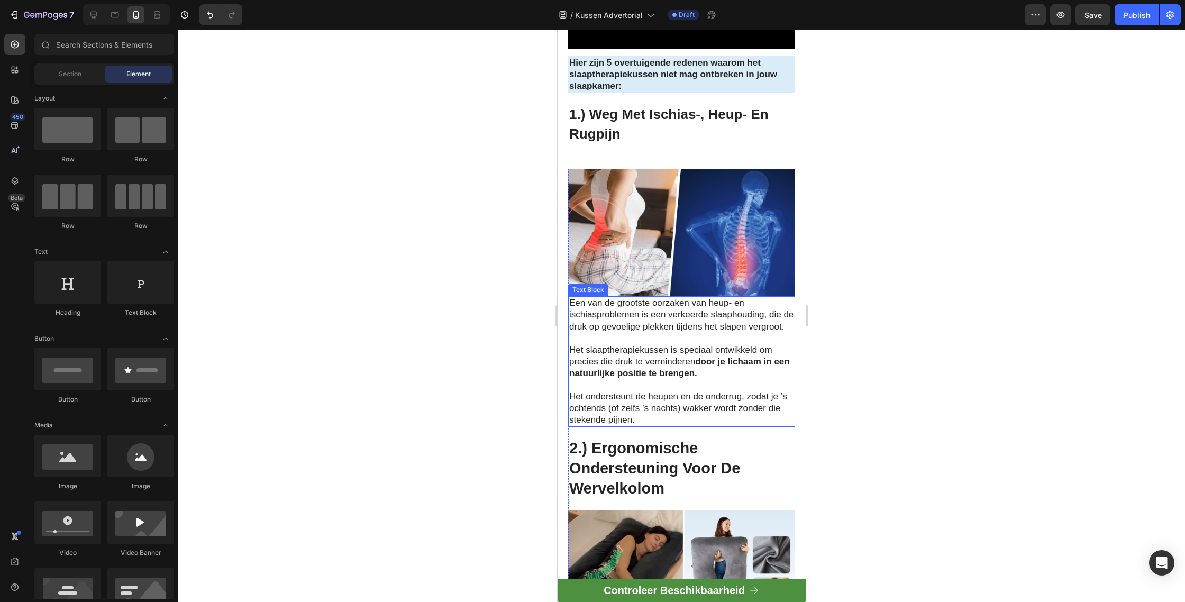
scroll to position [396, 0]
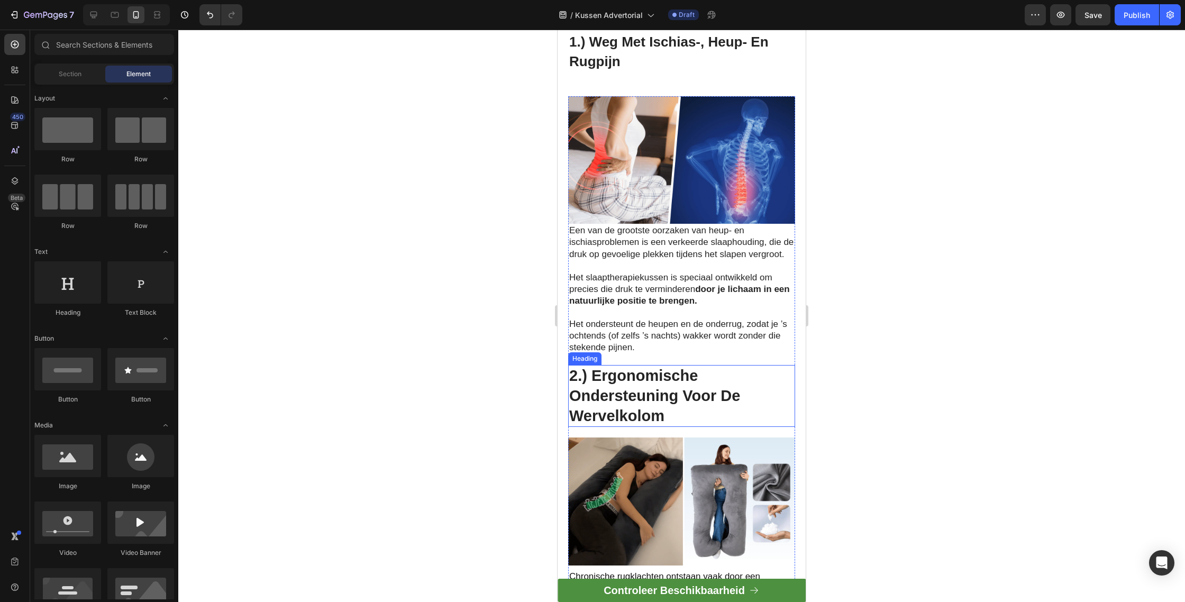
click at [658, 400] on h2 "2.) Ergonomische Ondersteuning Voor De Wervelkolom" at bounding box center [681, 396] width 227 height 62
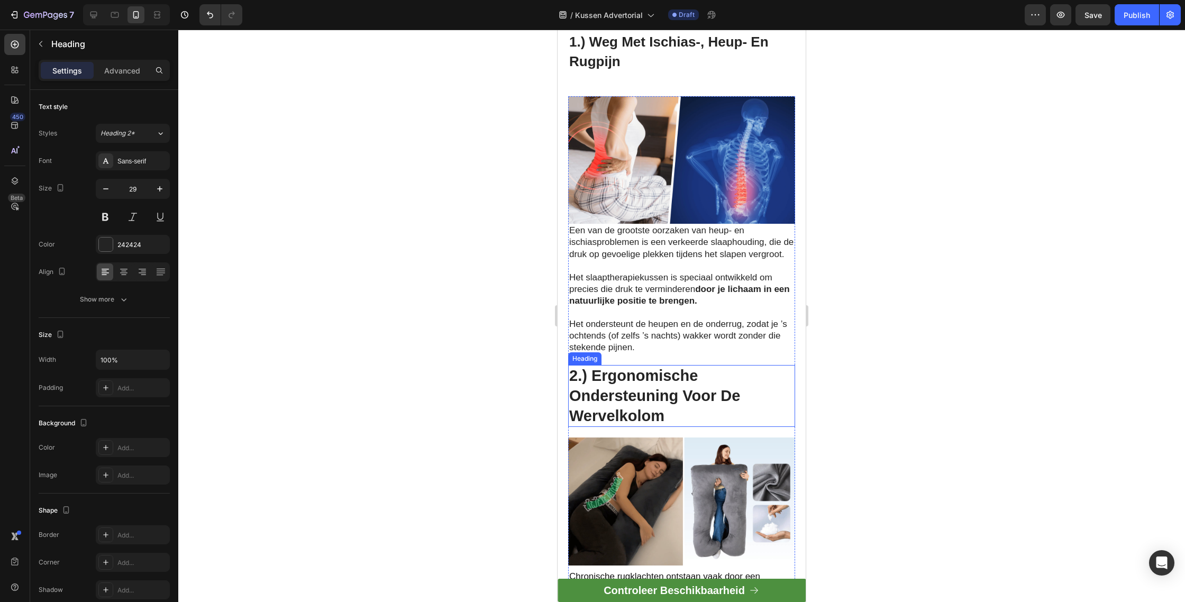
click at [658, 400] on h2 "2.) Ergonomische Ondersteuning Voor De Wervelkolom" at bounding box center [681, 396] width 227 height 62
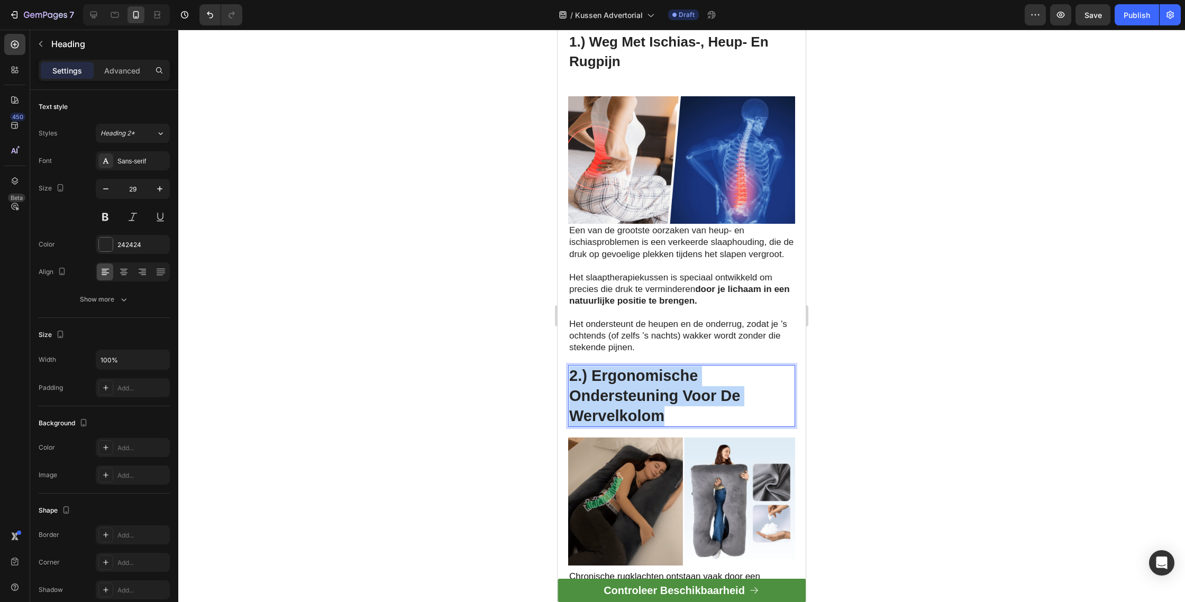
click at [658, 400] on p "2.) Ergonomische Ondersteuning Voor De Wervelkolom" at bounding box center [681, 396] width 225 height 60
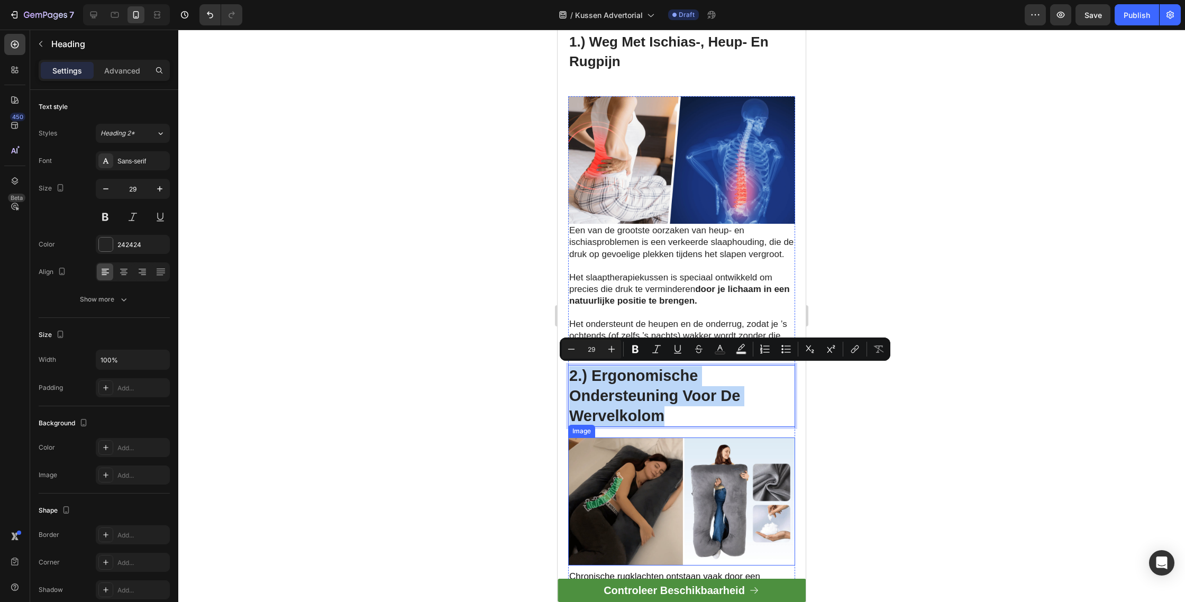
scroll to position [574, 0]
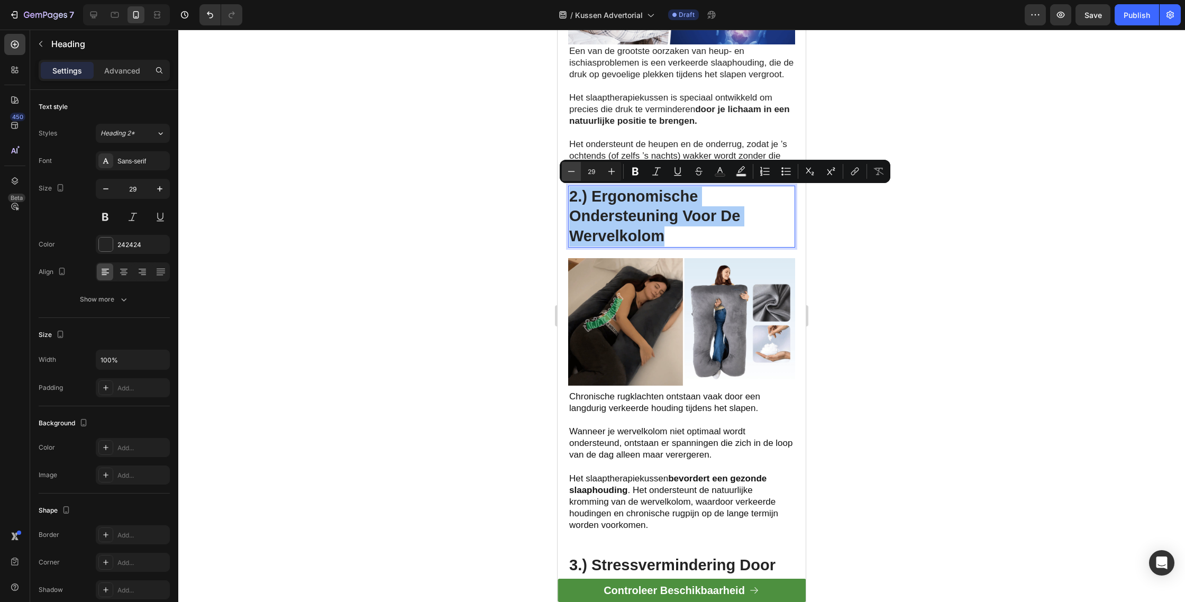
click at [563, 171] on button "Minus" at bounding box center [571, 171] width 19 height 19
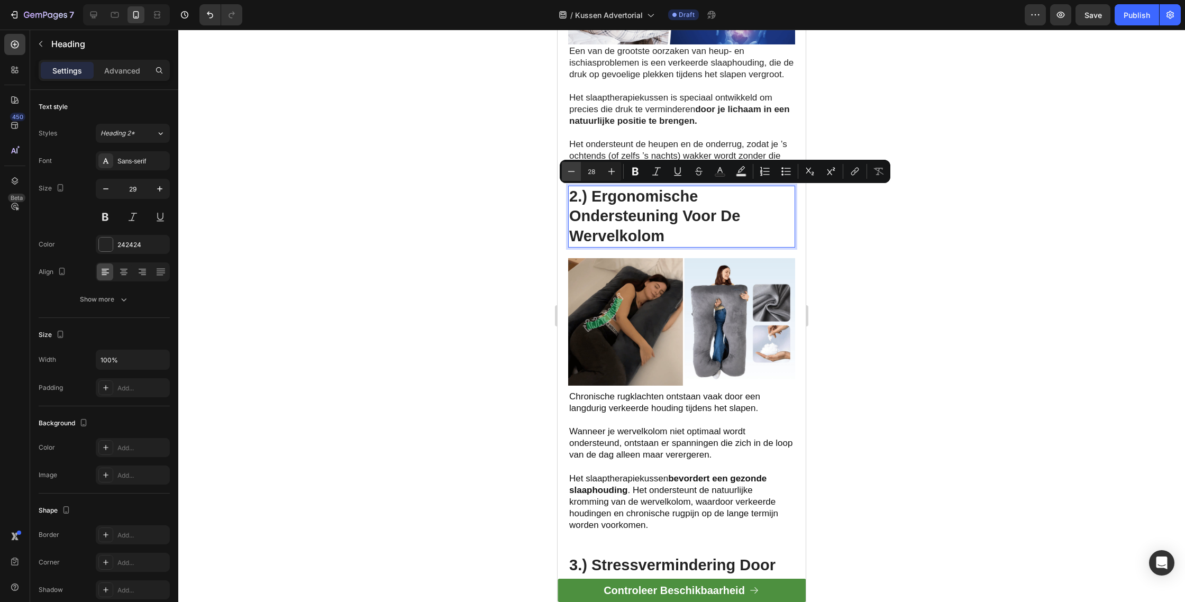
click at [563, 171] on button "Minus" at bounding box center [571, 171] width 19 height 19
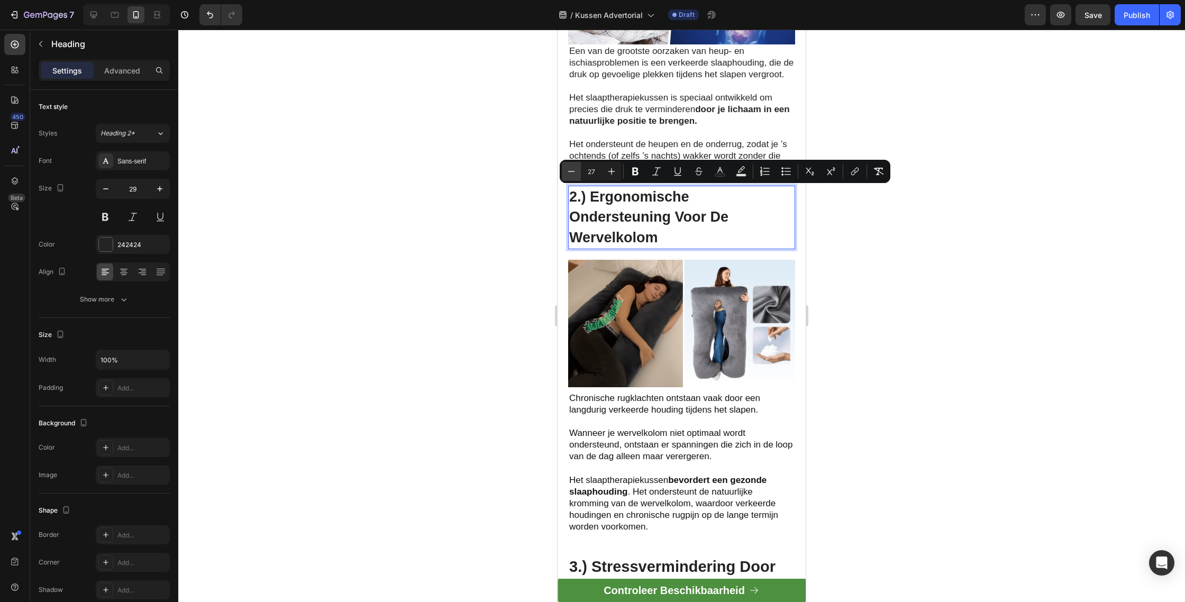
click at [563, 171] on button "Minus" at bounding box center [571, 171] width 19 height 19
type input "26"
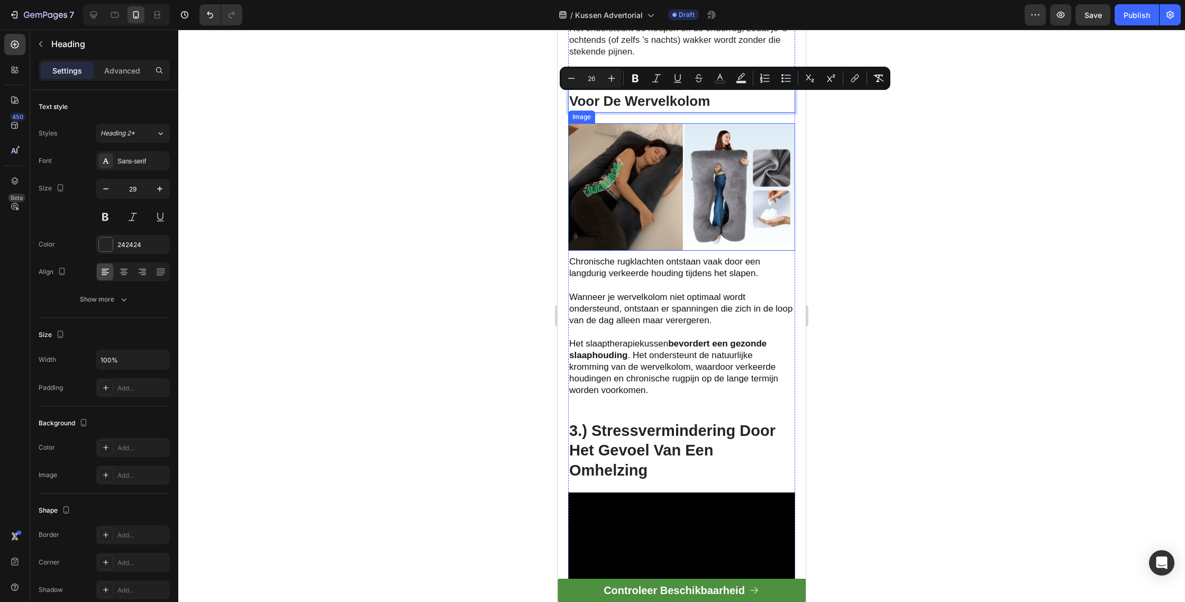
scroll to position [792, 0]
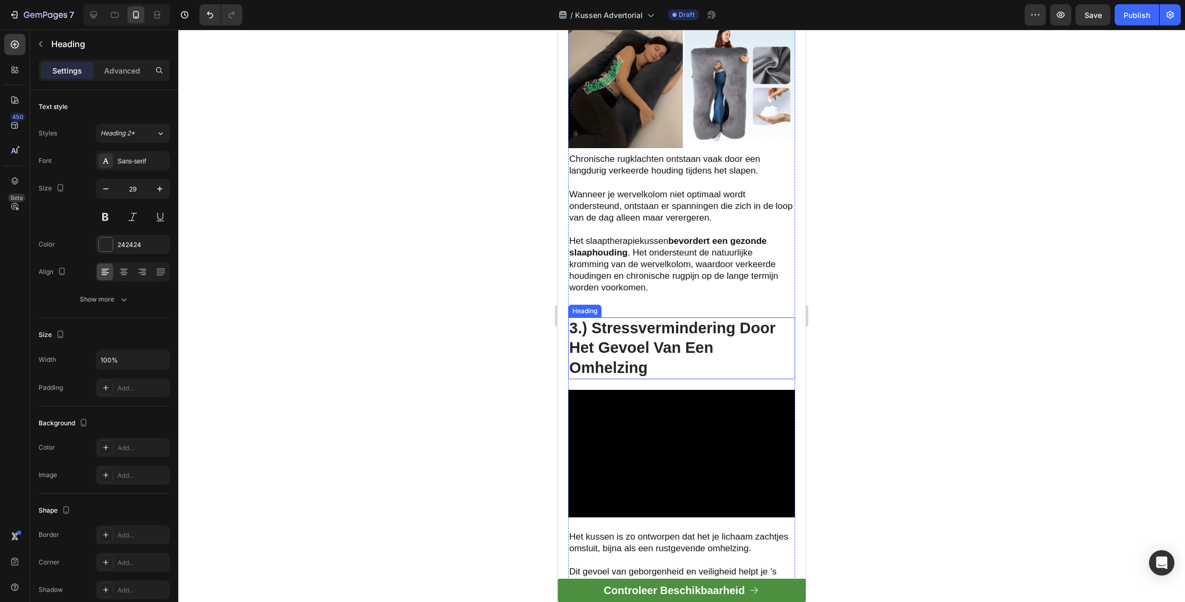
click at [657, 363] on h2 "3.) Stressvermindering Door Het Gevoel Van Een Omhelzing" at bounding box center [681, 348] width 227 height 62
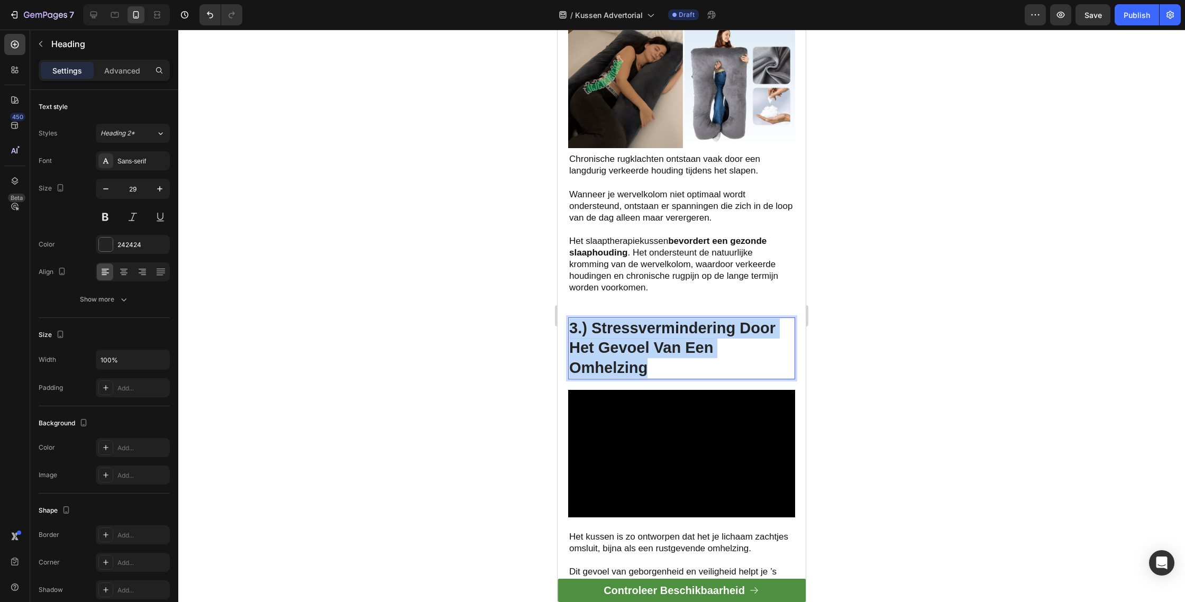
drag, startPoint x: 657, startPoint y: 363, endPoint x: 663, endPoint y: 377, distance: 15.6
click at [653, 361] on p "3.) Stressvermindering Door Het Gevoel Van Een Omhelzing" at bounding box center [681, 348] width 225 height 60
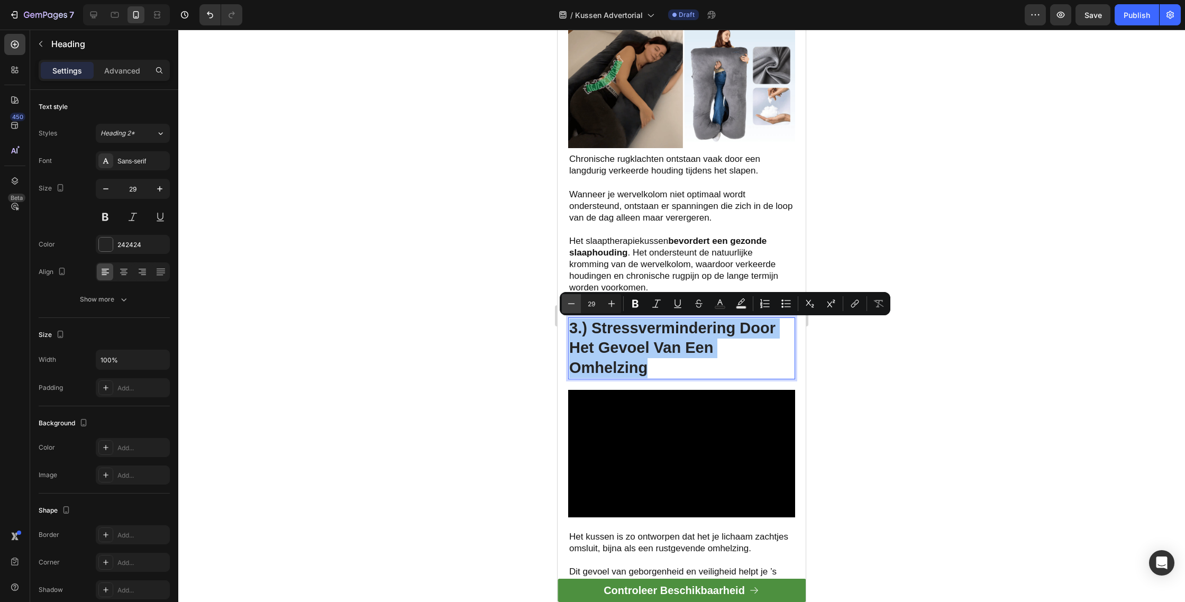
click at [563, 297] on button "Minus" at bounding box center [571, 303] width 19 height 19
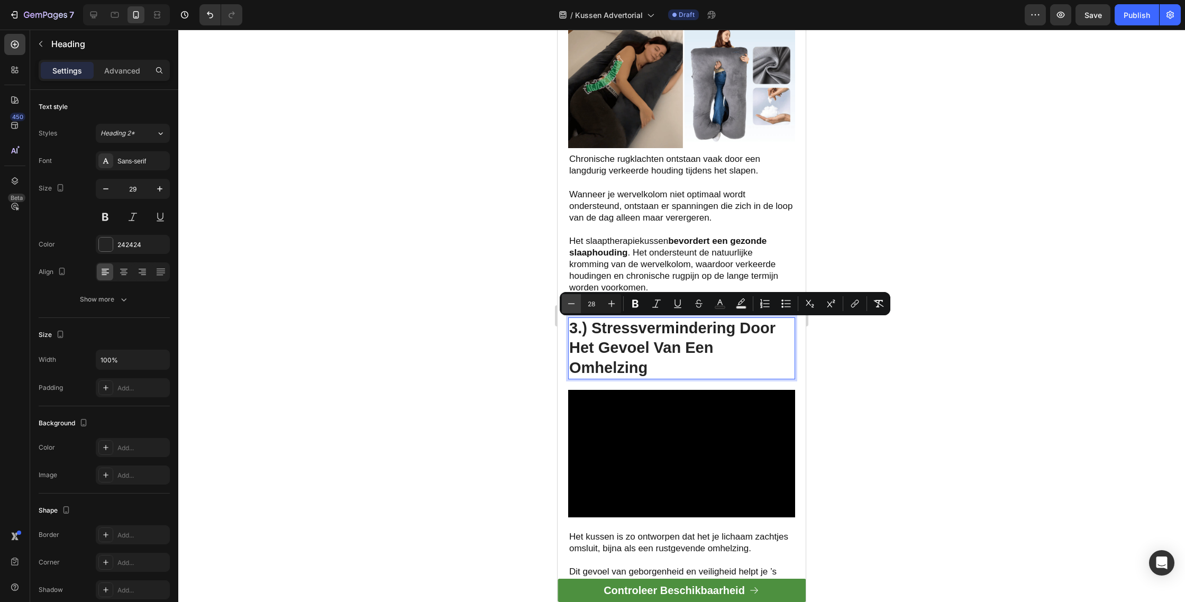
click at [563, 297] on button "Minus" at bounding box center [571, 303] width 19 height 19
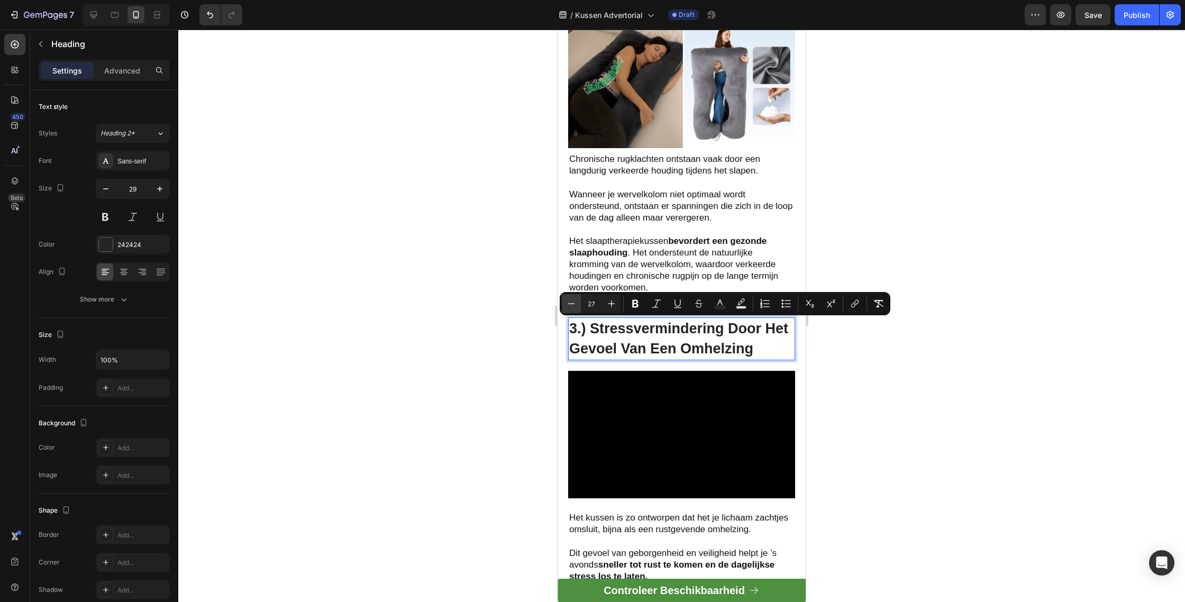
click at [563, 297] on button "Minus" at bounding box center [571, 303] width 19 height 19
type input "26"
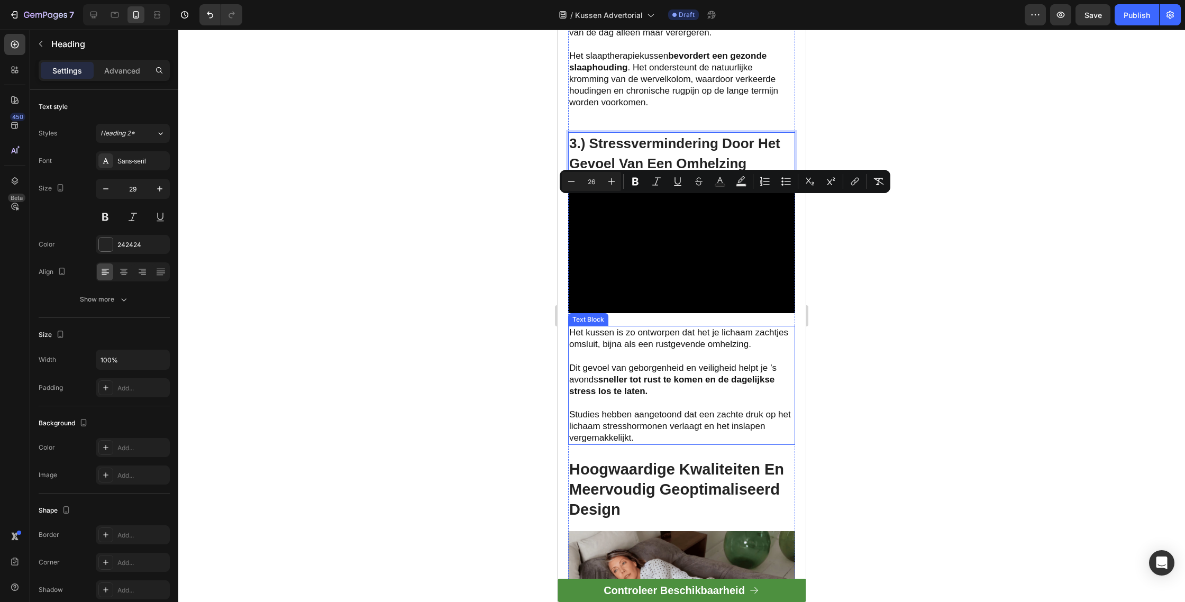
scroll to position [1036, 0]
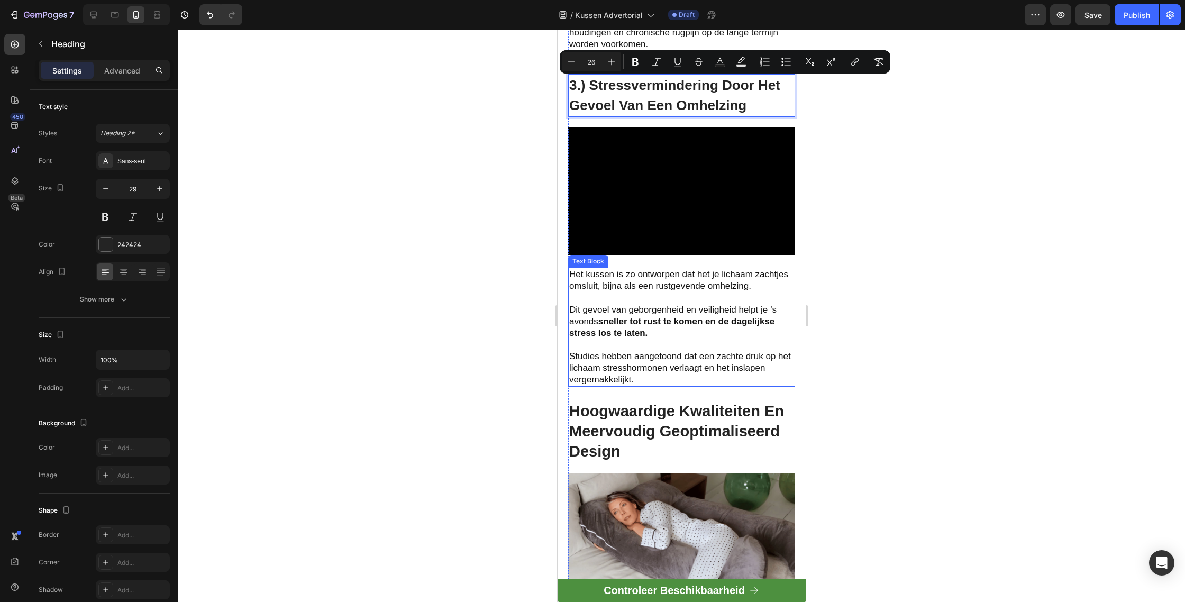
click at [647, 439] on h2 "Hoogwaardige Kwaliteiten En Meervoudig Geoptimaliseerd Design" at bounding box center [681, 431] width 227 height 62
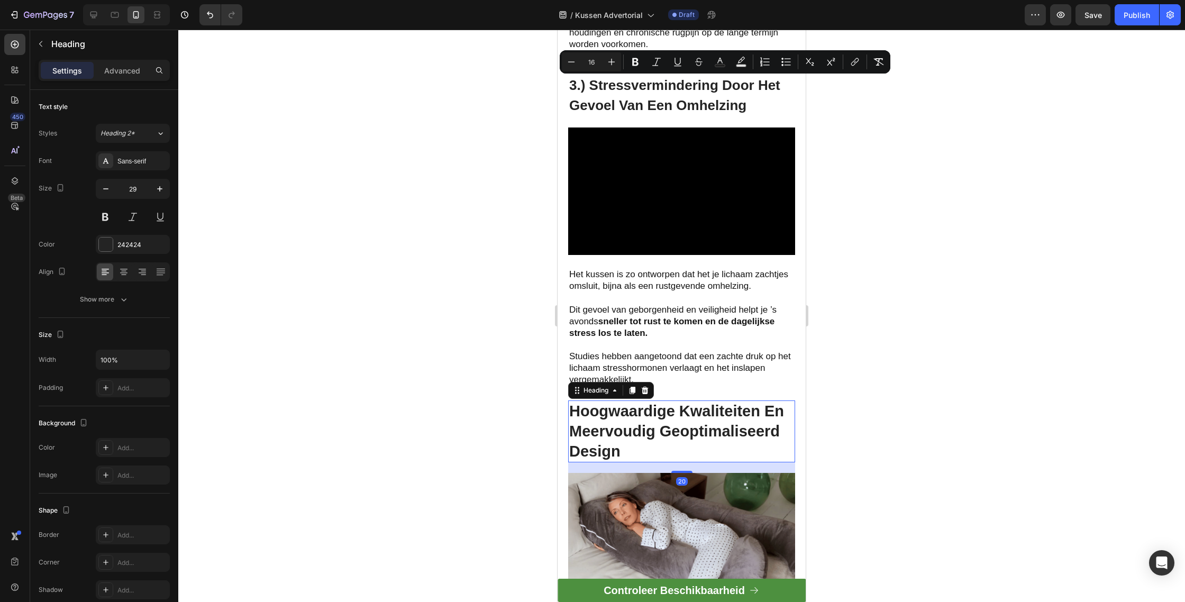
click at [647, 439] on h2 "Hoogwaardige Kwaliteiten En Meervoudig Geoptimaliseerd Design" at bounding box center [681, 431] width 227 height 62
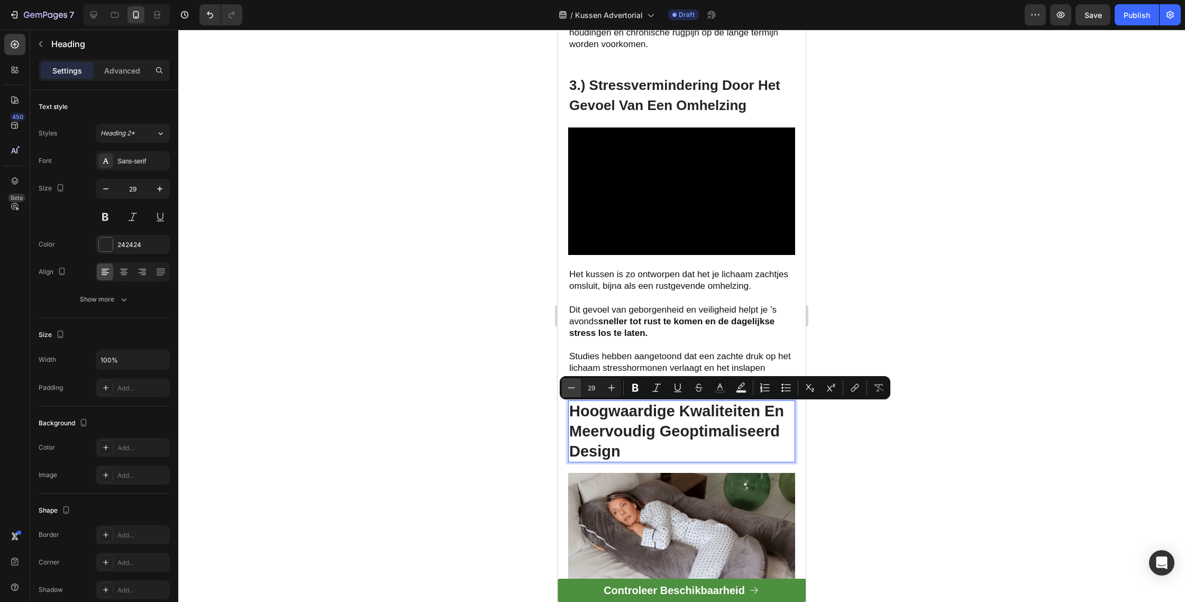
click at [572, 386] on icon "Editor contextual toolbar" at bounding box center [571, 387] width 11 height 11
type input "26"
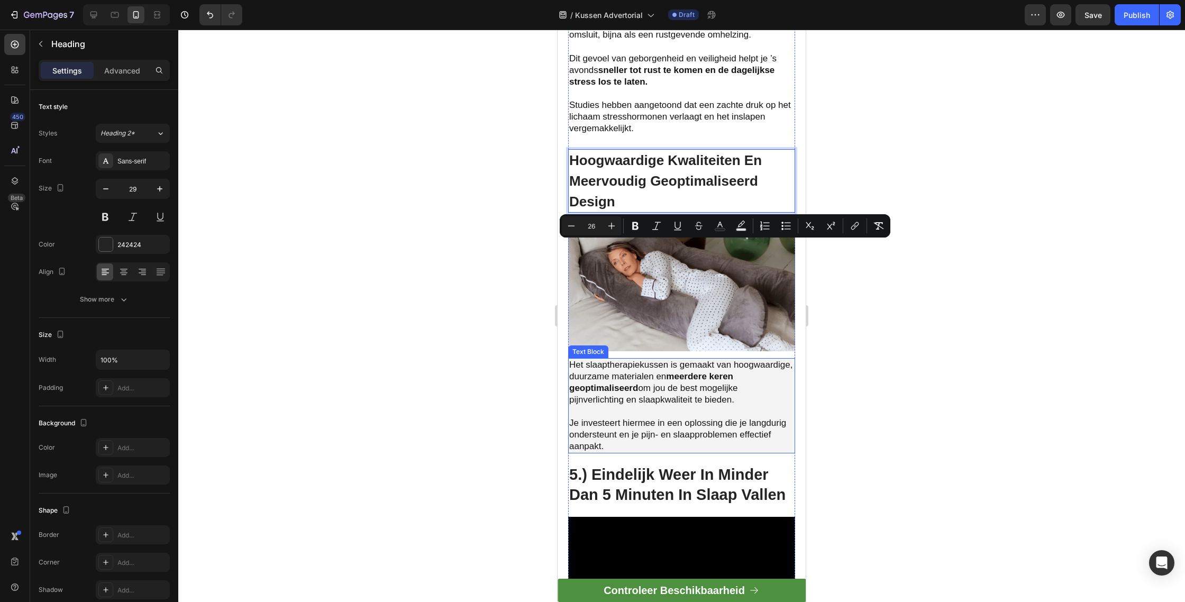
scroll to position [1449, 0]
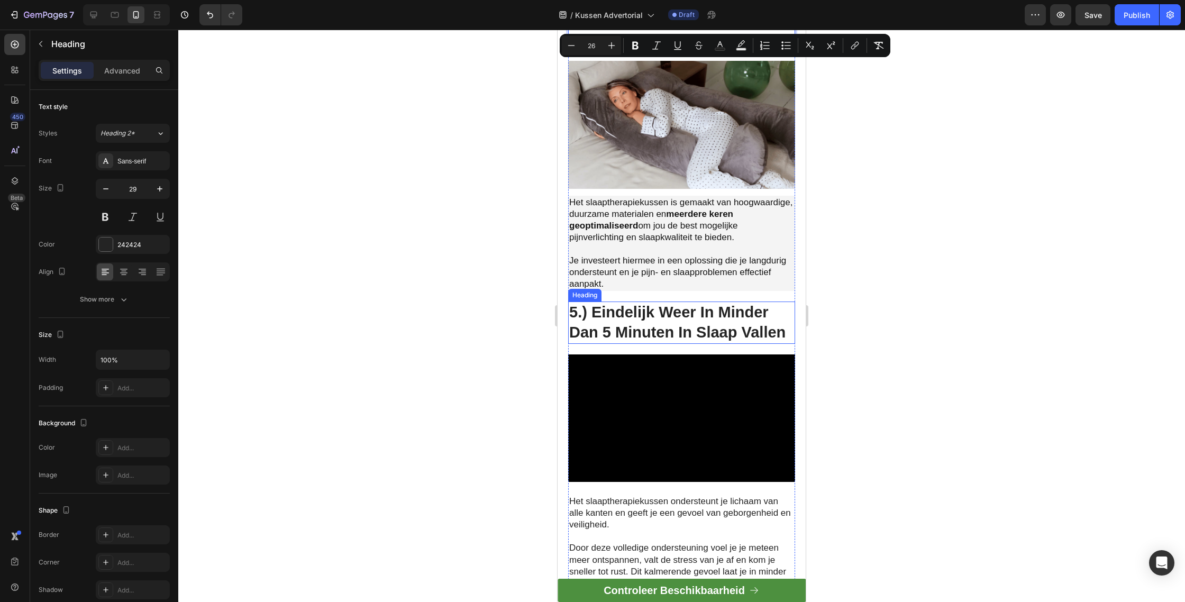
click at [626, 318] on h2 "5.) Eindelijk Weer In Minder Dan 5 Minuten In Slaap Vallen" at bounding box center [681, 323] width 227 height 42
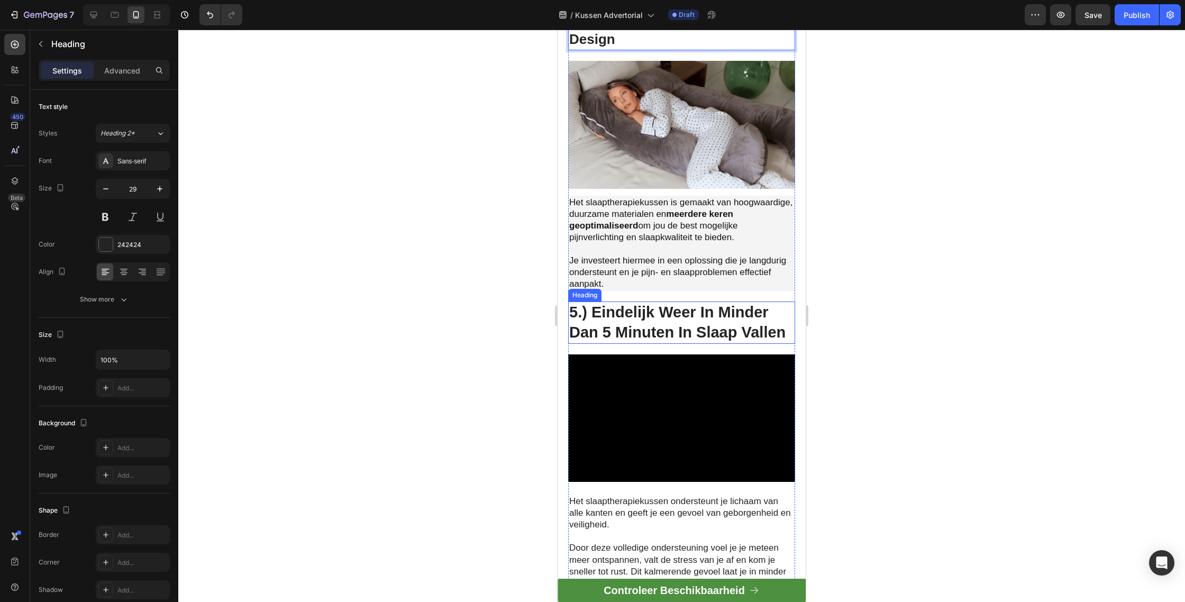
click at [626, 318] on h2 "5.) Eindelijk Weer In Minder Dan 5 Minuten In Slaap Vallen" at bounding box center [681, 323] width 227 height 42
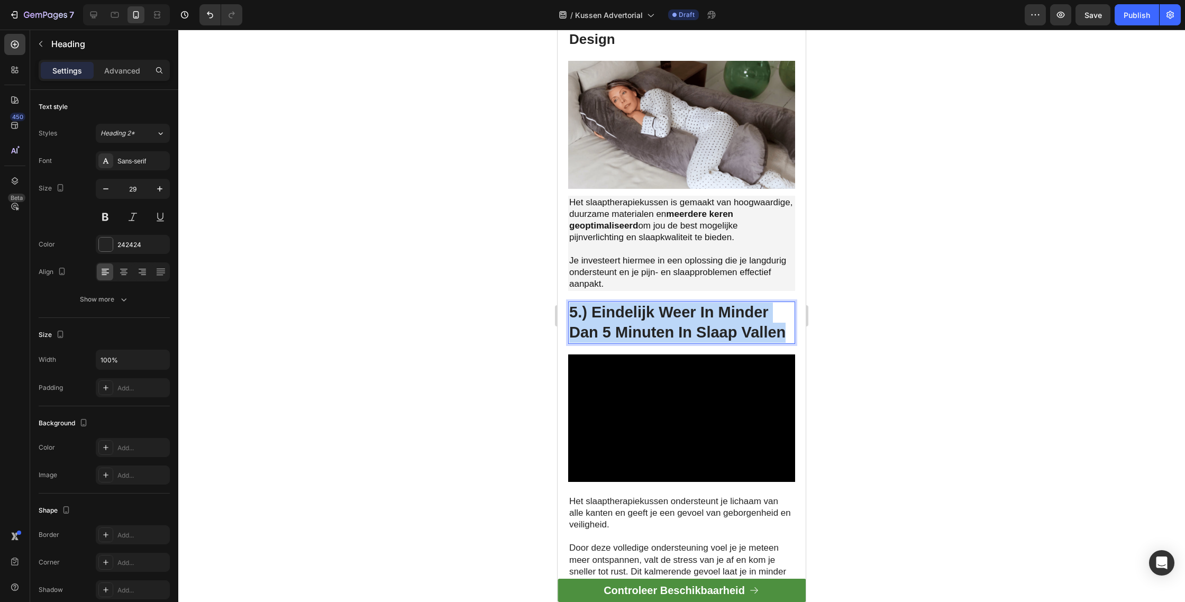
click at [626, 318] on p "5.) Eindelijk Weer In Minder Dan 5 Minuten In Slaap Vallen" at bounding box center [681, 323] width 225 height 40
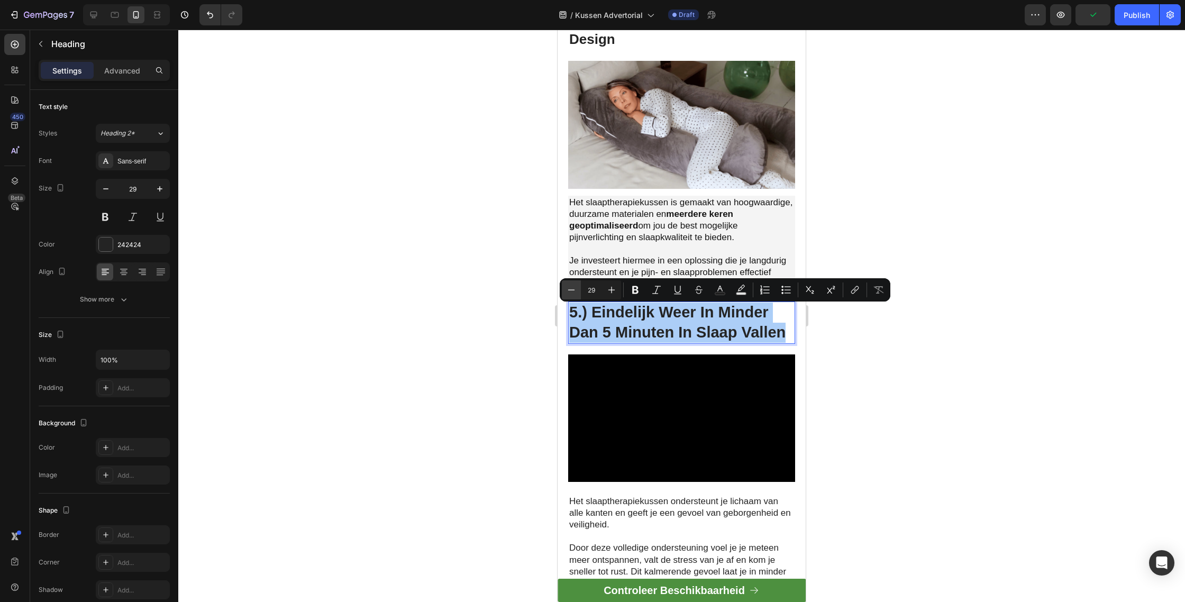
click at [565, 286] on button "Minus" at bounding box center [571, 289] width 19 height 19
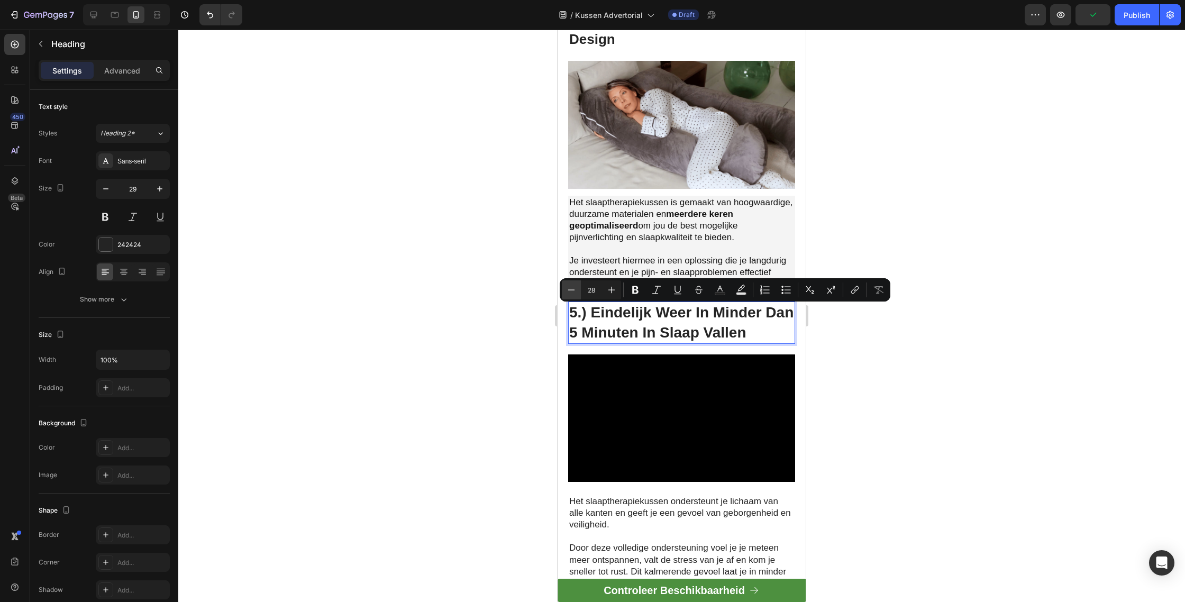
click at [565, 286] on button "Minus" at bounding box center [571, 289] width 19 height 19
type input "26"
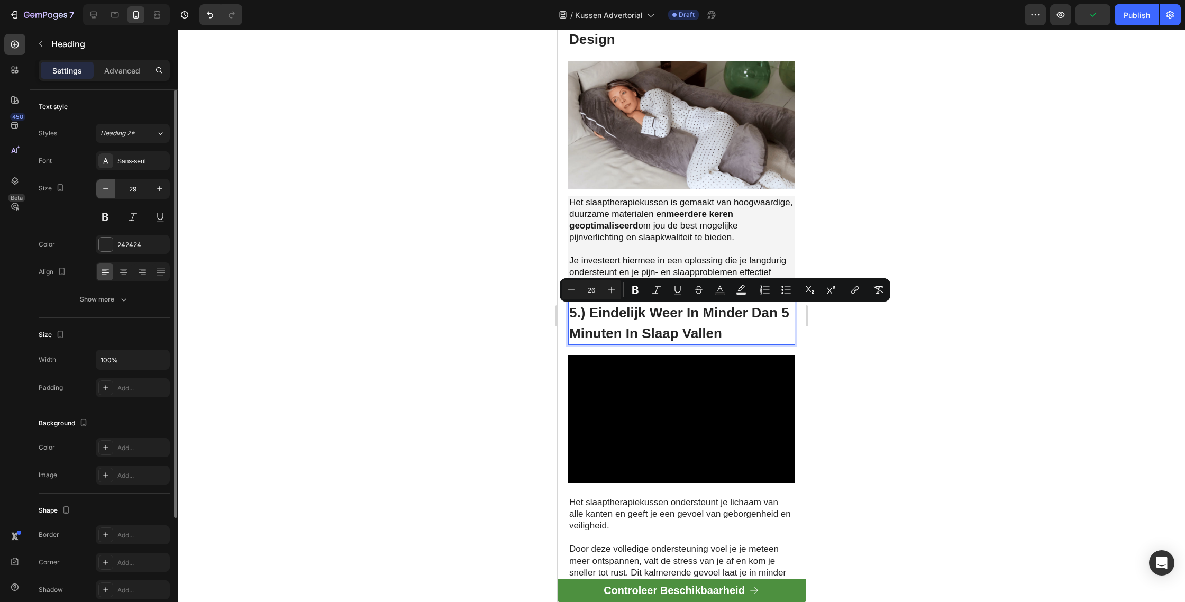
click at [107, 189] on icon "button" at bounding box center [106, 189] width 11 height 11
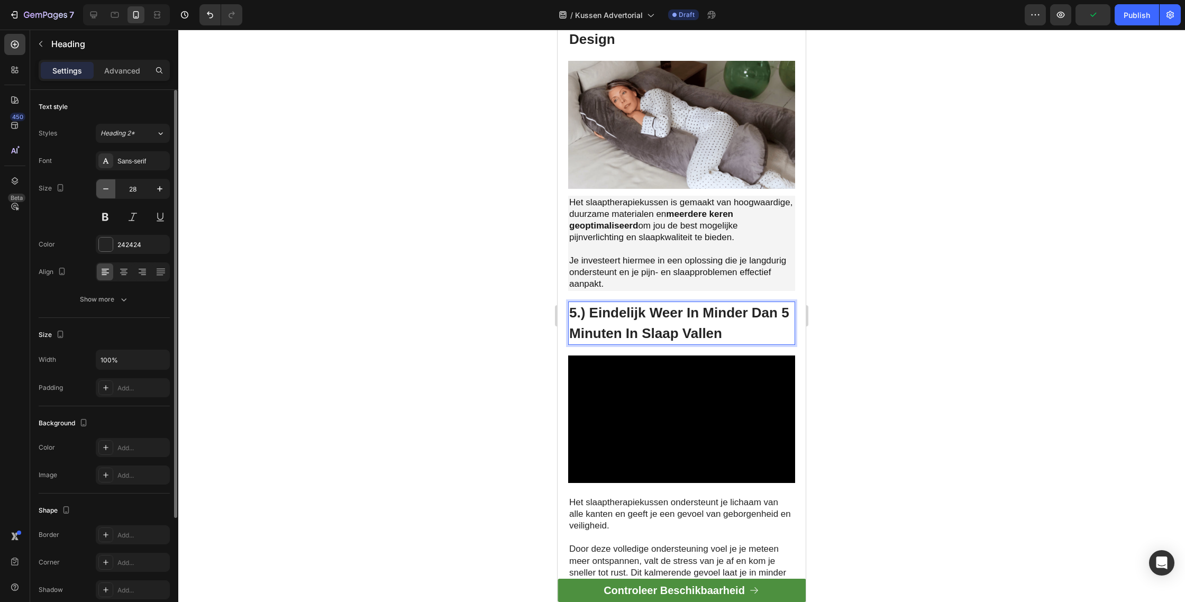
click at [107, 189] on icon "button" at bounding box center [106, 189] width 11 height 11
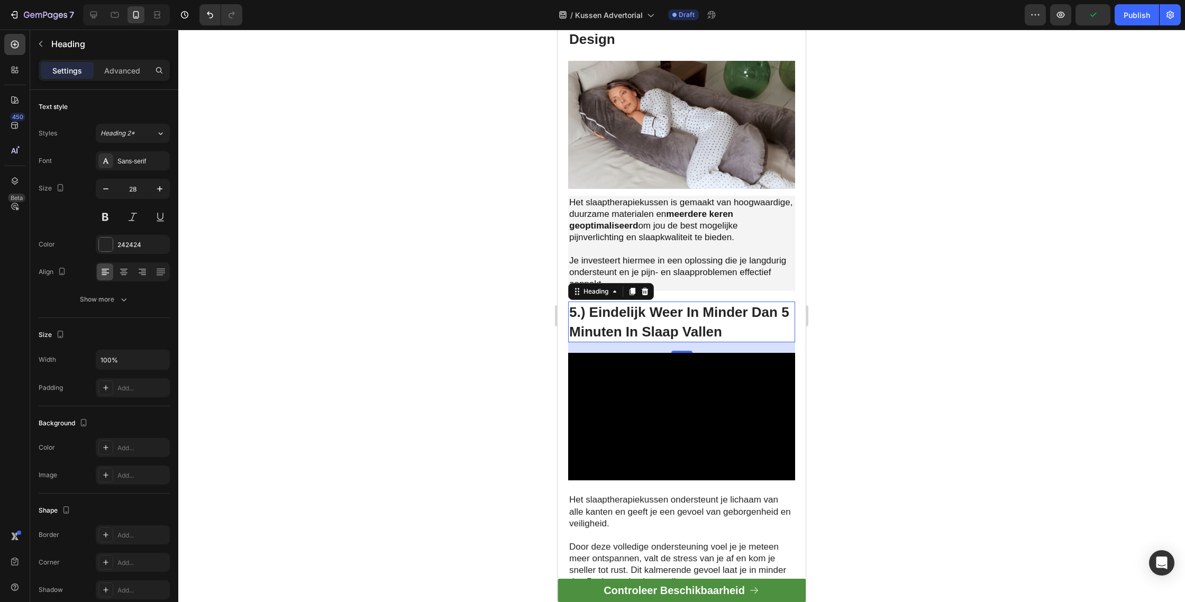
type input "27"
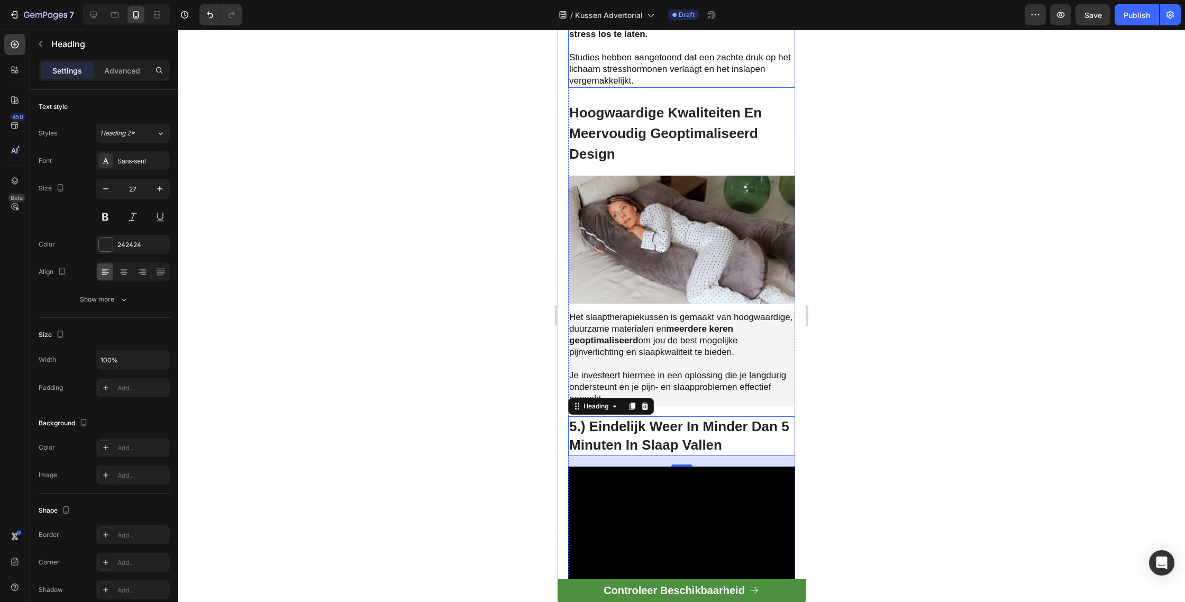
scroll to position [1243, 0]
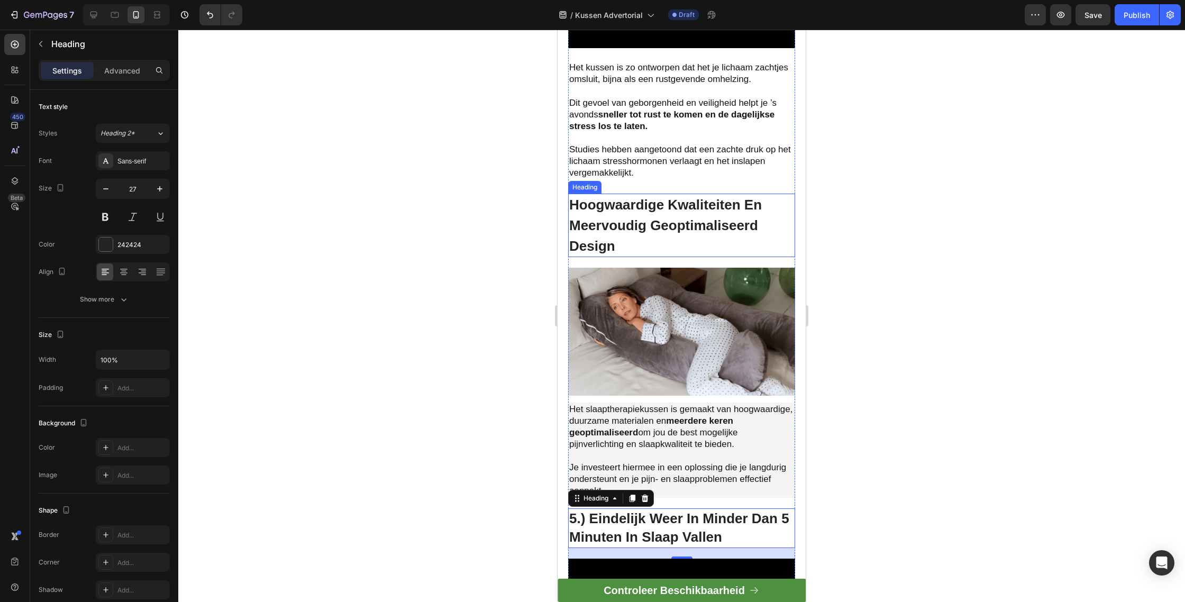
click at [637, 226] on span "Hoogwaardige Kwaliteiten En Meervoudig Geoptimaliseerd Design" at bounding box center [665, 225] width 193 height 57
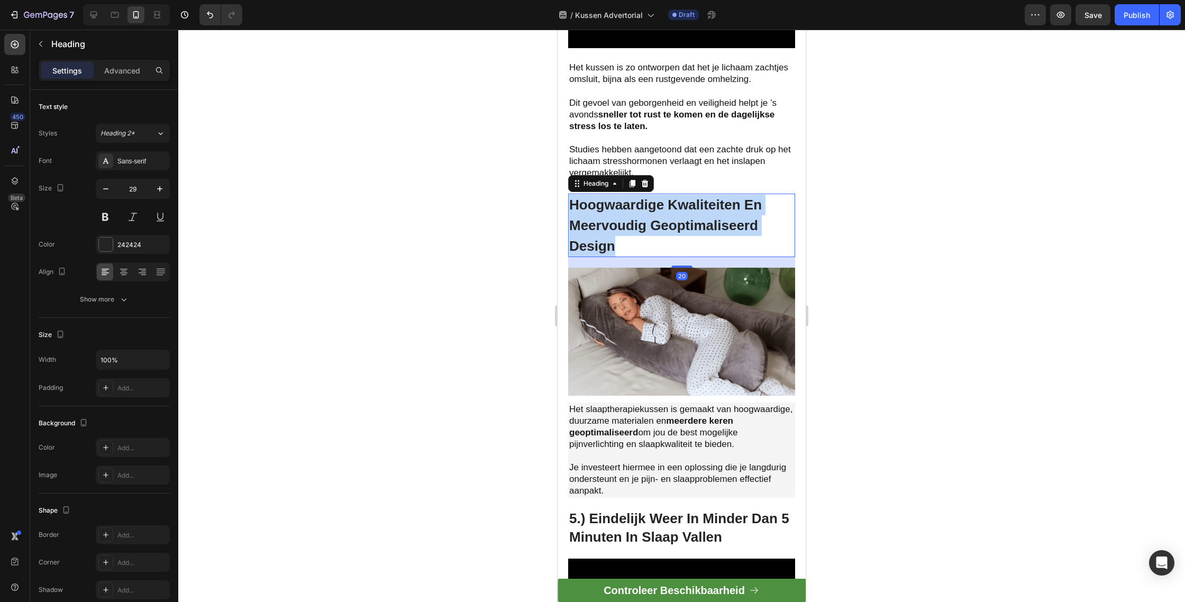
click at [637, 226] on span "Hoogwaardige Kwaliteiten En Meervoudig Geoptimaliseerd Design" at bounding box center [665, 225] width 193 height 57
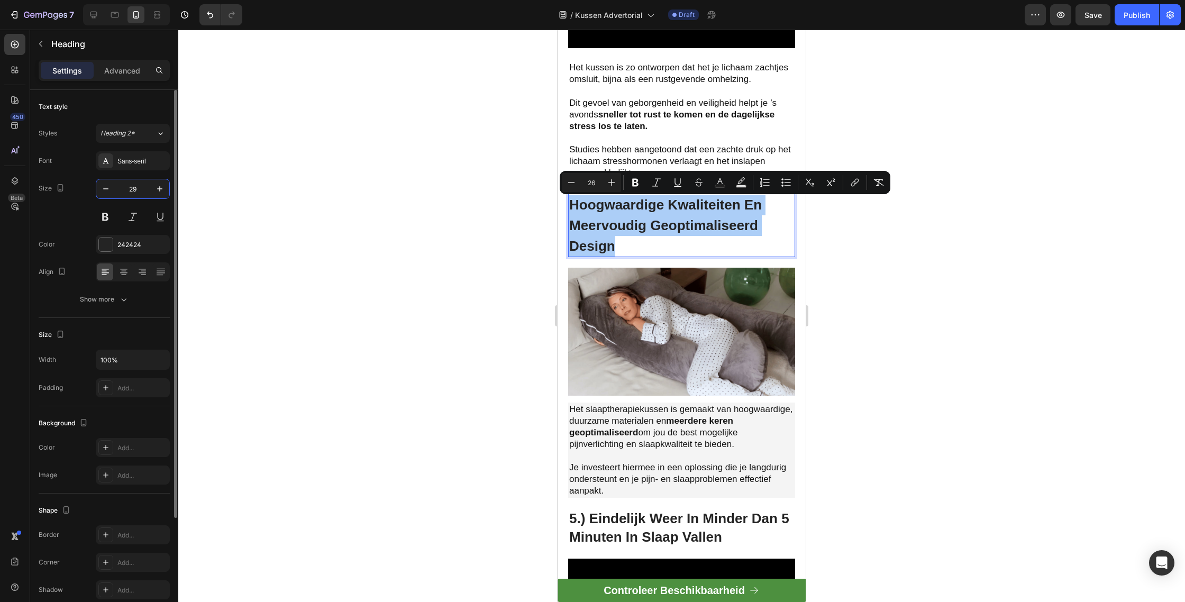
click at [117, 194] on input "29" at bounding box center [132, 188] width 35 height 19
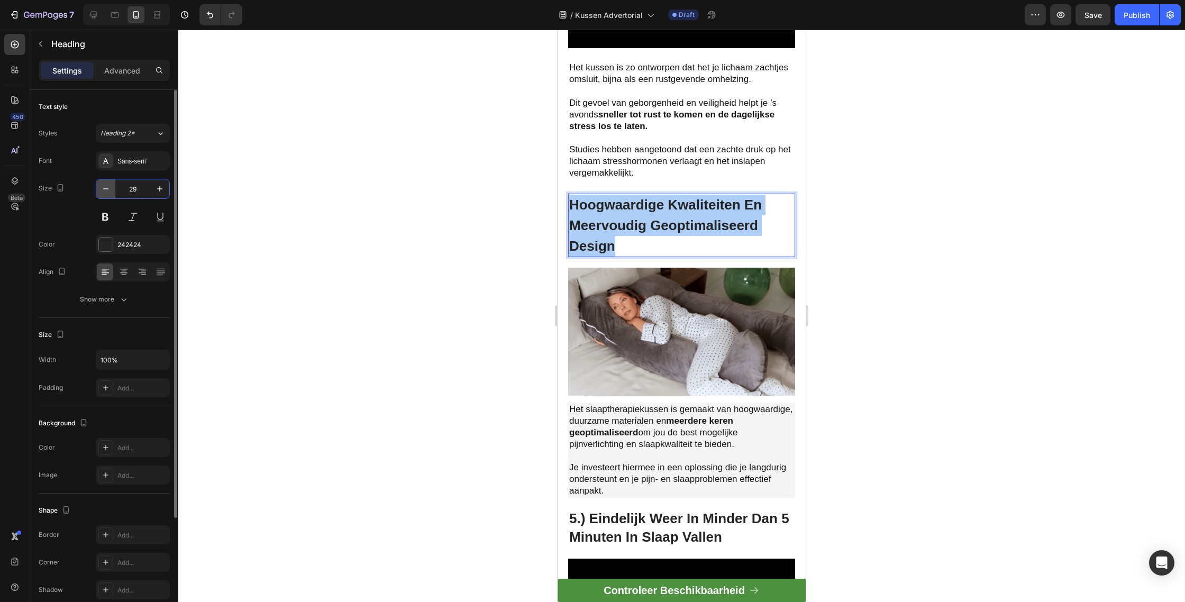
click at [106, 193] on icon "button" at bounding box center [106, 189] width 11 height 11
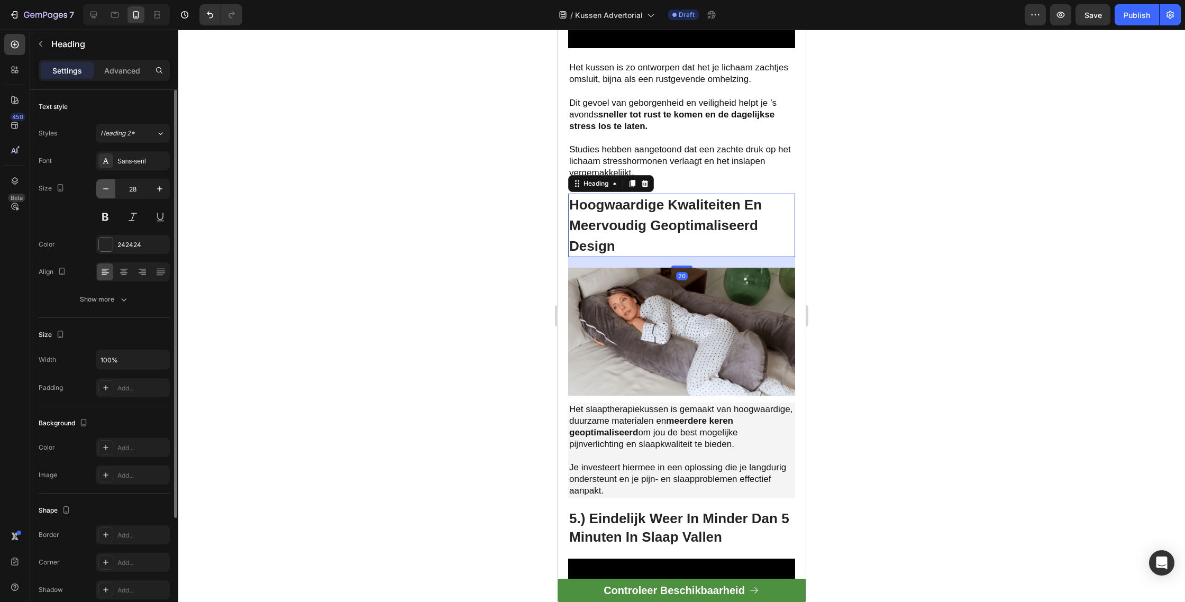
click at [106, 193] on icon "button" at bounding box center [106, 189] width 11 height 11
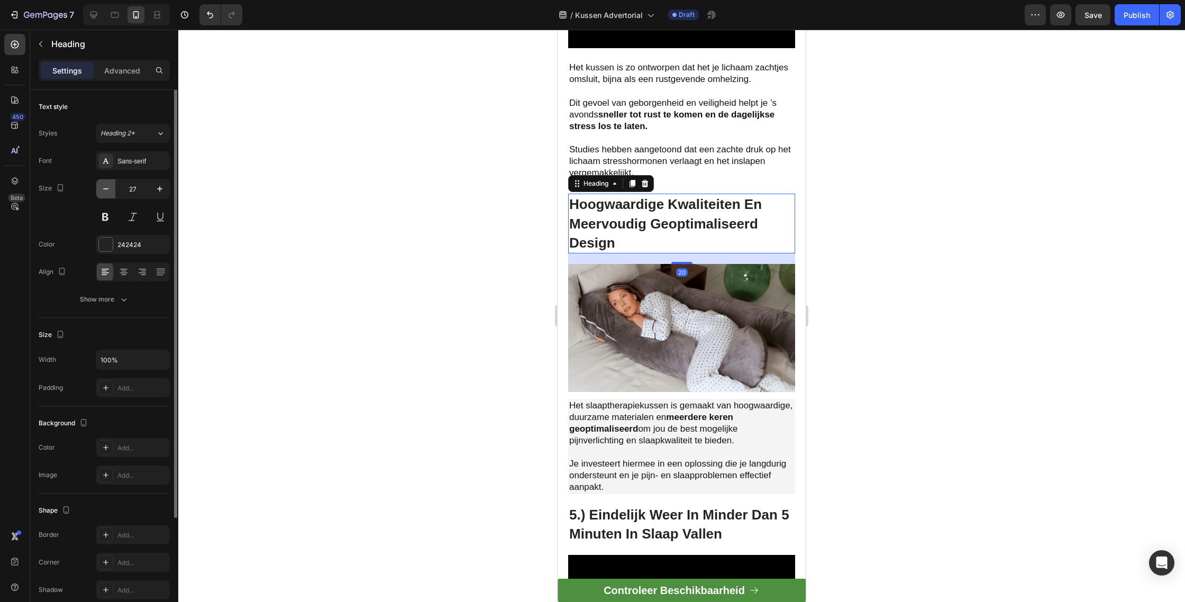
click at [106, 193] on icon "button" at bounding box center [106, 189] width 11 height 11
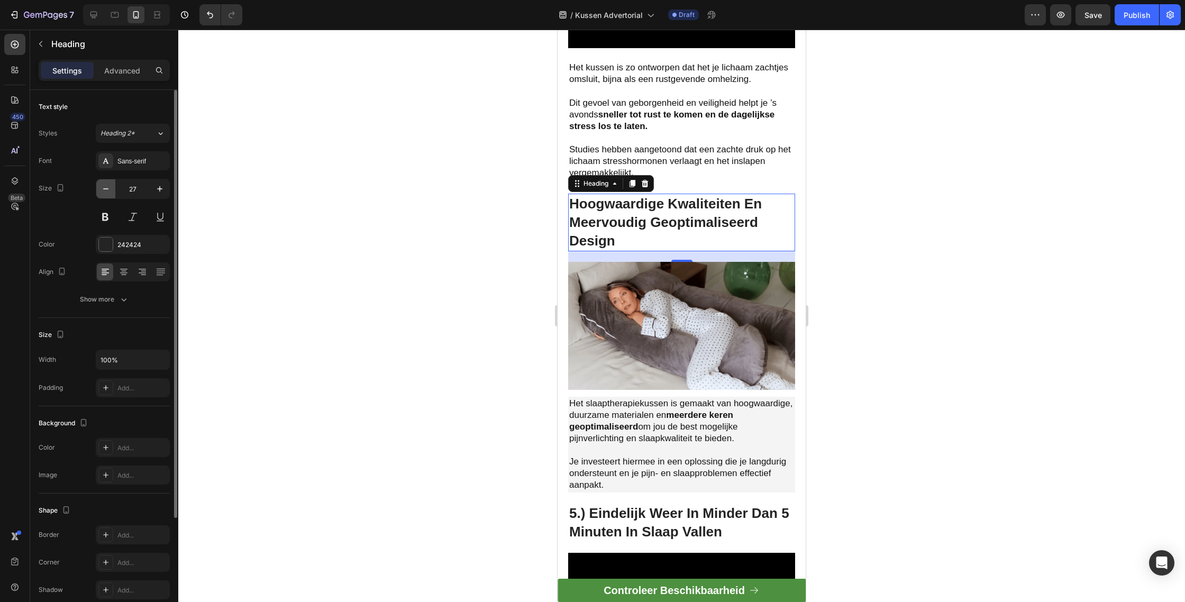
type input "26"
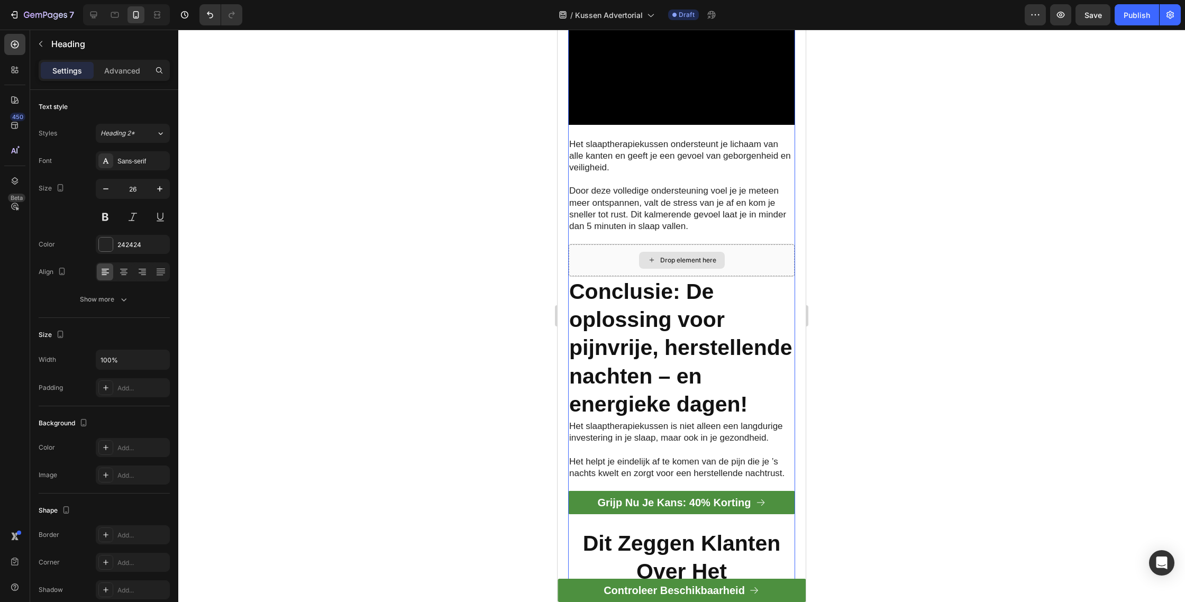
scroll to position [1932, 0]
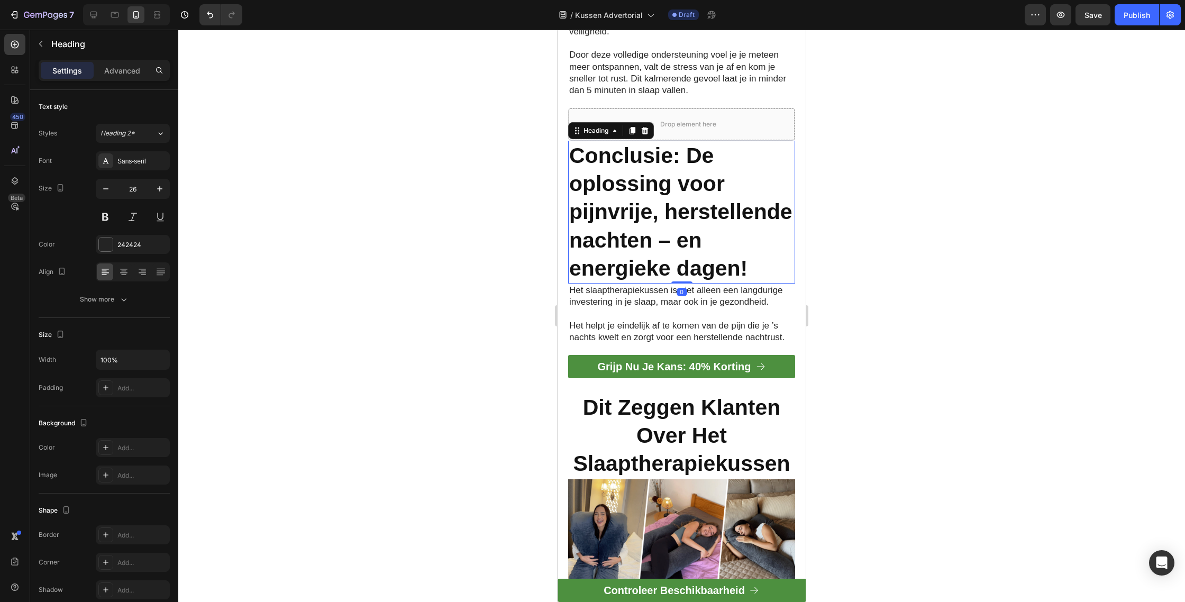
click at [609, 257] on p "⁠⁠⁠⁠⁠⁠⁠ Conclusie: De oplossing voor pijnvrije, herstellende nachten – en energ…" at bounding box center [681, 212] width 225 height 141
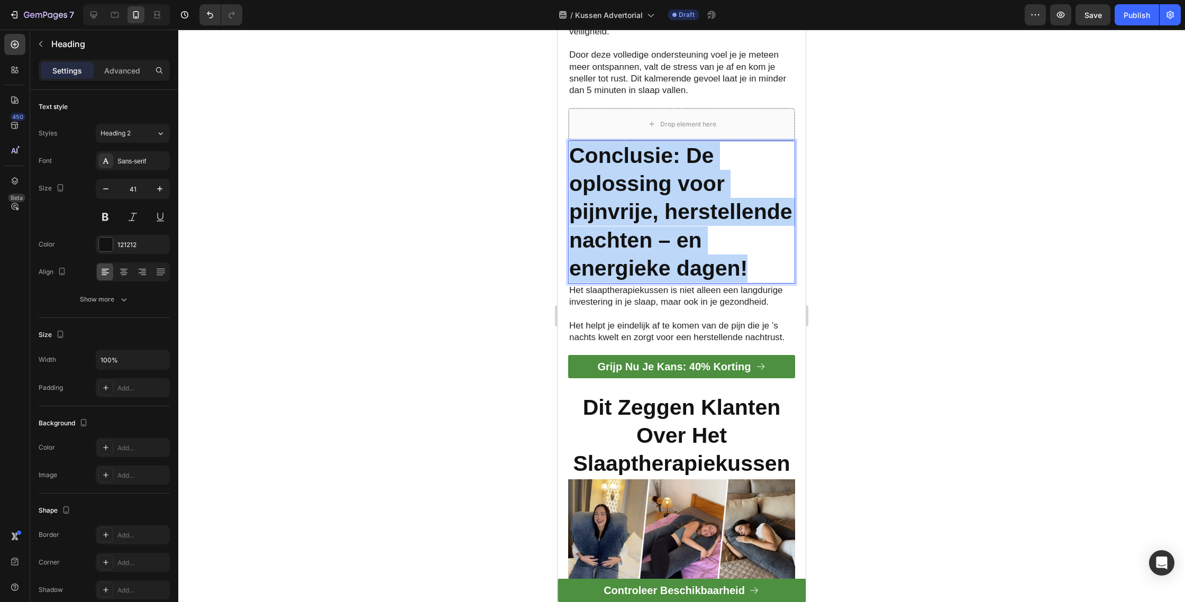
drag, startPoint x: 609, startPoint y: 257, endPoint x: 602, endPoint y: 254, distance: 7.6
click at [607, 255] on p "Conclusie: De oplossing voor pijnvrije, herstellende nachten – en energieke dag…" at bounding box center [681, 212] width 225 height 141
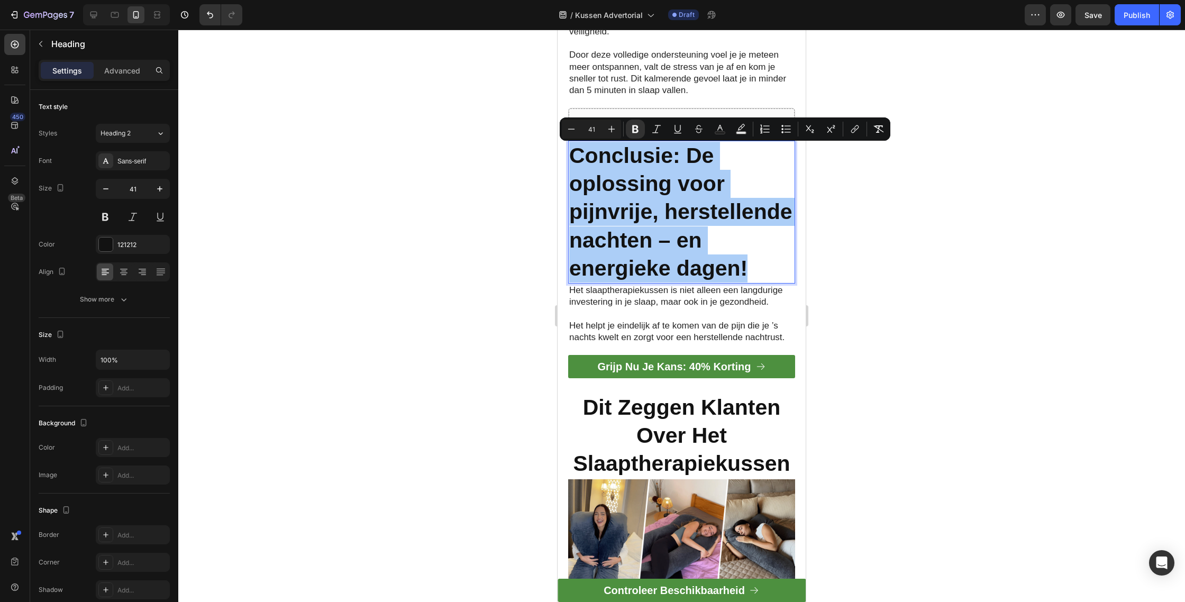
click at [586, 126] on input "41" at bounding box center [591, 129] width 21 height 13
type input "26"
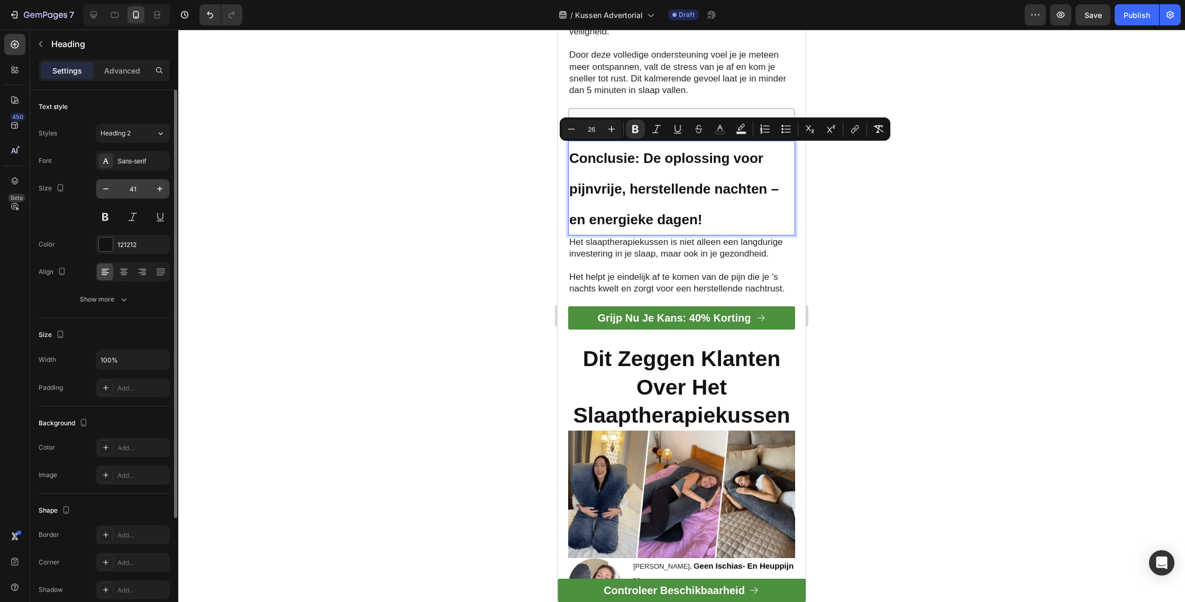
click at [129, 196] on input "41" at bounding box center [132, 188] width 35 height 19
click at [127, 196] on input "41" at bounding box center [132, 188] width 35 height 19
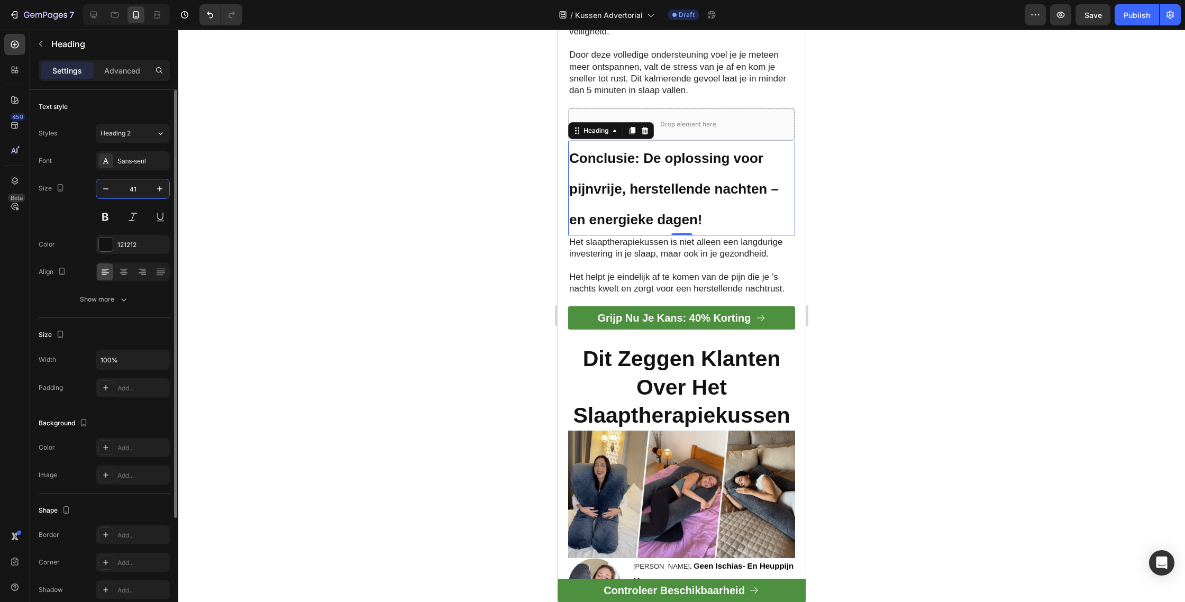
type input "4"
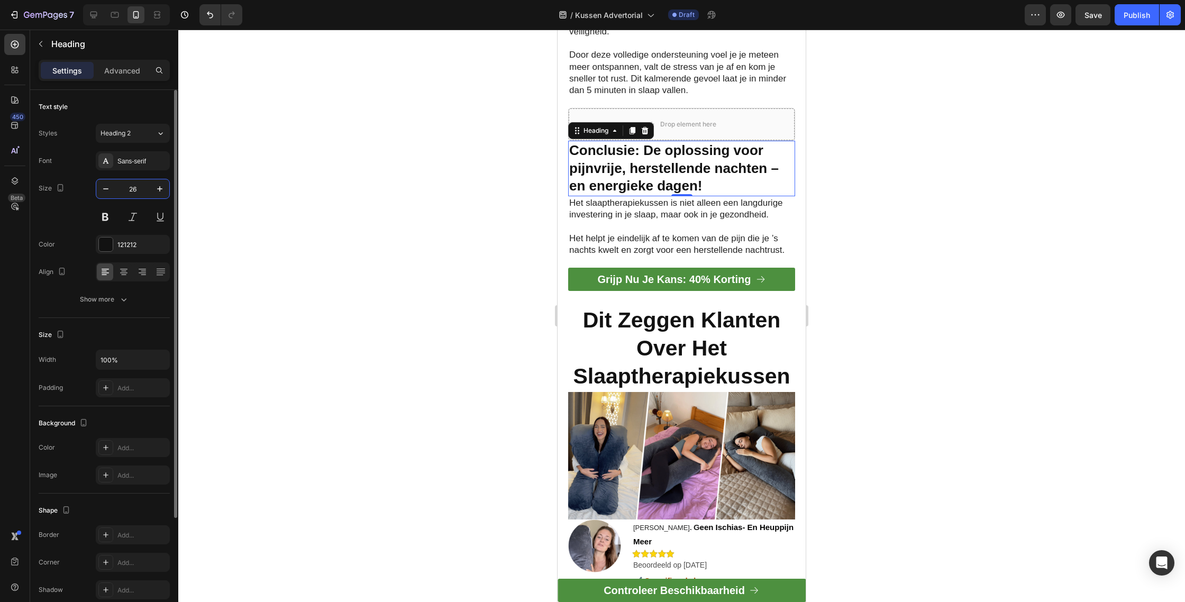
type input "26"
click at [988, 245] on div at bounding box center [681, 316] width 1007 height 572
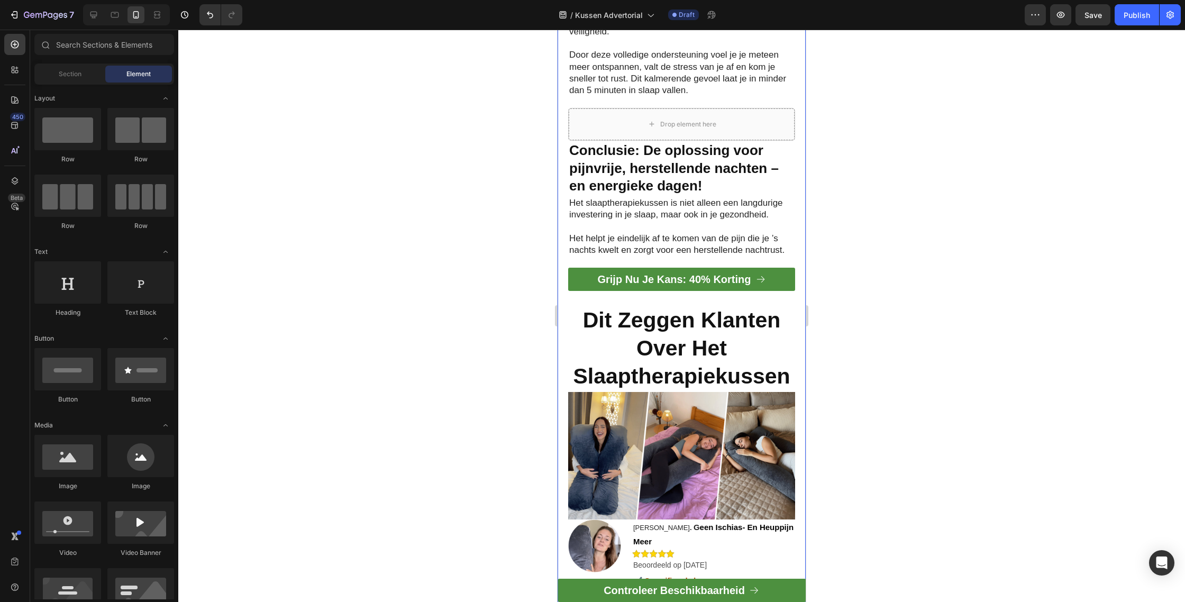
click at [713, 338] on strong "Dit Zeggen Klanten Over Het Slaaptherapiekussen" at bounding box center [681, 348] width 217 height 81
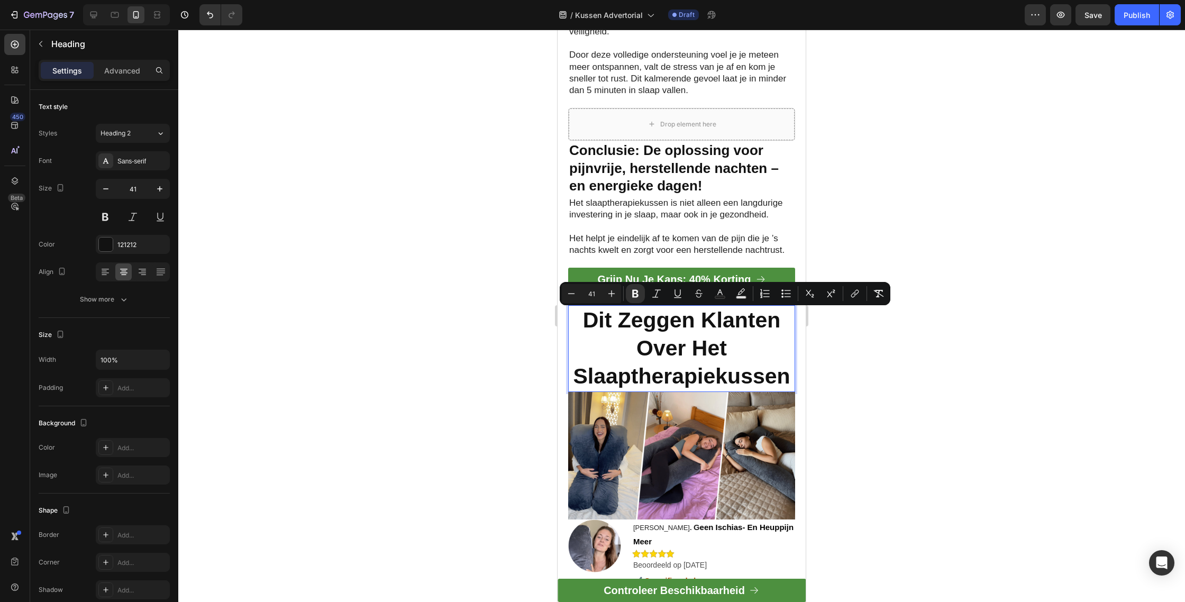
click at [587, 290] on input "41" at bounding box center [591, 293] width 21 height 13
type input "26"
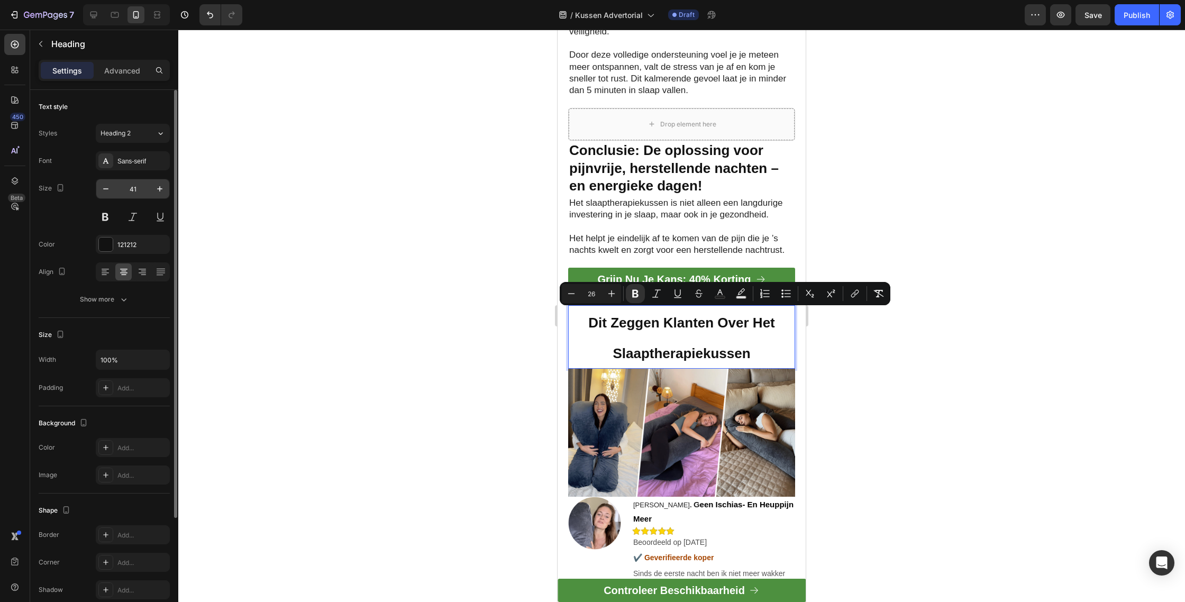
click at [131, 196] on input "41" at bounding box center [132, 188] width 35 height 19
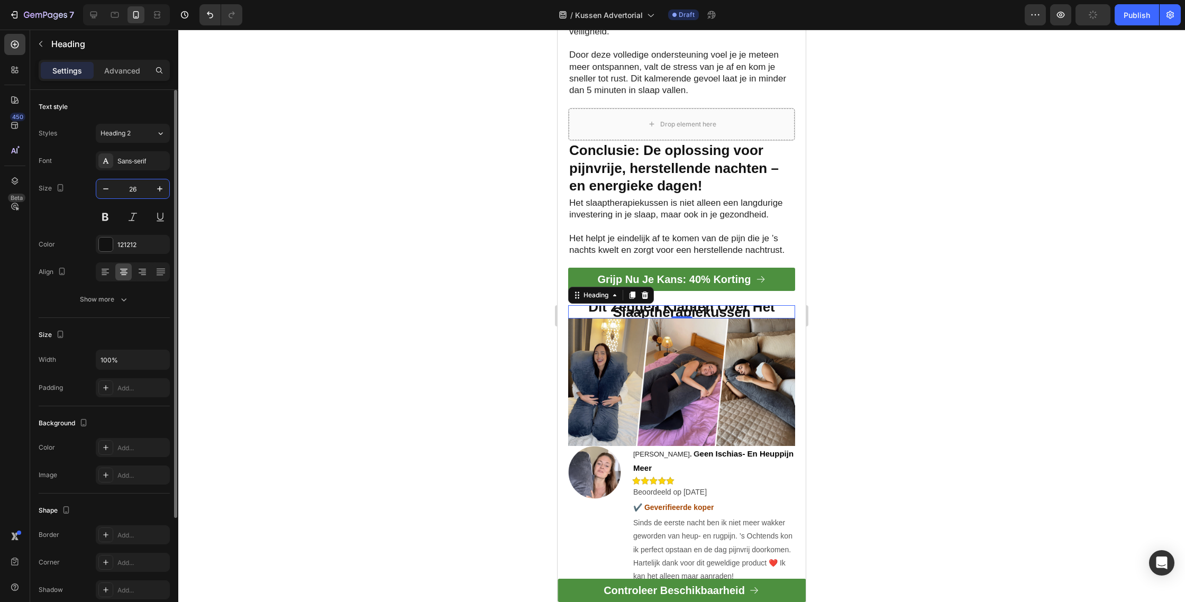
type input "26"
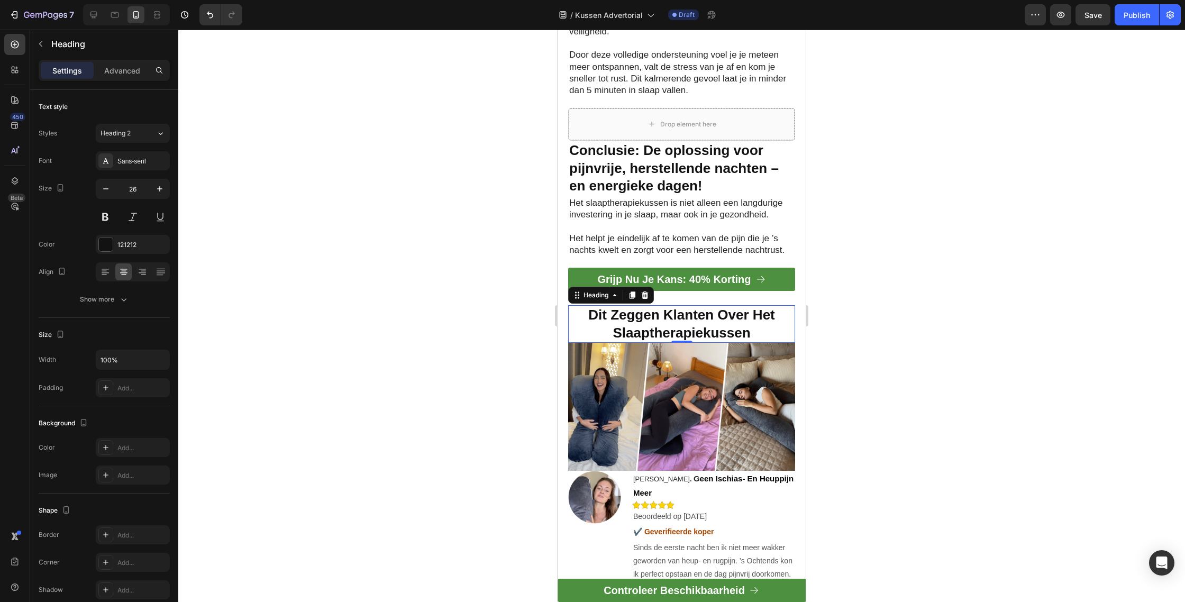
click at [1101, 341] on div at bounding box center [681, 316] width 1007 height 572
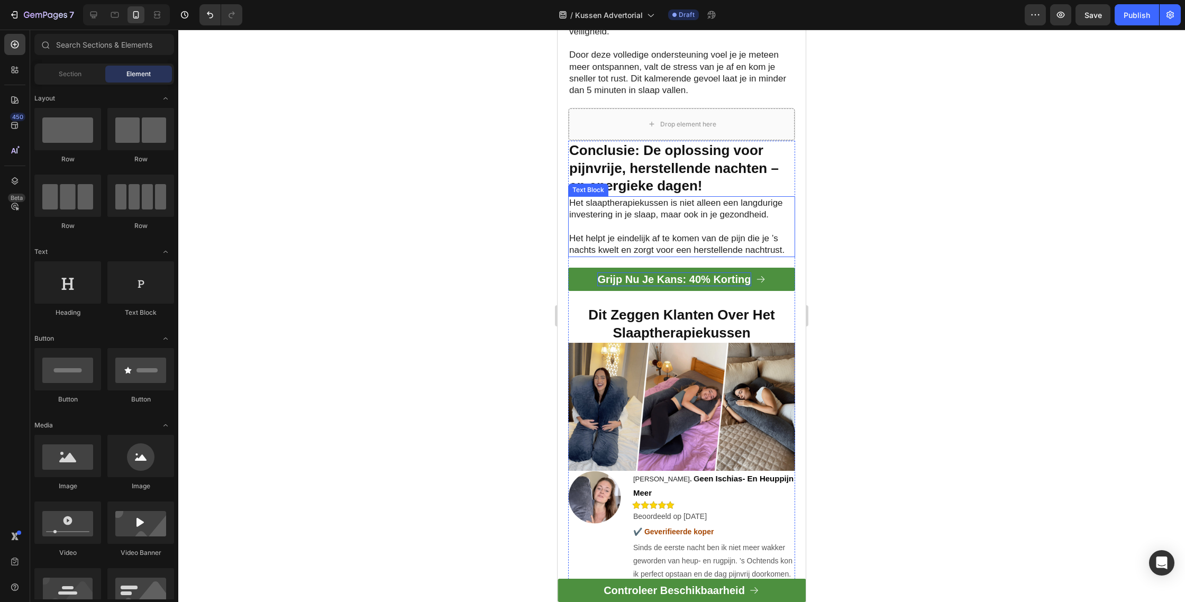
click at [720, 275] on p "Grijp Nu Je Kans: 40% Korting" at bounding box center [673, 279] width 153 height 14
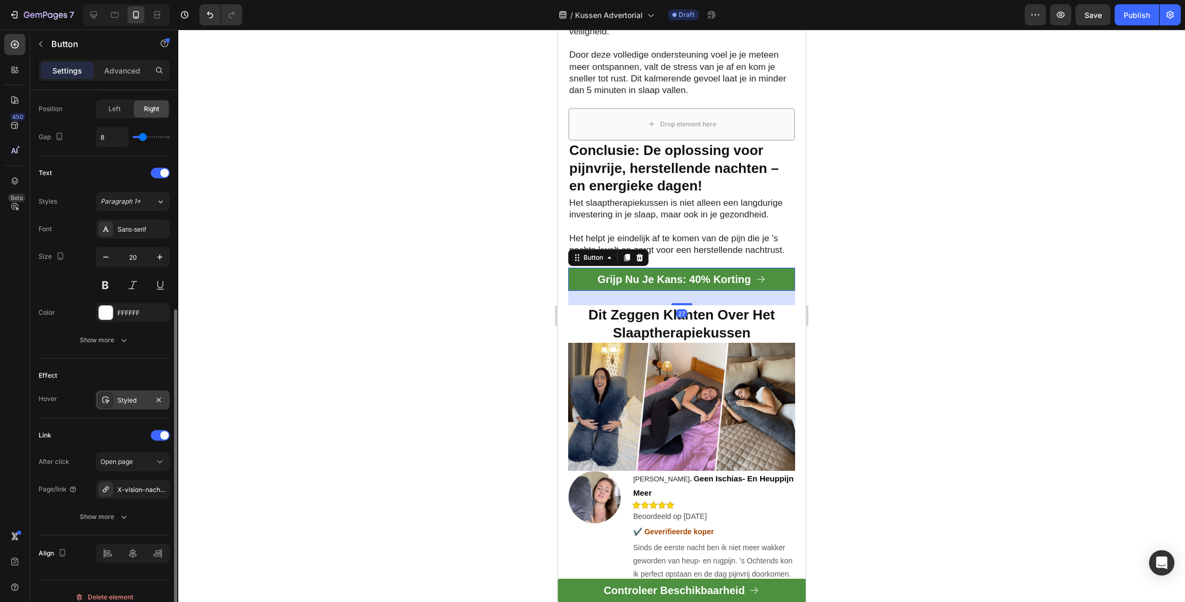
scroll to position [368, 0]
click at [148, 486] on div "X-vision-nachtbril" at bounding box center [133, 491] width 74 height 19
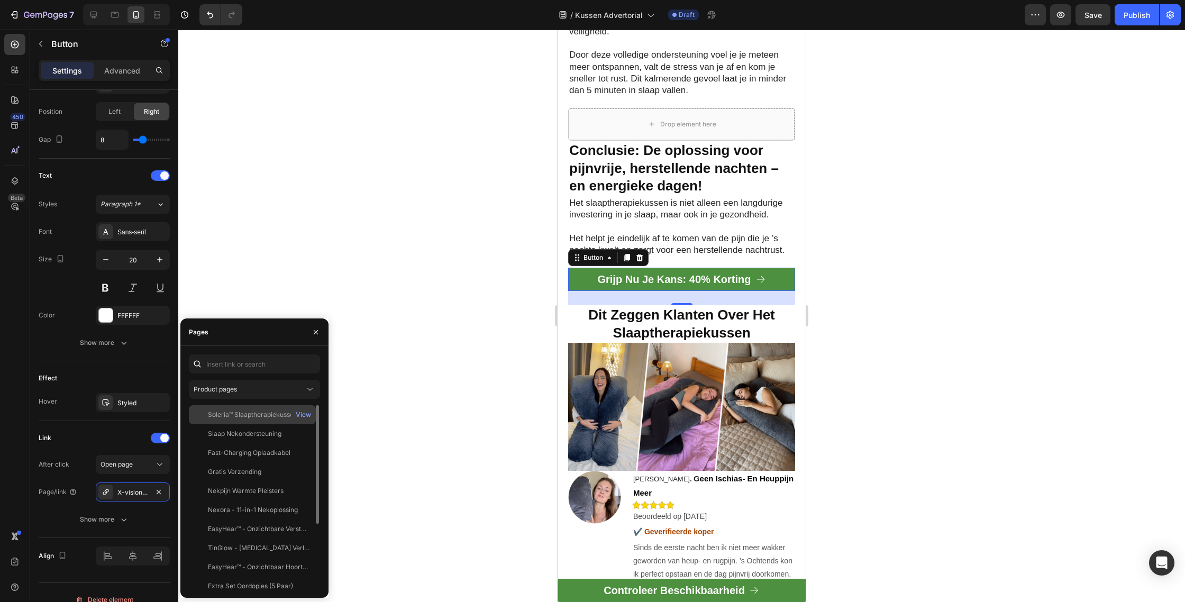
click at [243, 409] on div "Soleria™ Slaaptherapiekussen View" at bounding box center [252, 414] width 127 height 19
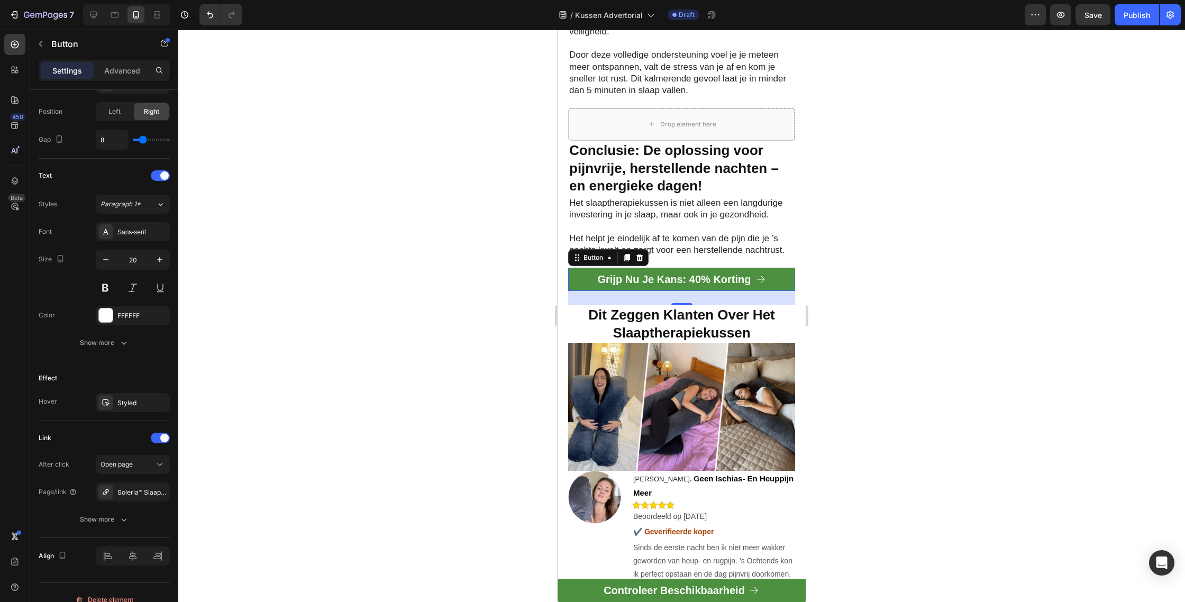
drag, startPoint x: 966, startPoint y: 380, endPoint x: 243, endPoint y: 389, distance: 723.2
click at [966, 380] on div at bounding box center [681, 316] width 1007 height 572
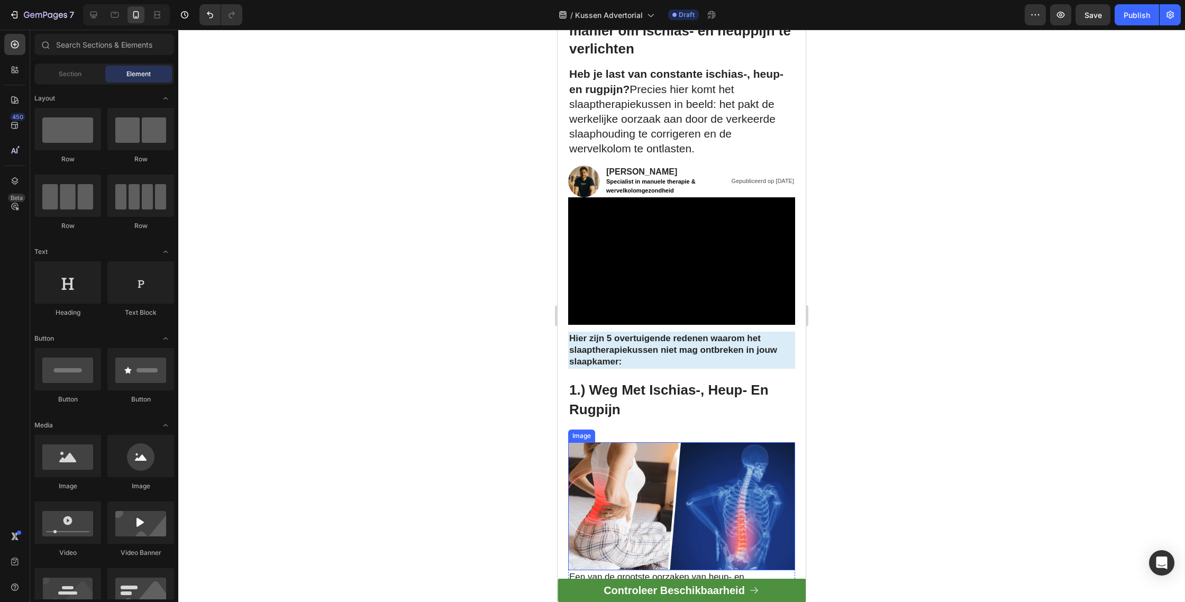
scroll to position [0, 0]
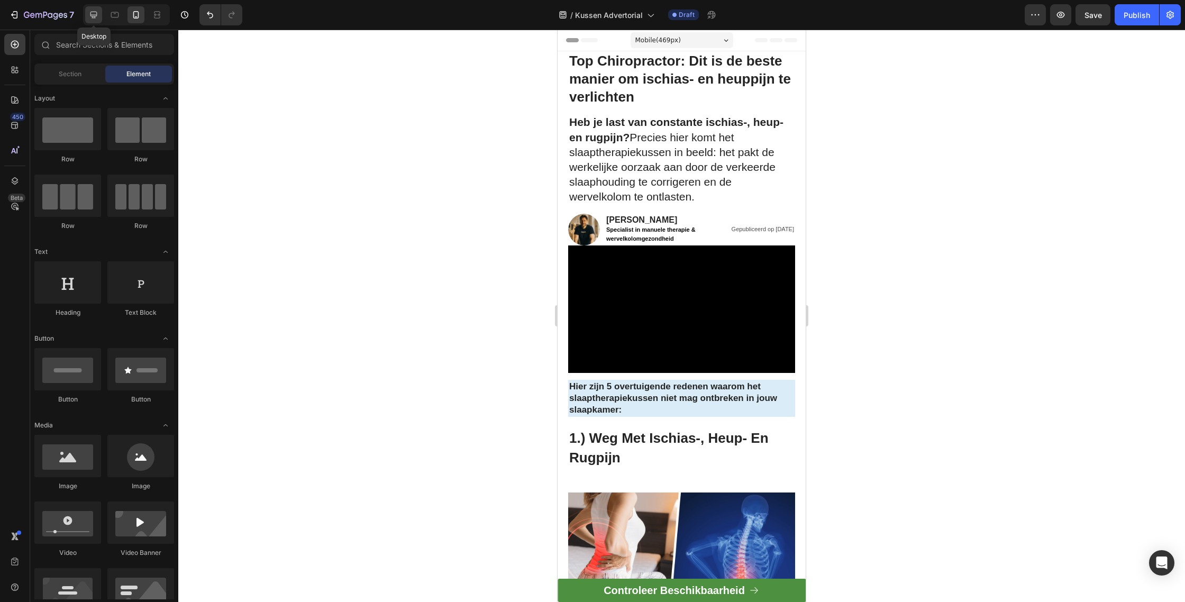
click at [95, 16] on icon at bounding box center [93, 15] width 7 height 7
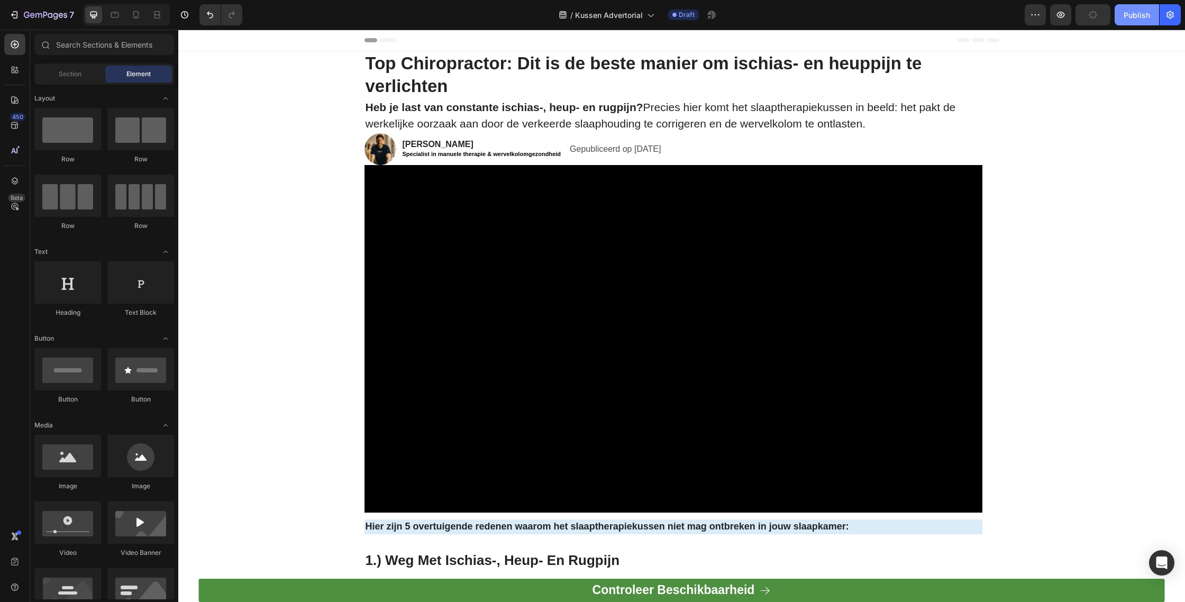
click at [1132, 15] on div "Publish" at bounding box center [1137, 15] width 26 height 11
click at [1172, 17] on icon "button" at bounding box center [1170, 15] width 11 height 11
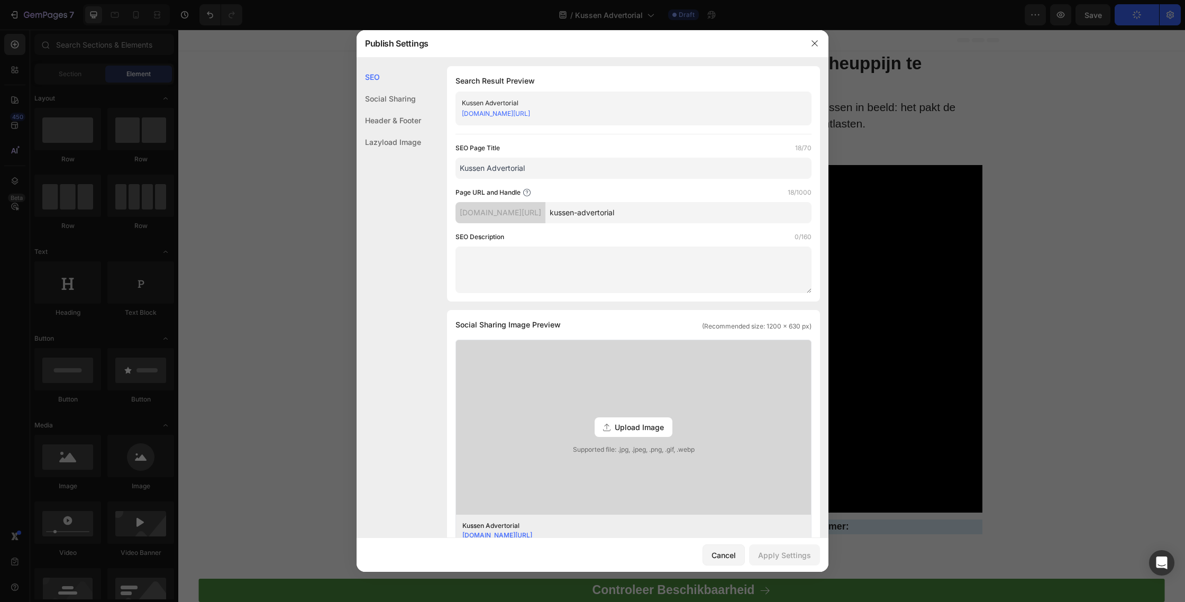
scroll to position [1, 0]
drag, startPoint x: 1171, startPoint y: 147, endPoint x: 982, endPoint y: 136, distance: 189.7
click at [1171, 147] on div at bounding box center [592, 301] width 1185 height 602
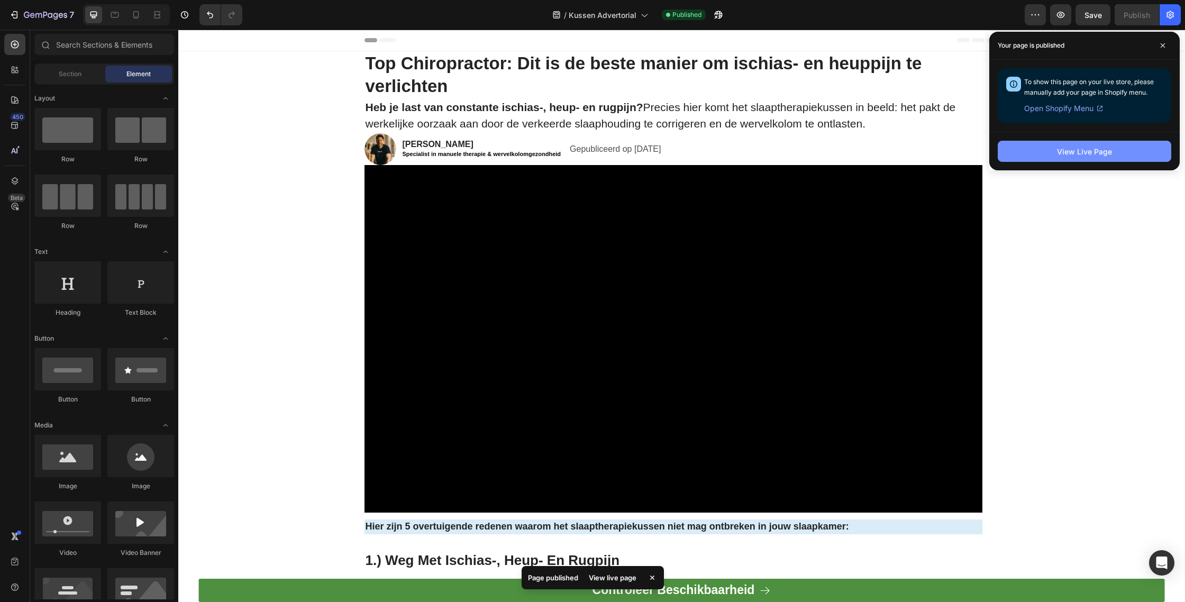
click at [1074, 156] on div "View Live Page" at bounding box center [1084, 151] width 55 height 11
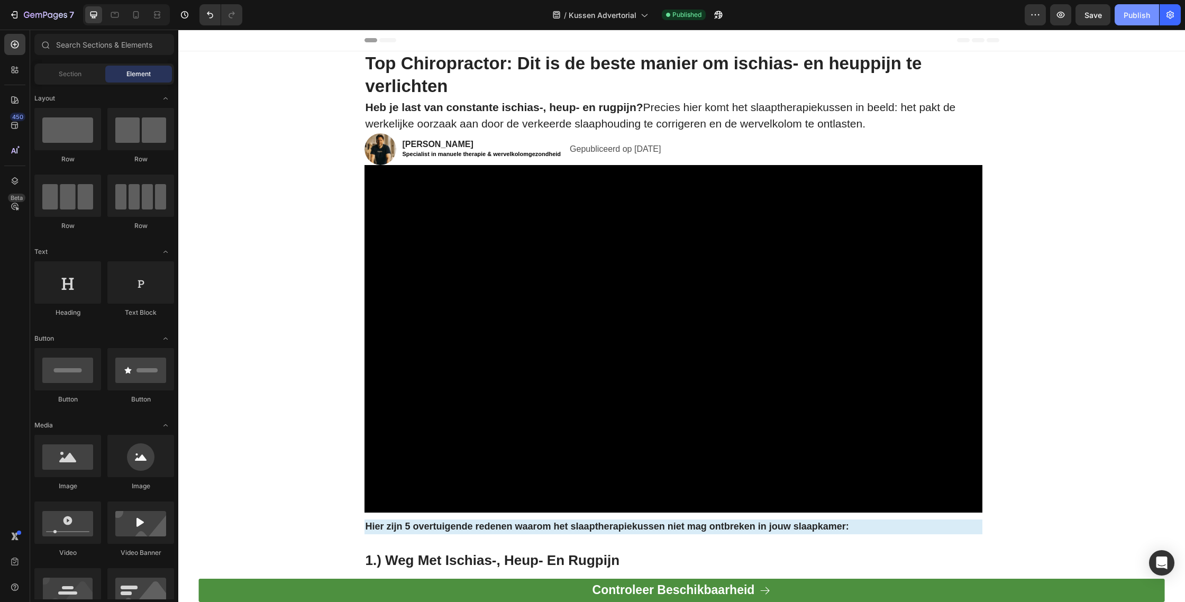
click at [1158, 9] on button "Publish" at bounding box center [1137, 14] width 44 height 21
click at [1169, 10] on icon "button" at bounding box center [1170, 15] width 11 height 11
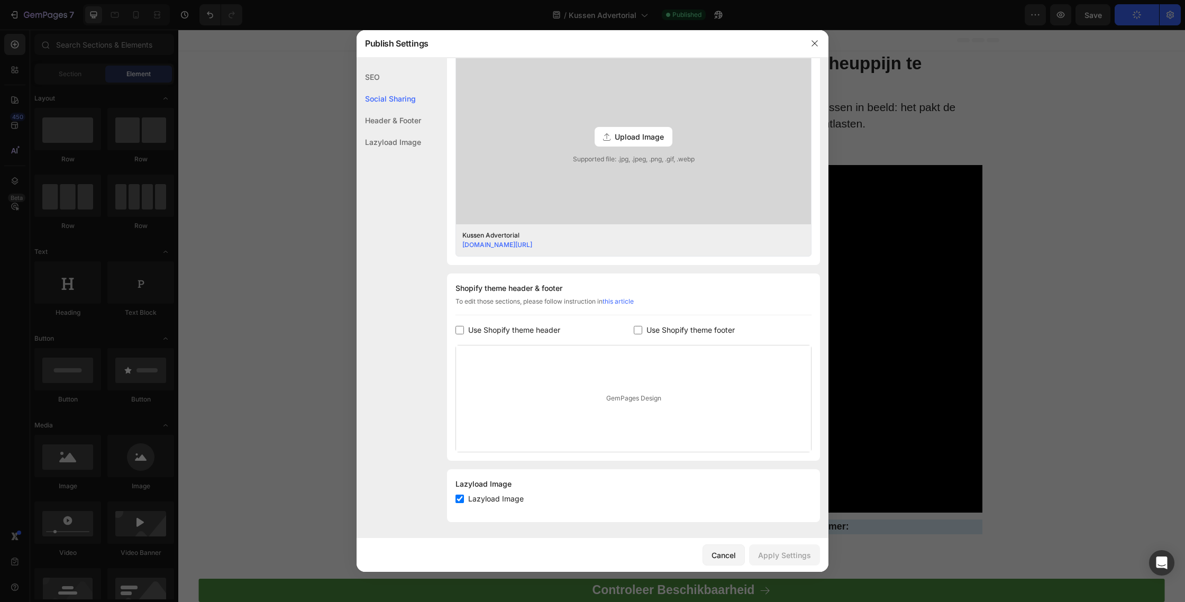
scroll to position [291, 0]
click at [519, 327] on span "Use Shopify theme header" at bounding box center [514, 329] width 92 height 13
checkbox input "true"
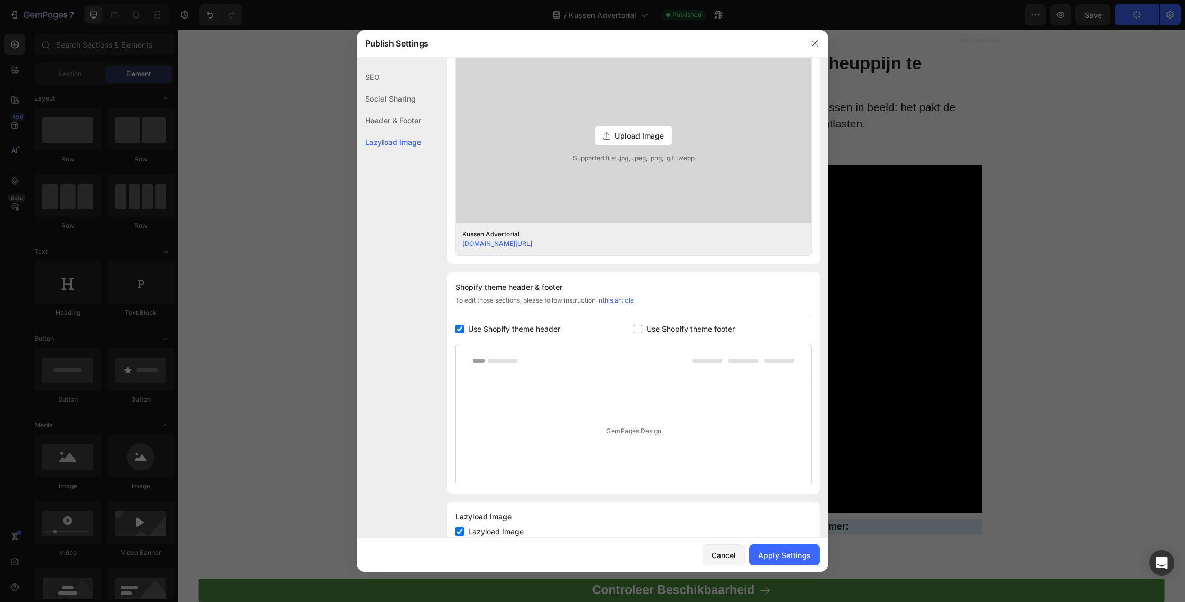
click at [708, 334] on span "Use Shopify theme footer" at bounding box center [690, 329] width 88 height 13
checkbox input "true"
click at [783, 552] on div "Apply Settings" at bounding box center [784, 555] width 53 height 11
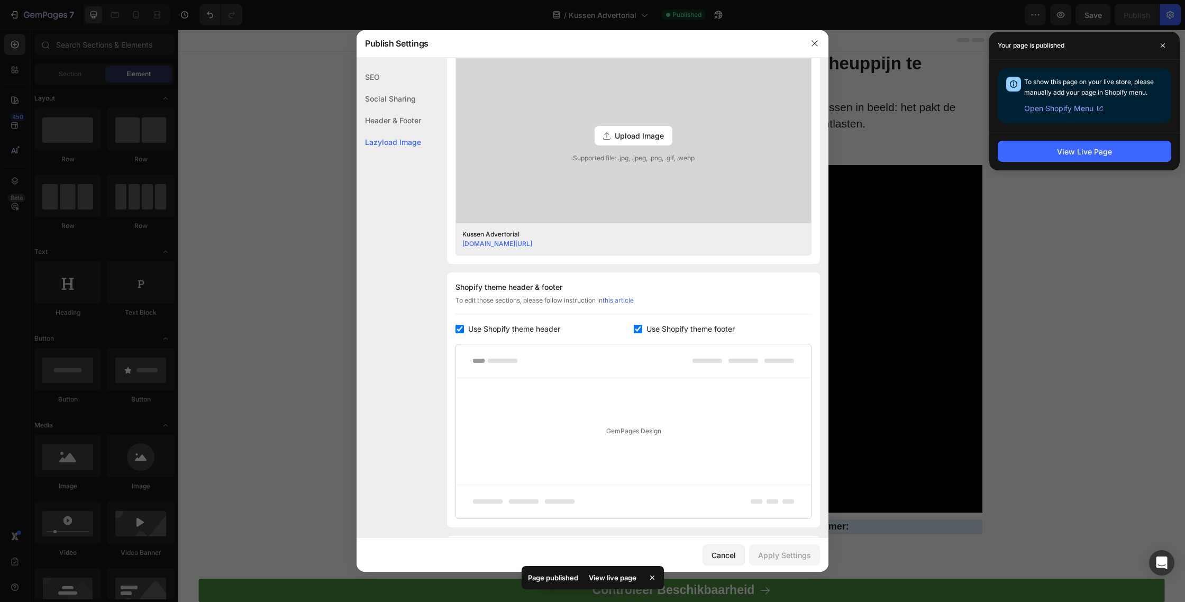
drag, startPoint x: 524, startPoint y: 329, endPoint x: 577, endPoint y: 326, distance: 53.0
click at [525, 329] on span "Use Shopify theme header" at bounding box center [514, 329] width 92 height 13
checkbox input "false"
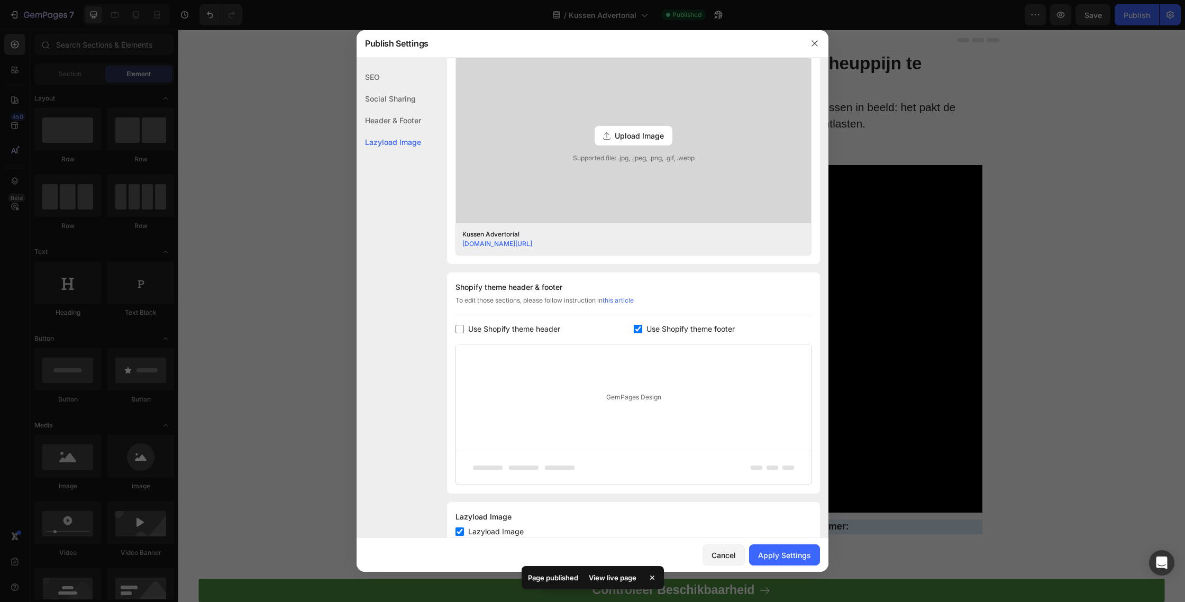
click at [655, 330] on span "Use Shopify theme footer" at bounding box center [690, 329] width 88 height 13
checkbox input "false"
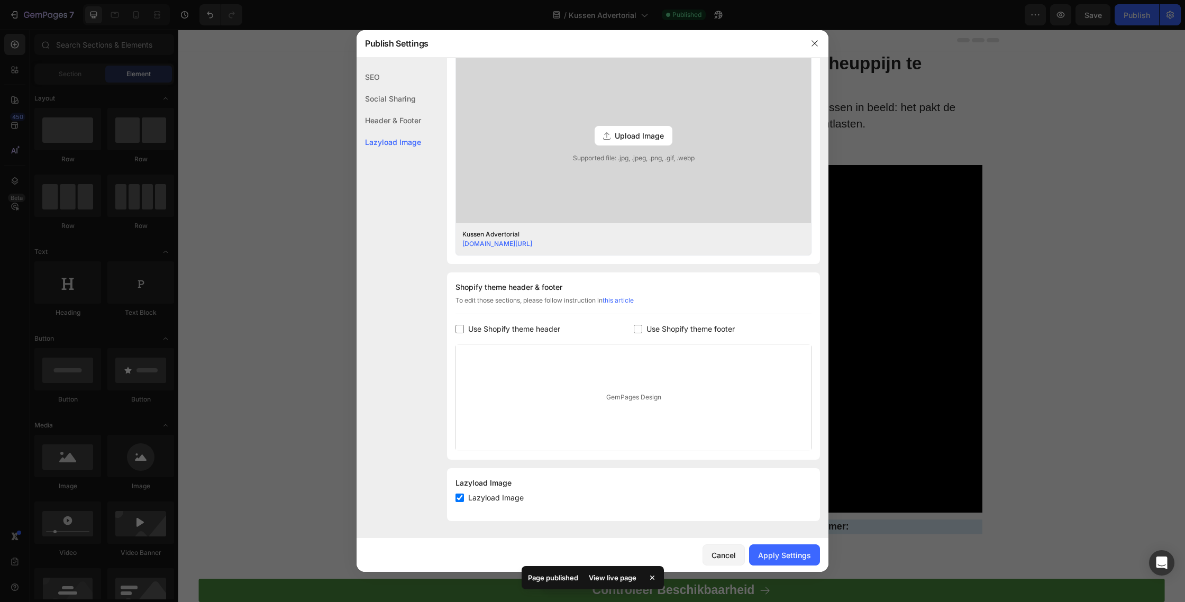
drag, startPoint x: 778, startPoint y: 552, endPoint x: 642, endPoint y: 333, distance: 257.5
click at [778, 551] on div "Apply Settings" at bounding box center [784, 555] width 53 height 11
drag, startPoint x: 825, startPoint y: 39, endPoint x: 812, endPoint y: 39, distance: 12.7
click at [812, 39] on div at bounding box center [815, 44] width 28 height 28
